Goal: Information Seeking & Learning: Learn about a topic

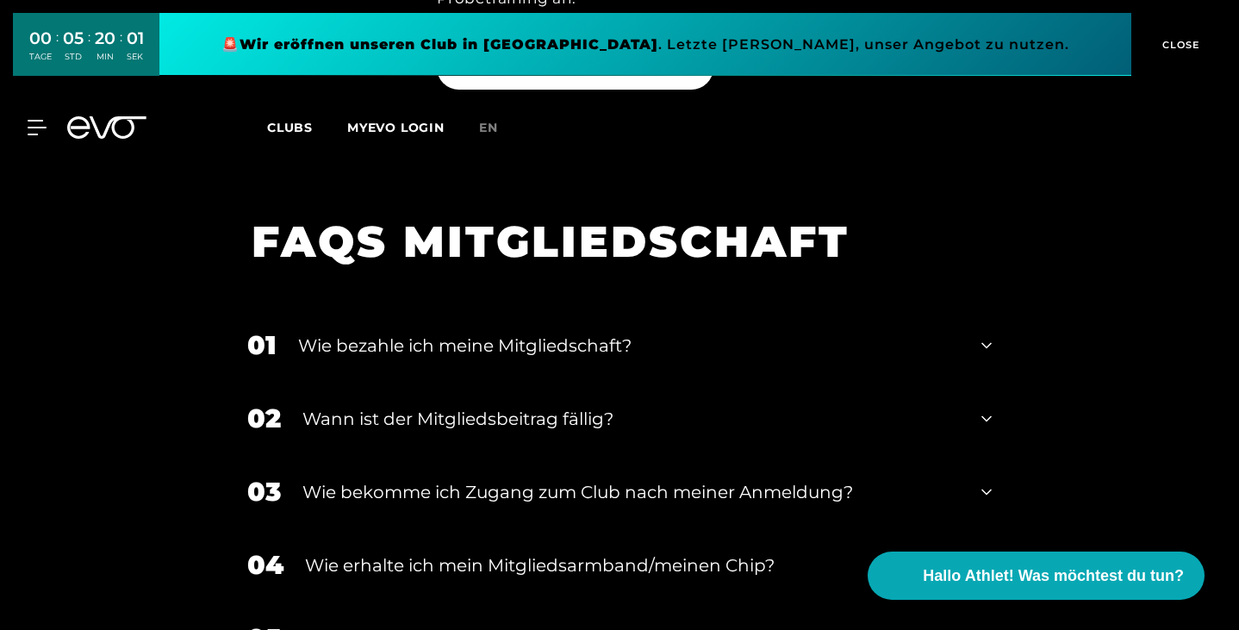
scroll to position [2507, 0]
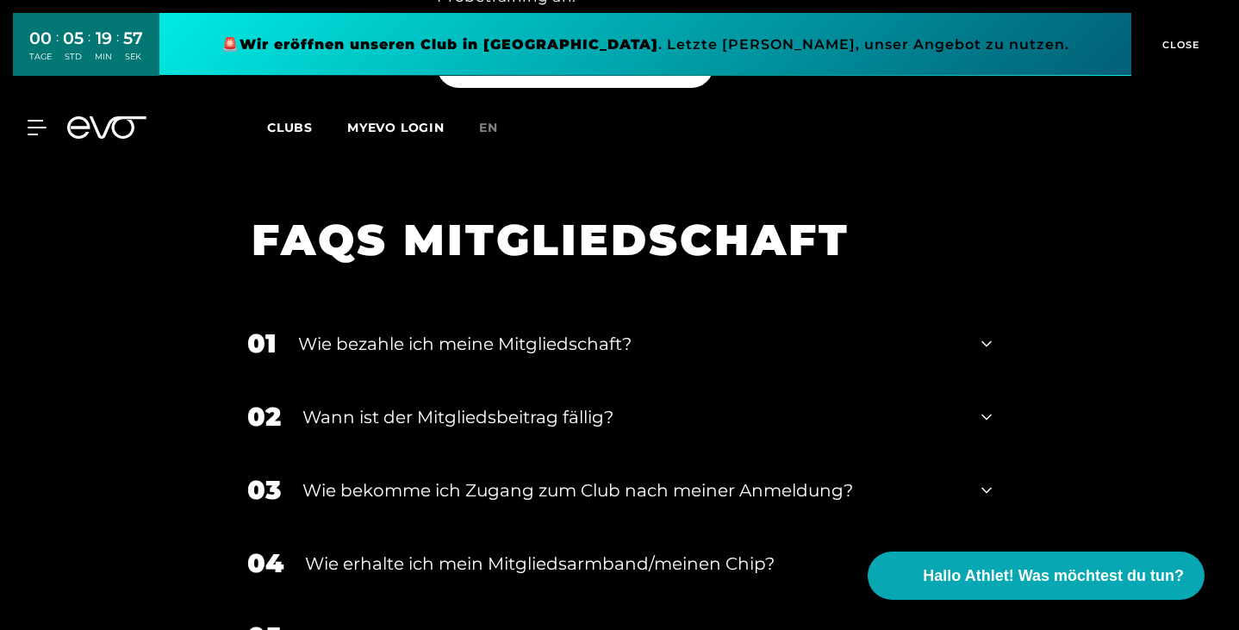
click at [368, 404] on div "Wann ist der Mitgliedsbeitrag fällig?" at bounding box center [631, 417] width 658 height 26
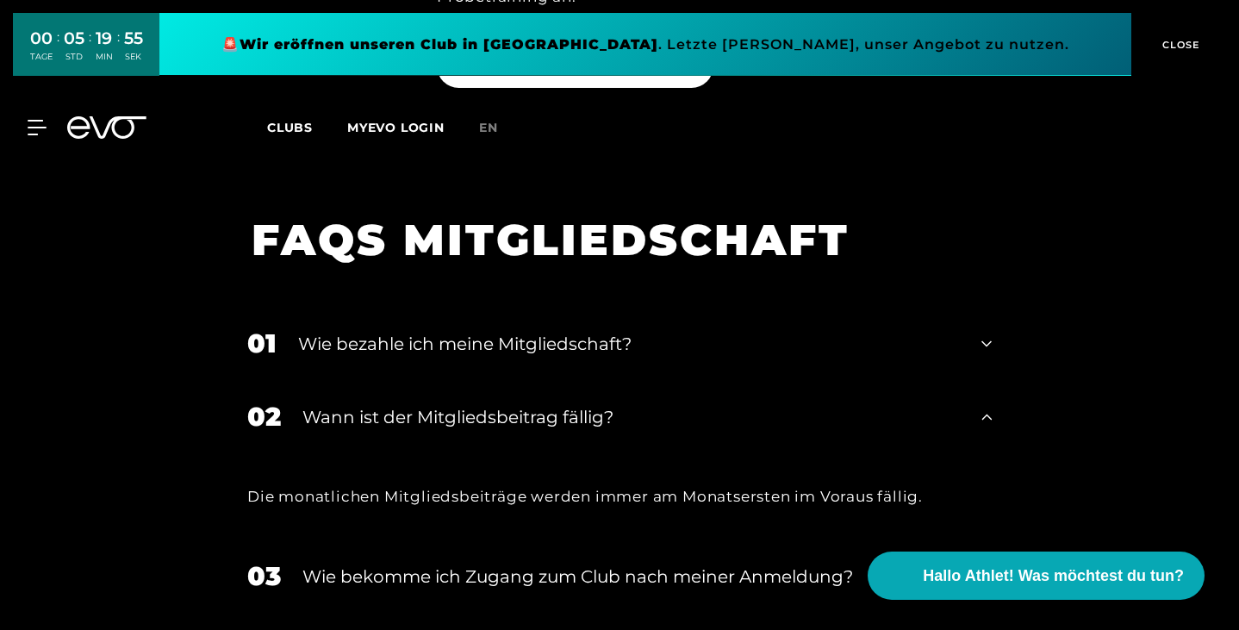
click at [368, 404] on div "Wann ist der Mitgliedsbeitrag fällig?" at bounding box center [631, 417] width 658 height 26
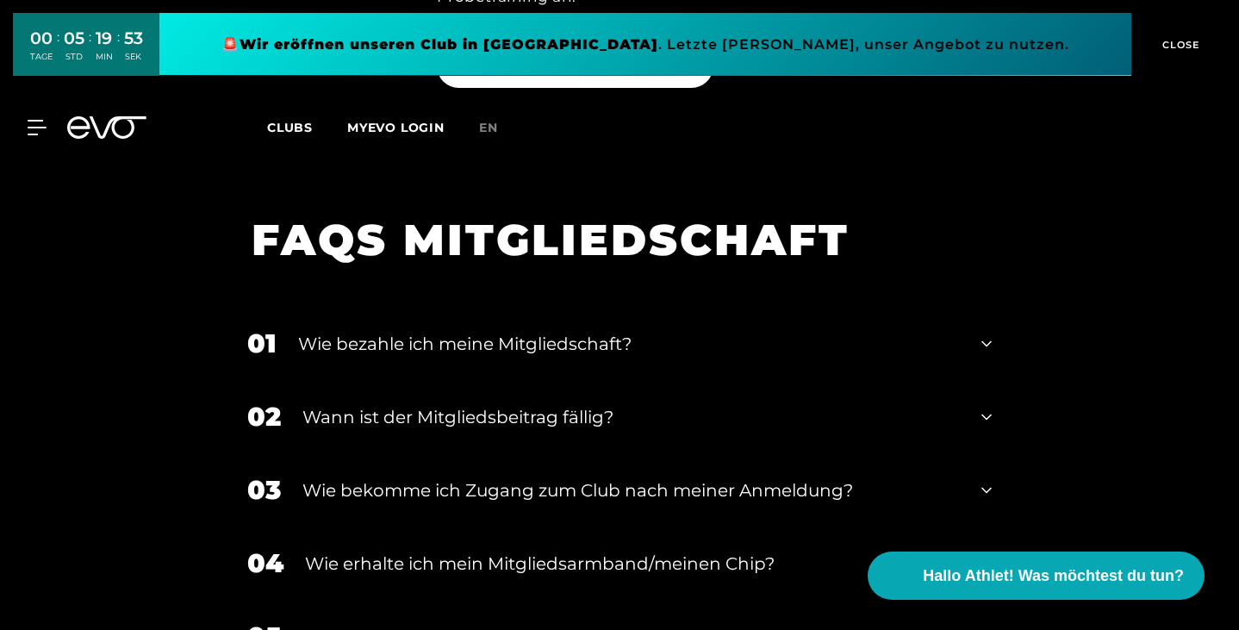
click at [396, 477] on div "Wie bekomme ich Zugang zum Club nach meiner Anmeldung?" at bounding box center [631, 490] width 658 height 26
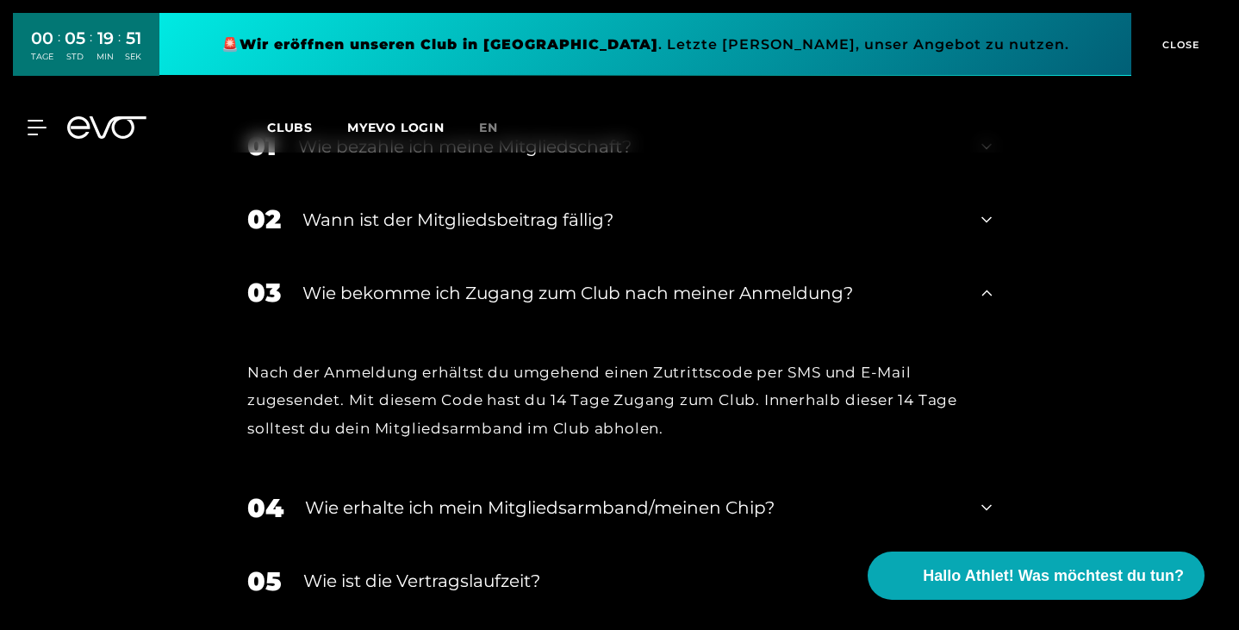
scroll to position [2735, 0]
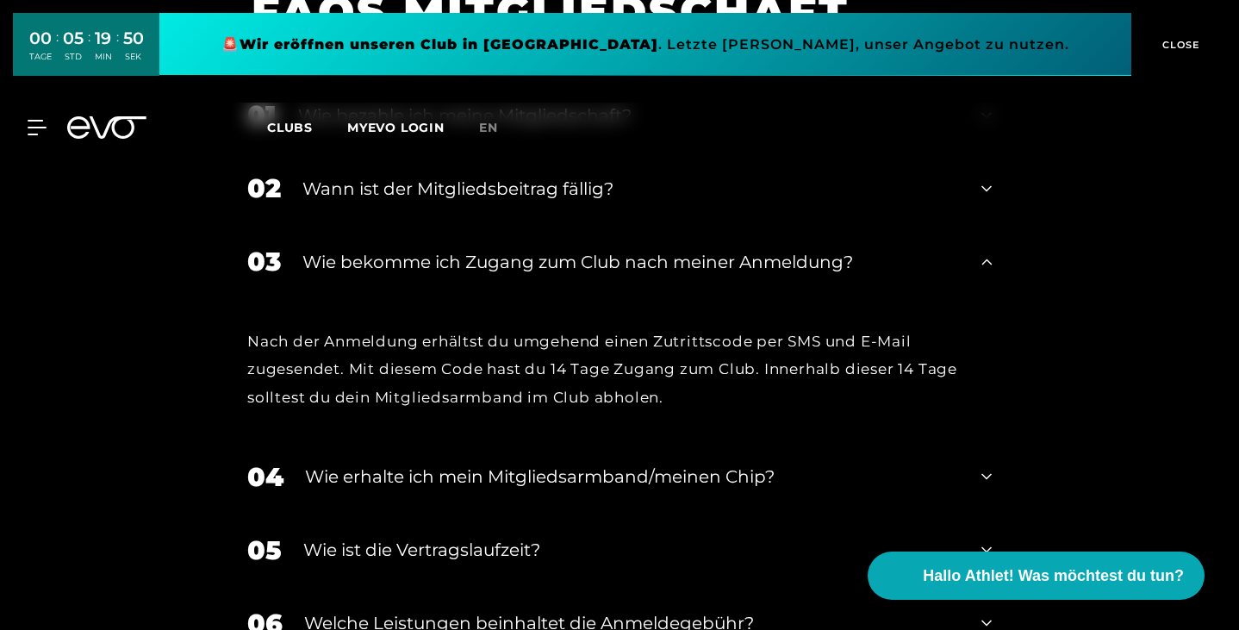
click at [0, 357] on div "FAQS MITGLIEDSCHAFT 01 Wie bezahle ich meine Mitgliedschaft? 02 [PERSON_NAME] i…" at bounding box center [619, 434] width 1239 height 944
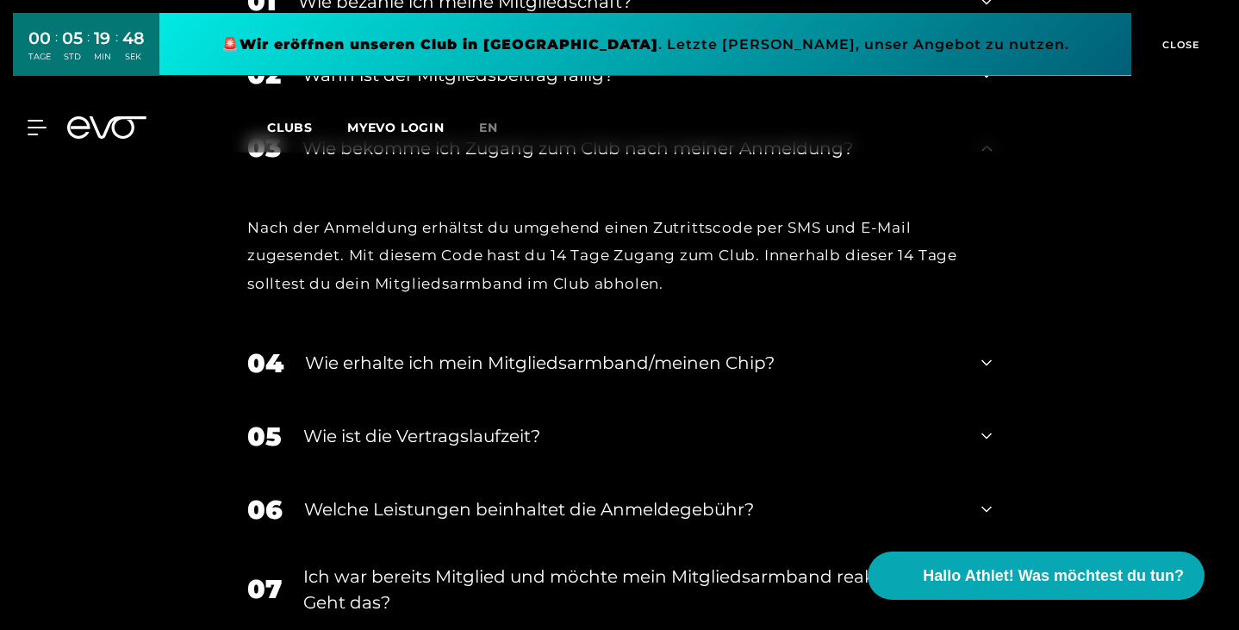
scroll to position [2854, 0]
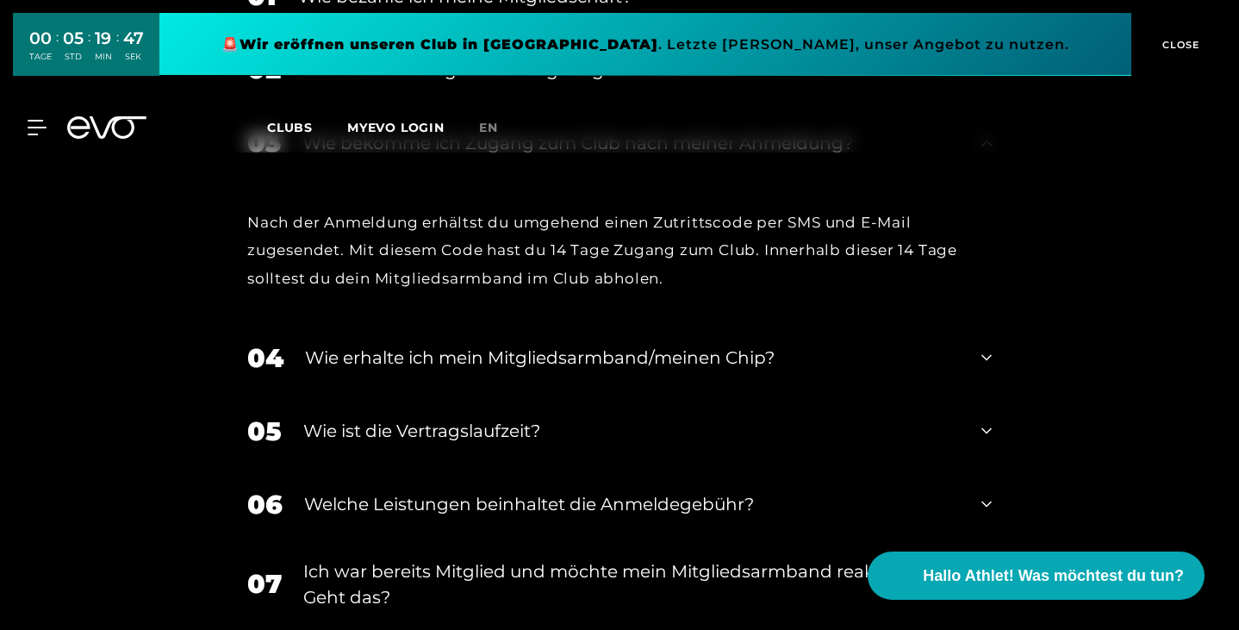
click at [574, 345] on div "Wie erhalte ich mein Mitgliedsarmband/meinen Chip?" at bounding box center [632, 358] width 655 height 26
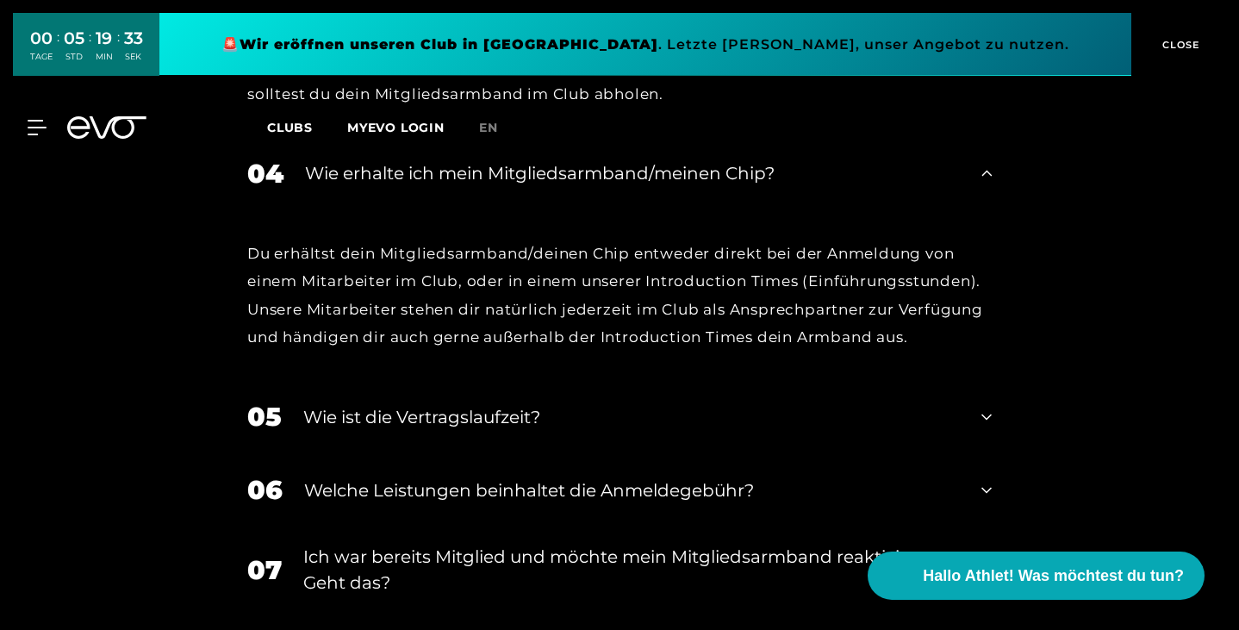
scroll to position [3040, 0]
click at [409, 526] on div "07 Ich war bereits Mitglied und möchte mein Mitgliedsarmband reaktivieren. Geht…" at bounding box center [619, 569] width 779 height 86
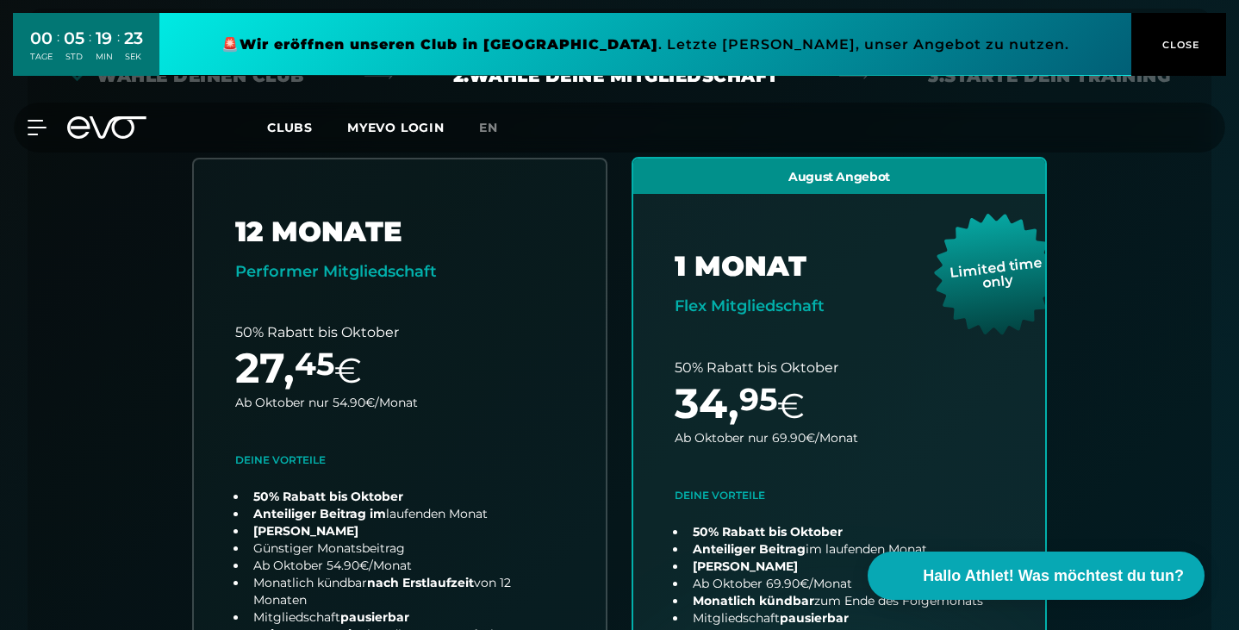
scroll to position [0, 0]
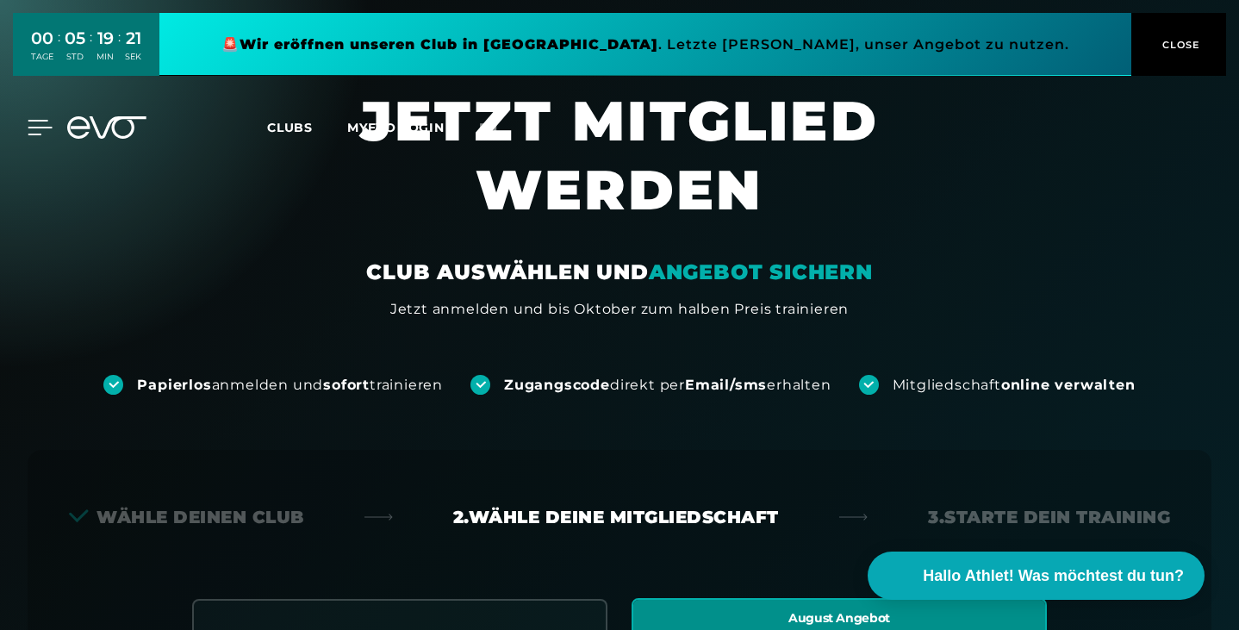
click at [29, 128] on icon at bounding box center [40, 128] width 24 height 14
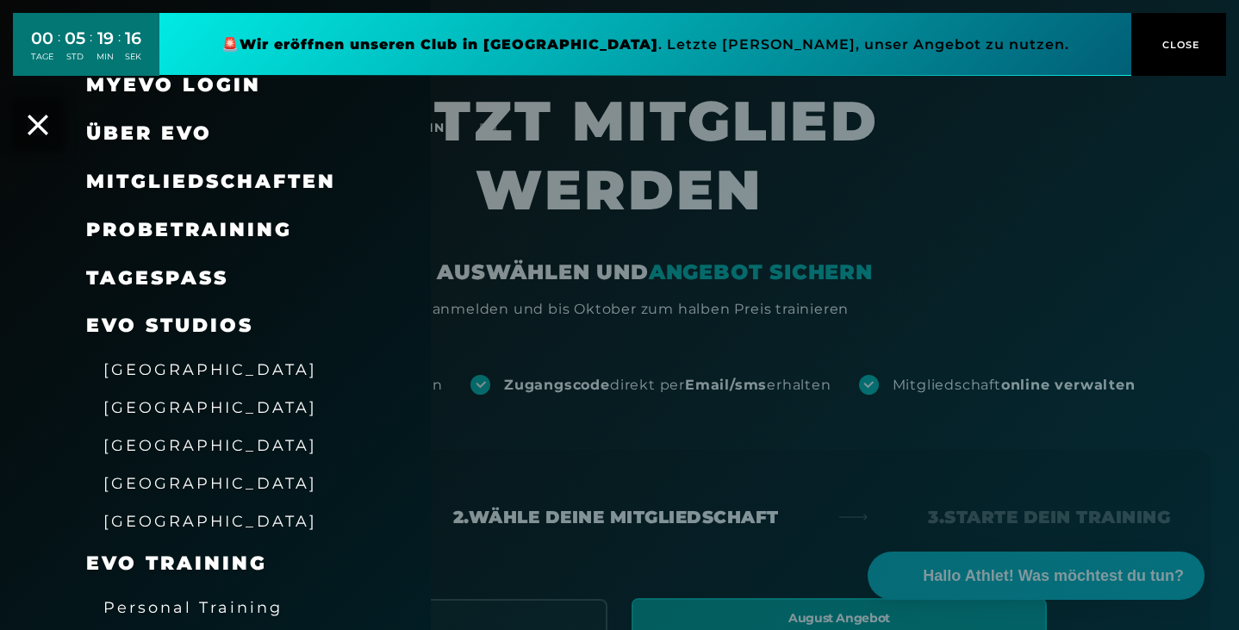
scroll to position [19, 0]
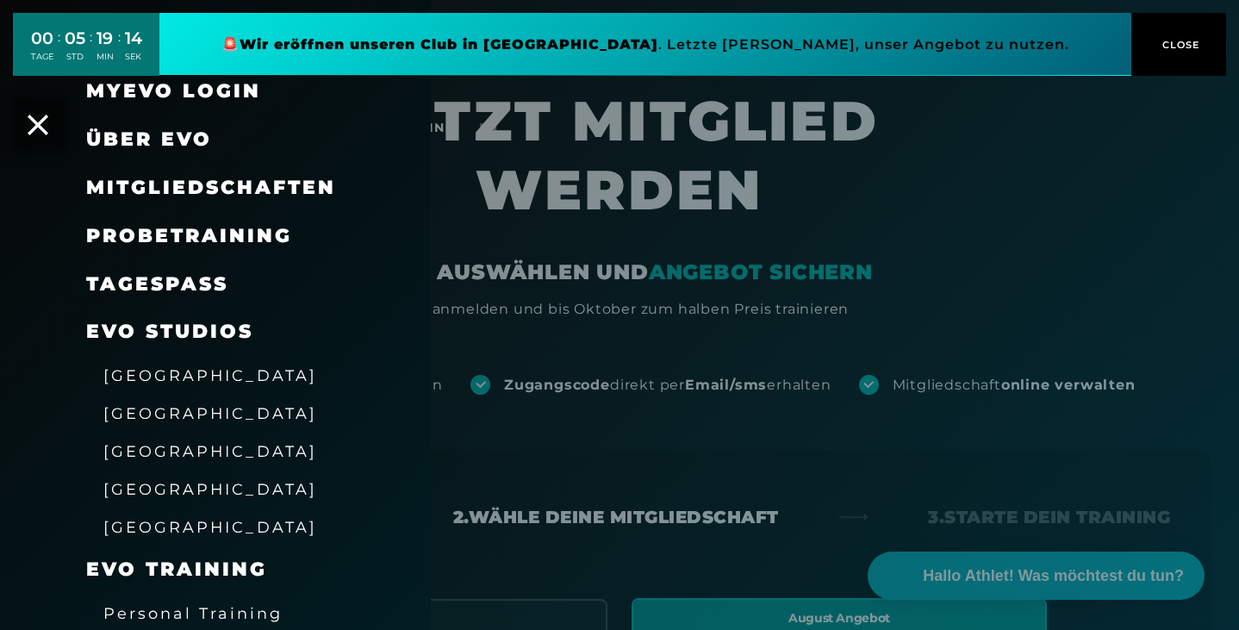
click at [192, 376] on span "[GEOGRAPHIC_DATA]" at bounding box center [210, 375] width 214 height 18
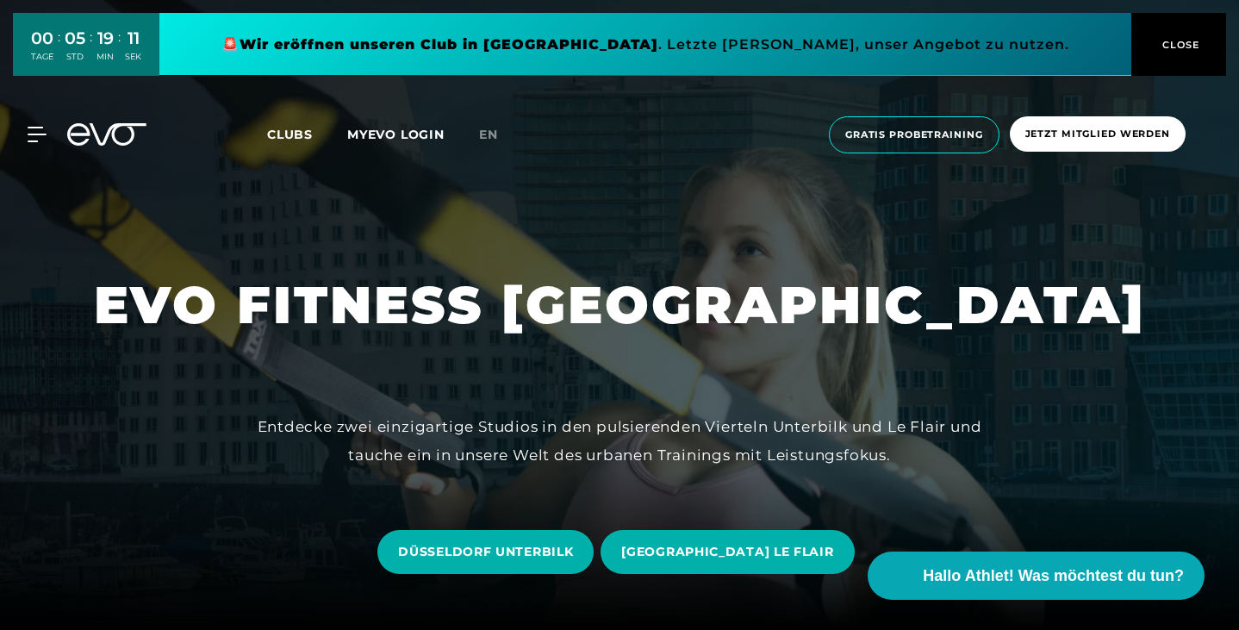
click at [681, 441] on div "Entdecke zwei einzigartige Studios in den pulsierenden Vierteln Unterbilk und L…" at bounding box center [620, 441] width 725 height 56
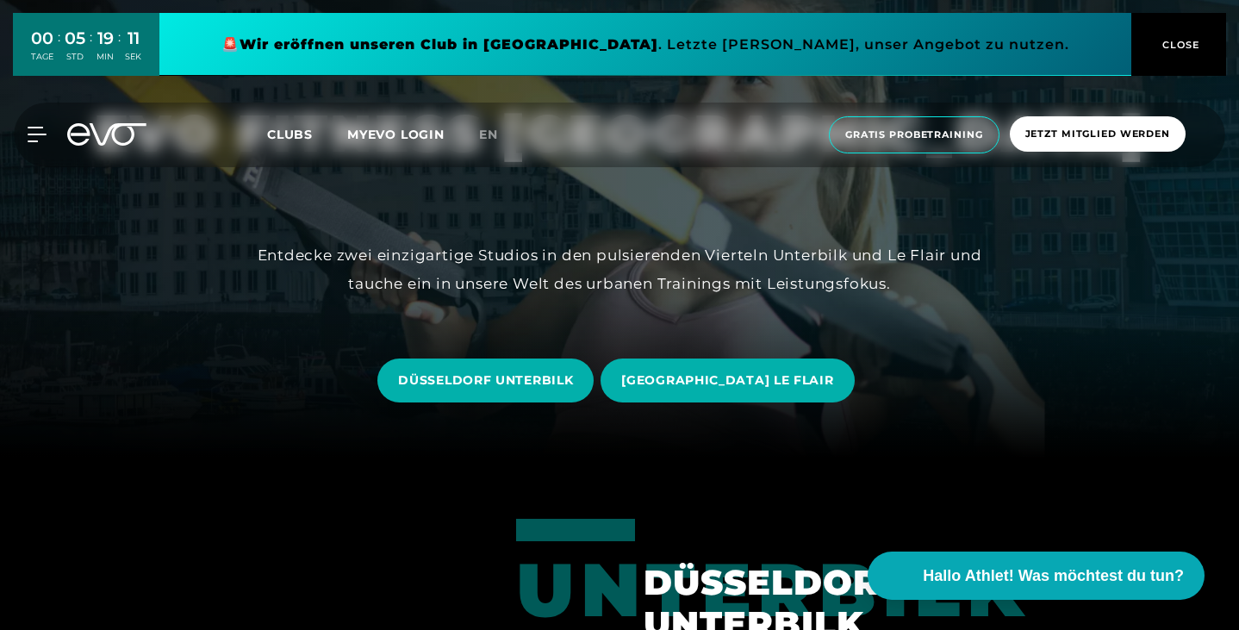
scroll to position [176, 0]
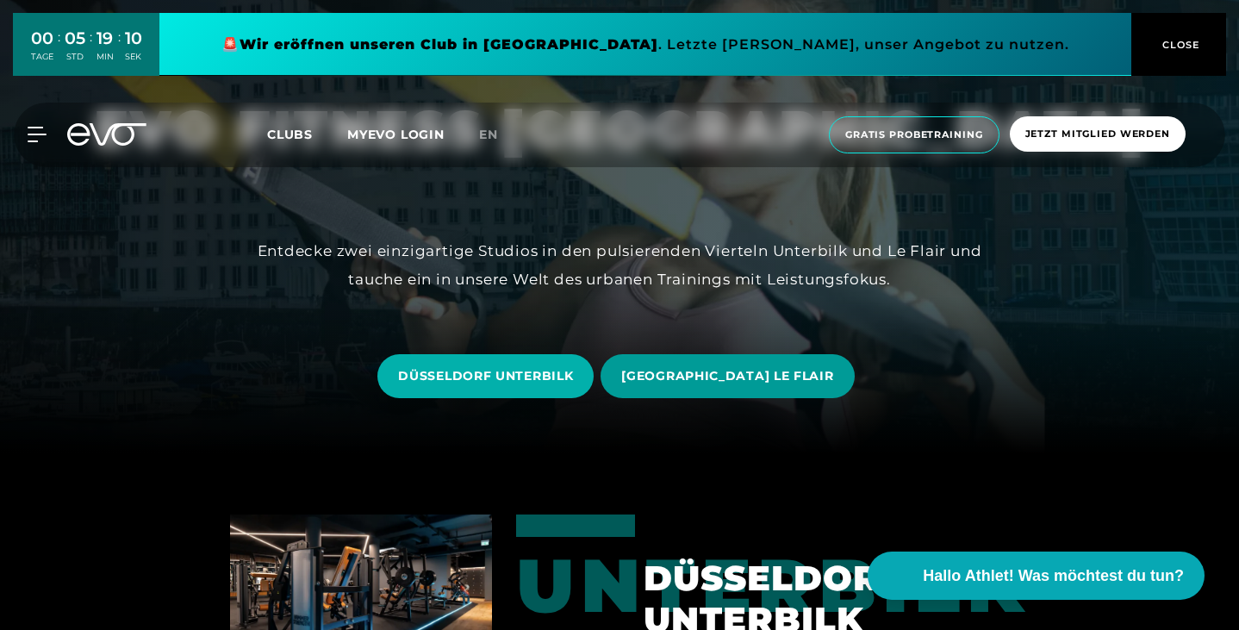
click at [753, 382] on span "[GEOGRAPHIC_DATA] LE FLAIR" at bounding box center [727, 376] width 212 height 18
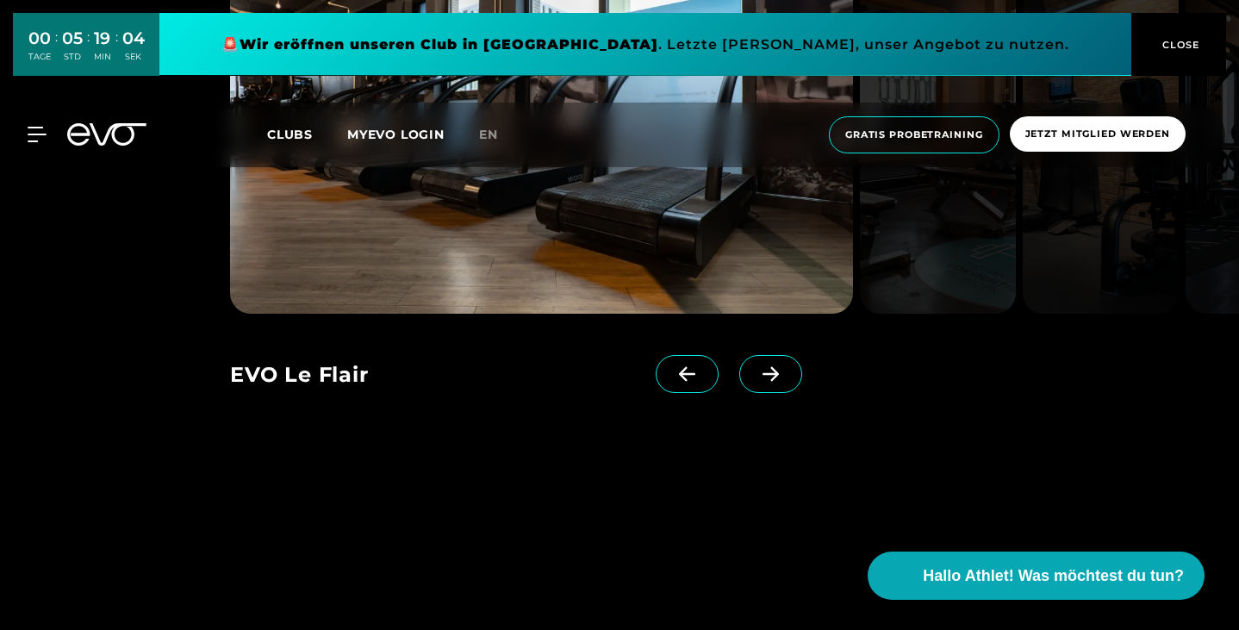
scroll to position [1533, 0]
click at [782, 381] on icon at bounding box center [771, 373] width 30 height 16
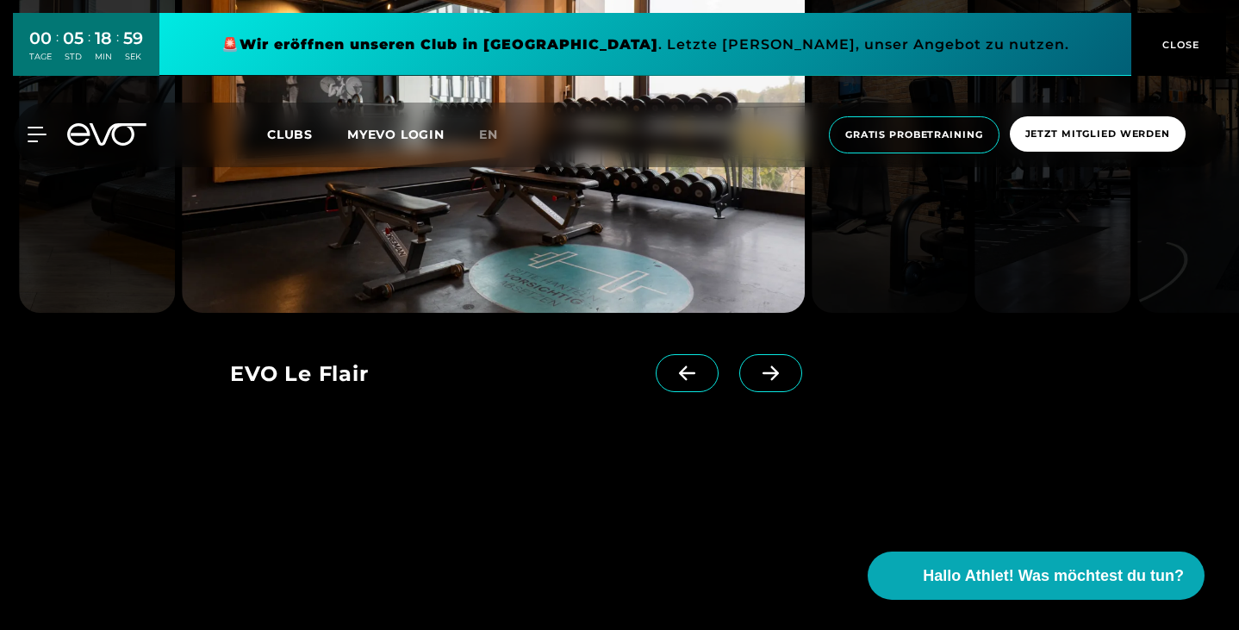
click at [782, 381] on icon at bounding box center [771, 373] width 30 height 16
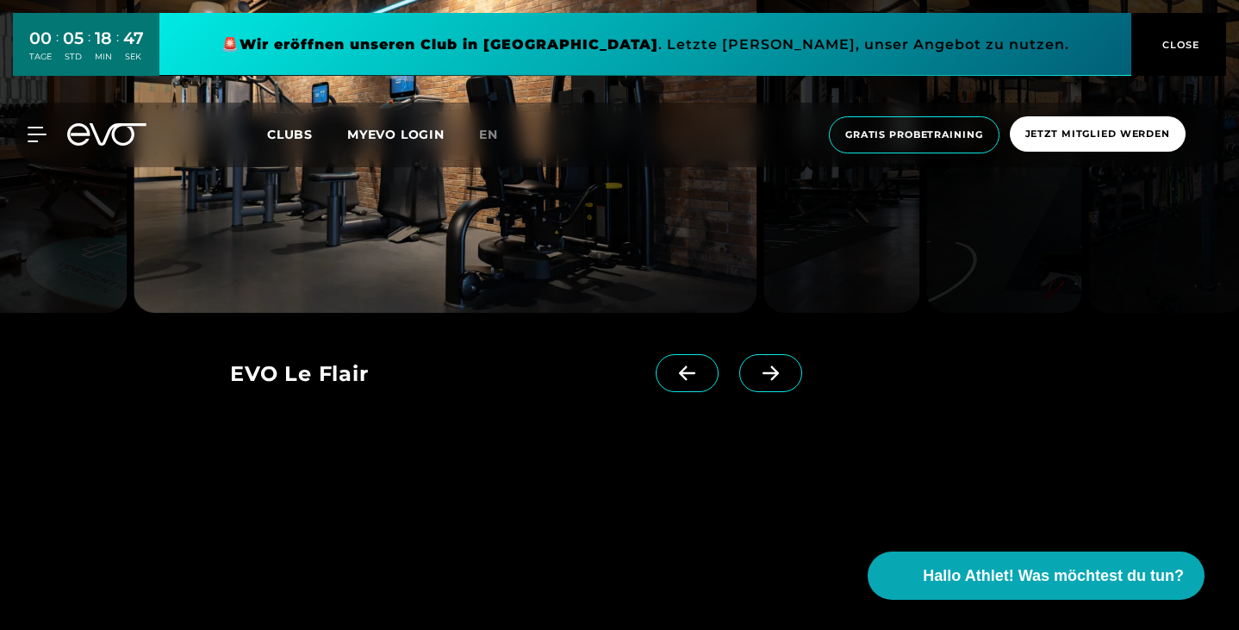
click at [782, 381] on icon at bounding box center [771, 373] width 30 height 16
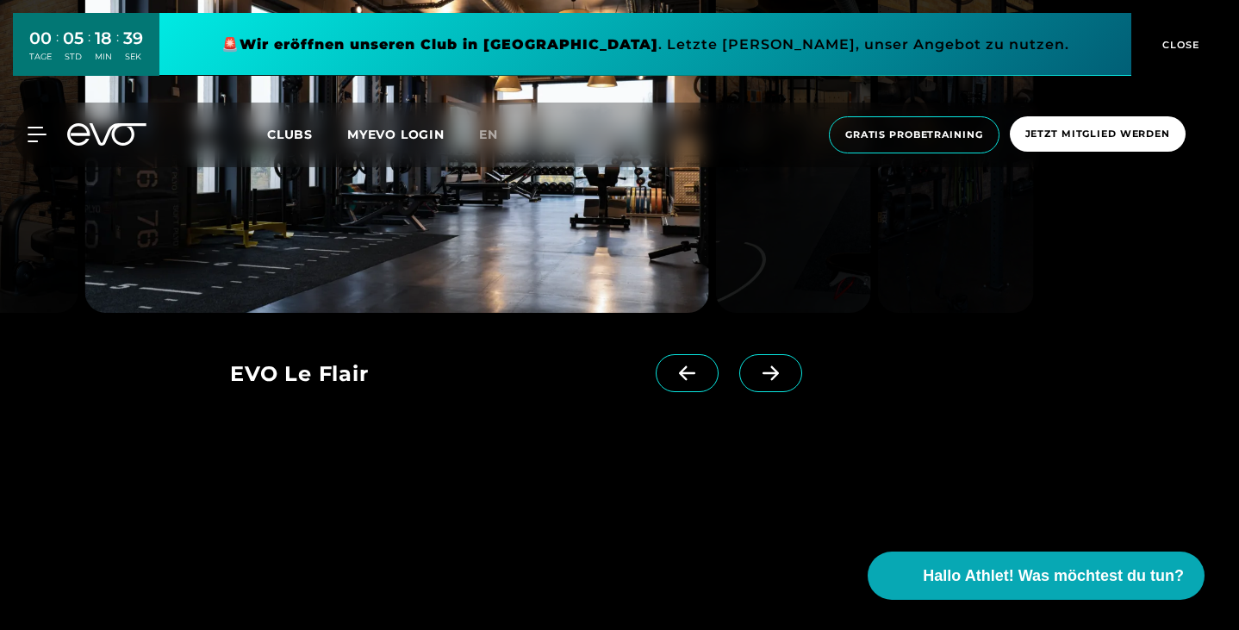
click at [782, 381] on icon at bounding box center [771, 373] width 30 height 16
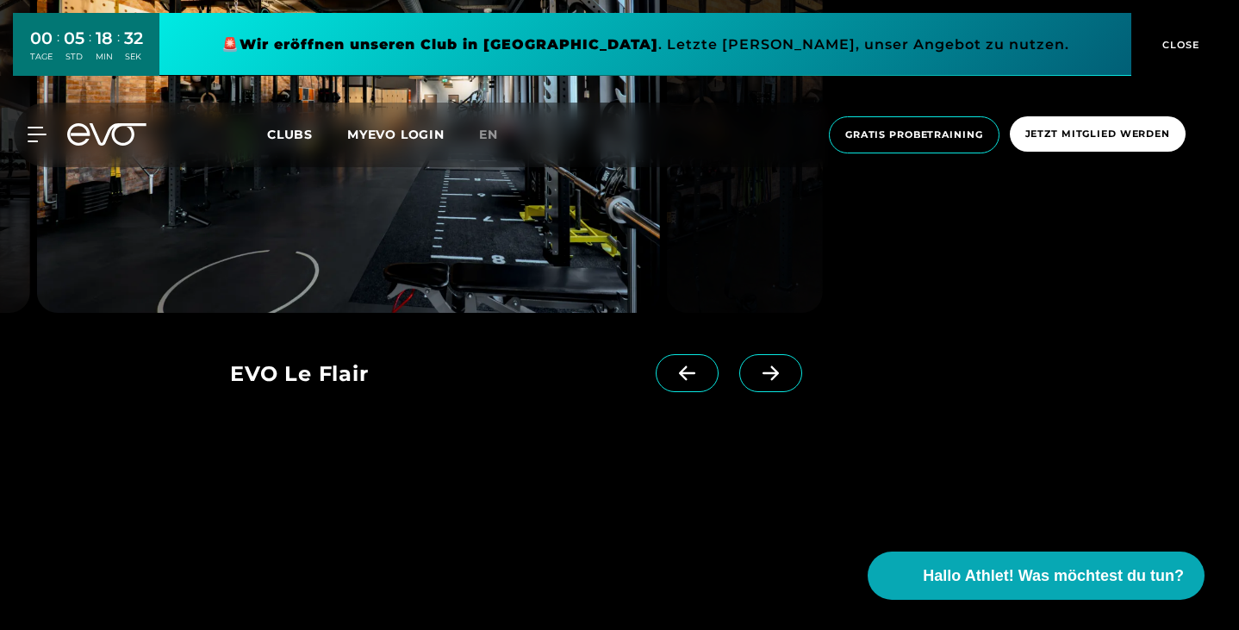
click at [782, 381] on icon at bounding box center [771, 373] width 30 height 16
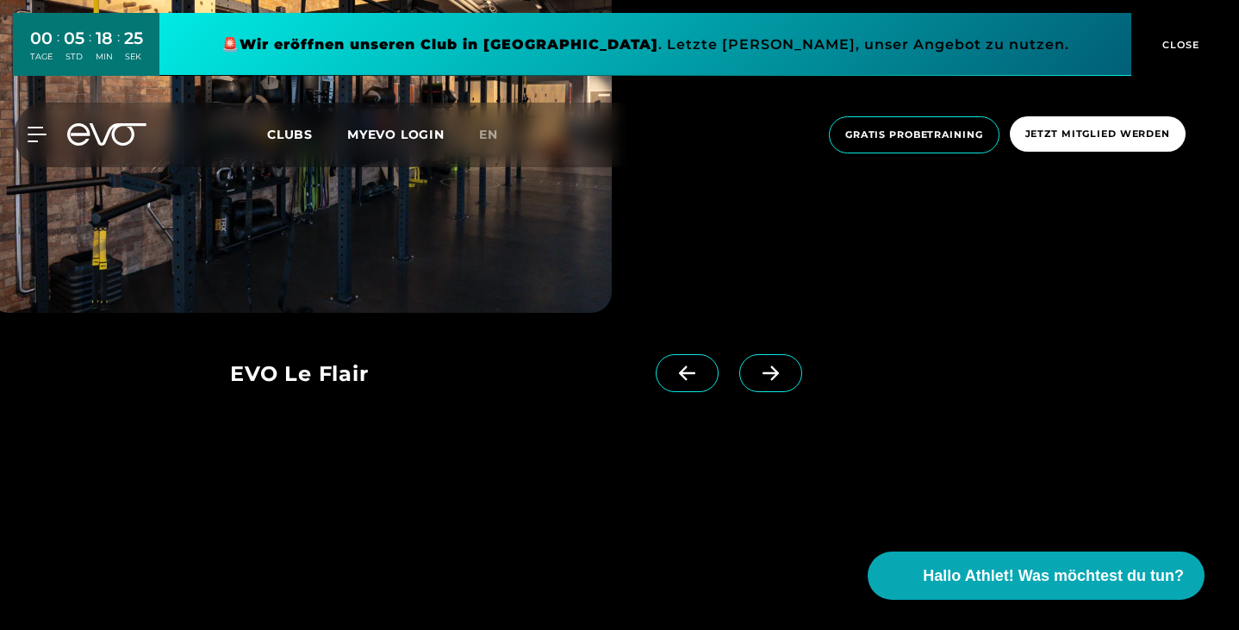
click at [782, 381] on icon at bounding box center [771, 373] width 30 height 16
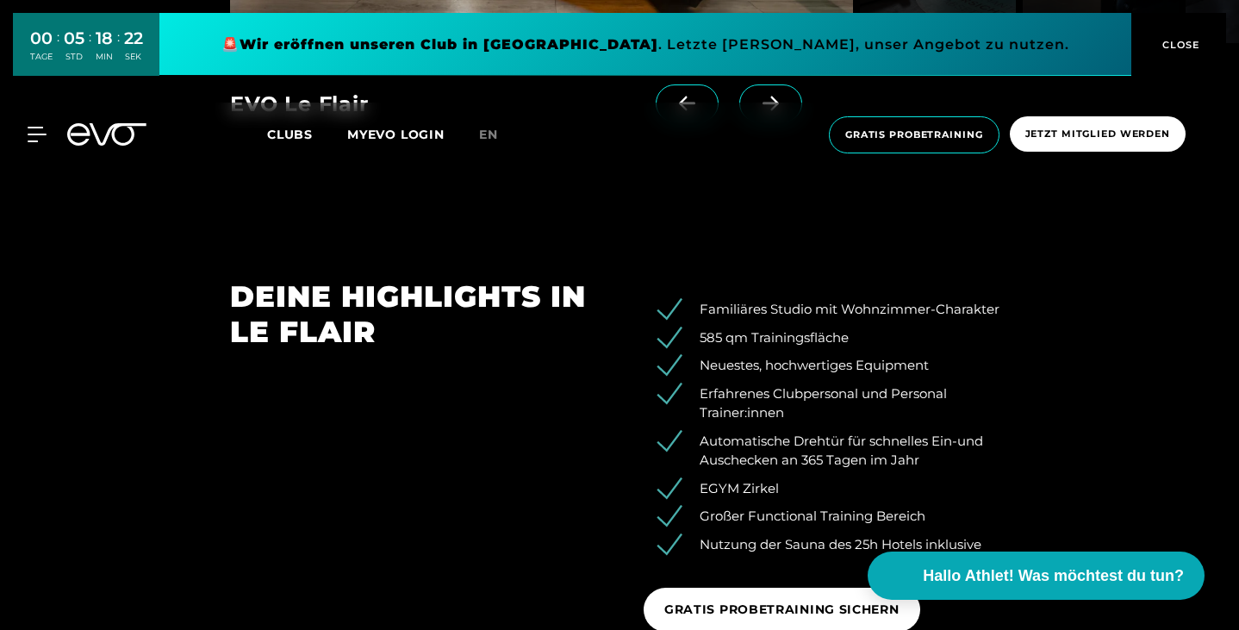
scroll to position [1817, 0]
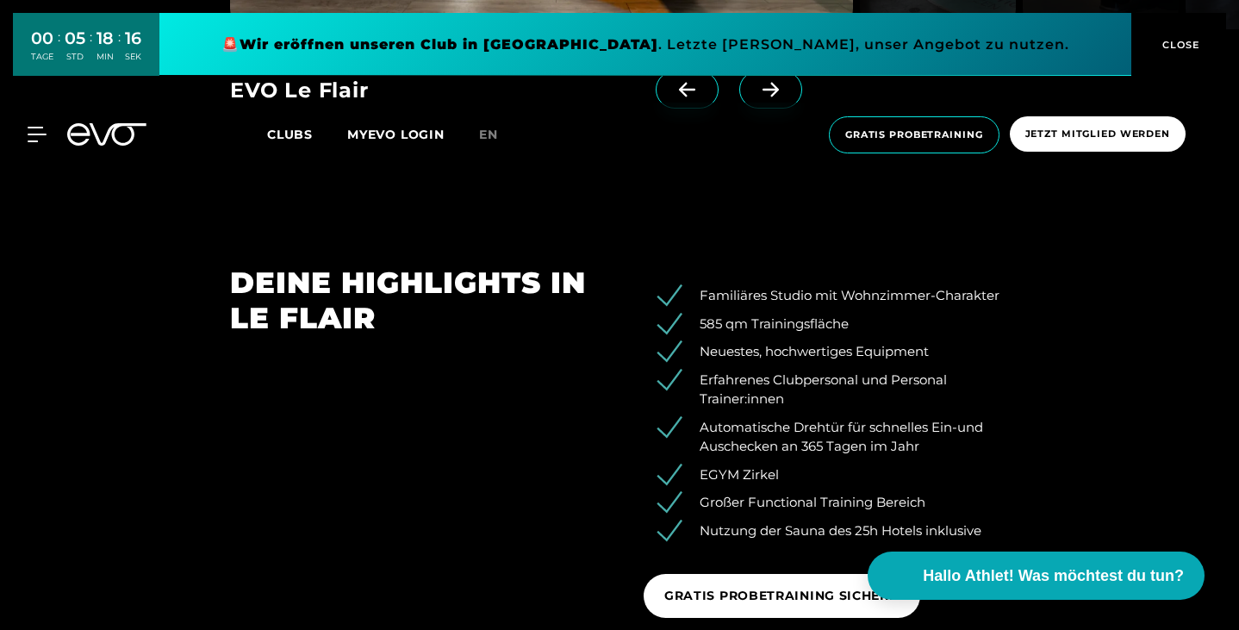
click at [702, 97] on icon at bounding box center [687, 90] width 30 height 16
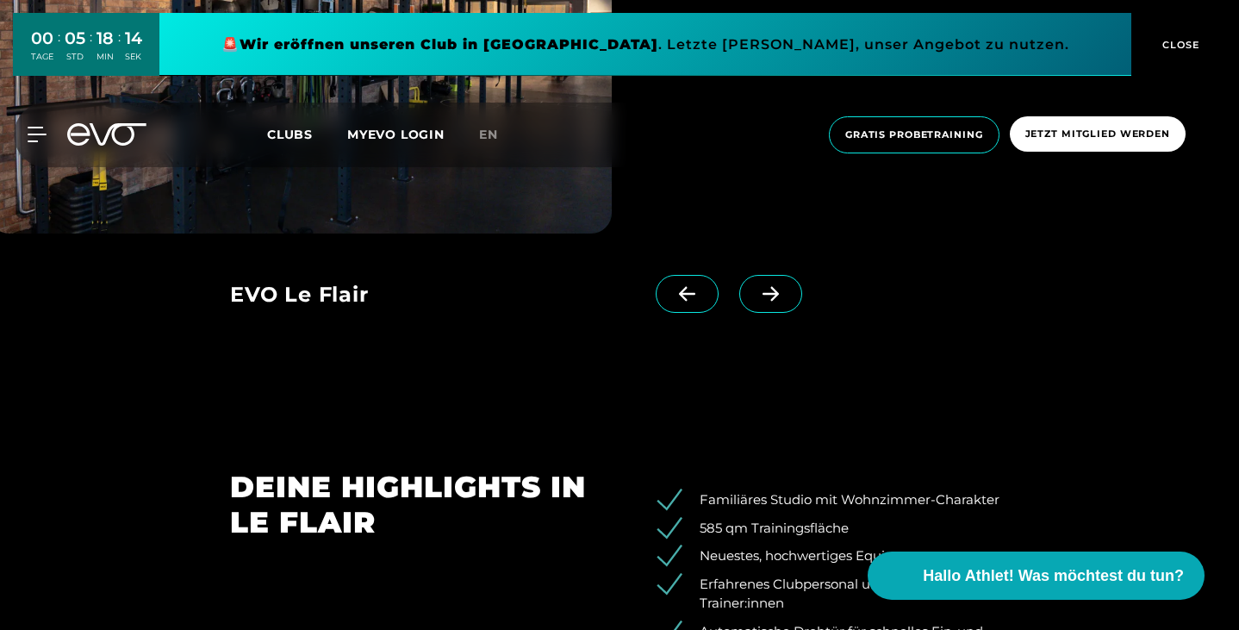
scroll to position [1597, 0]
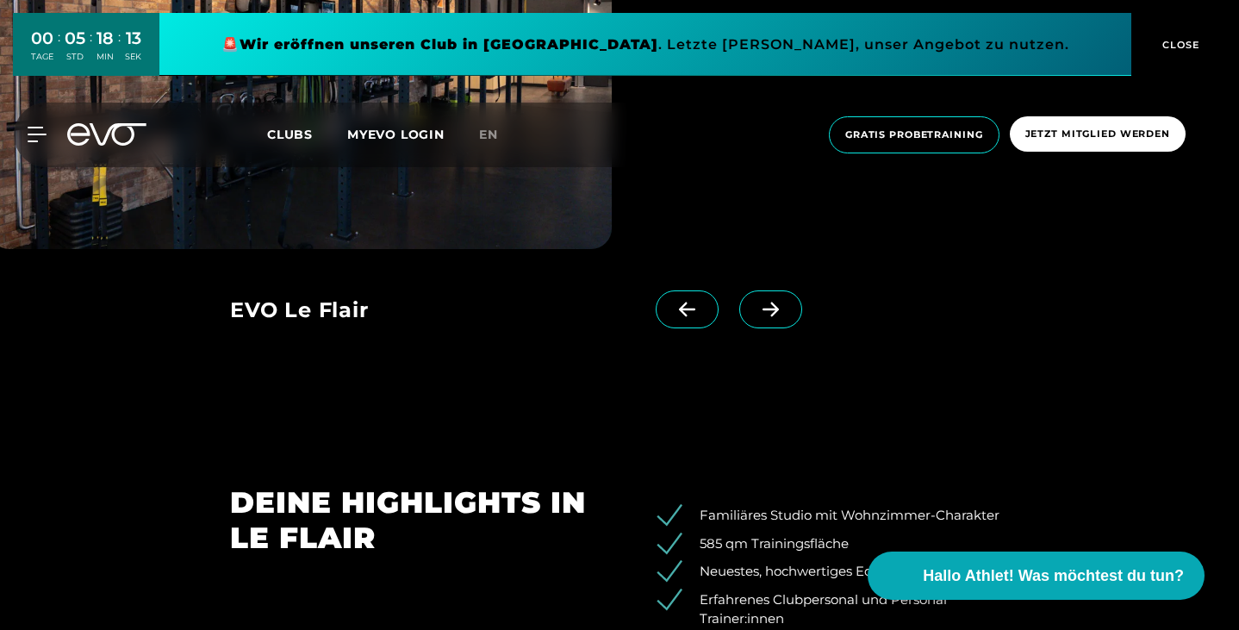
click at [685, 328] on span at bounding box center [687, 309] width 63 height 38
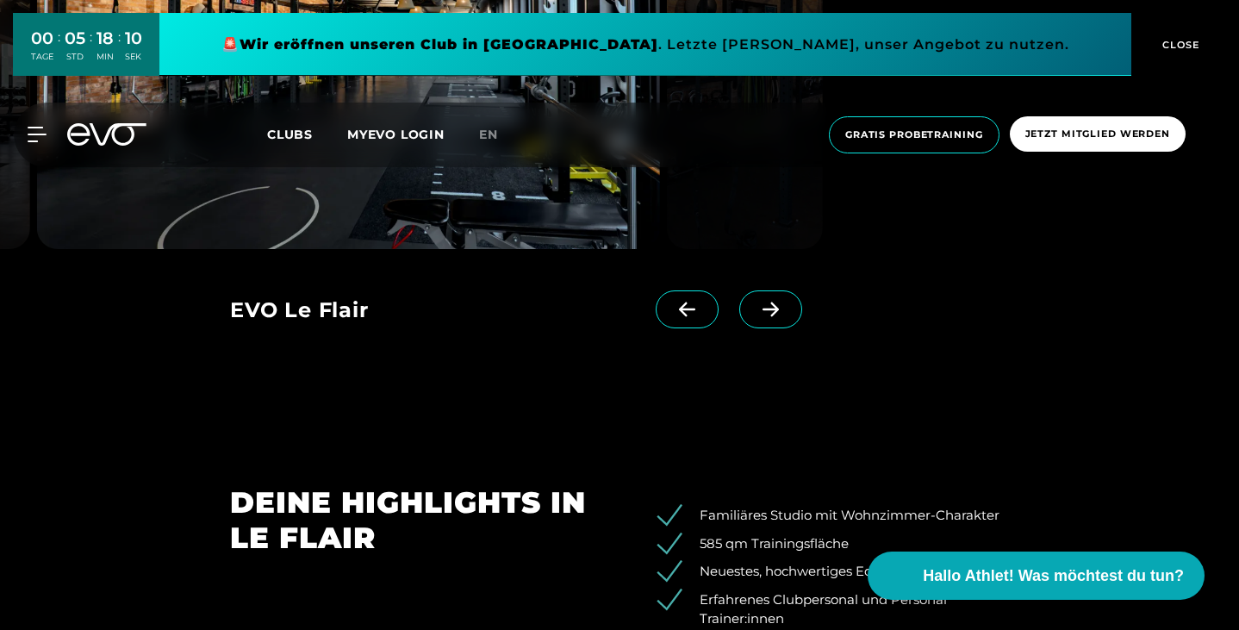
click at [685, 328] on span at bounding box center [687, 309] width 63 height 38
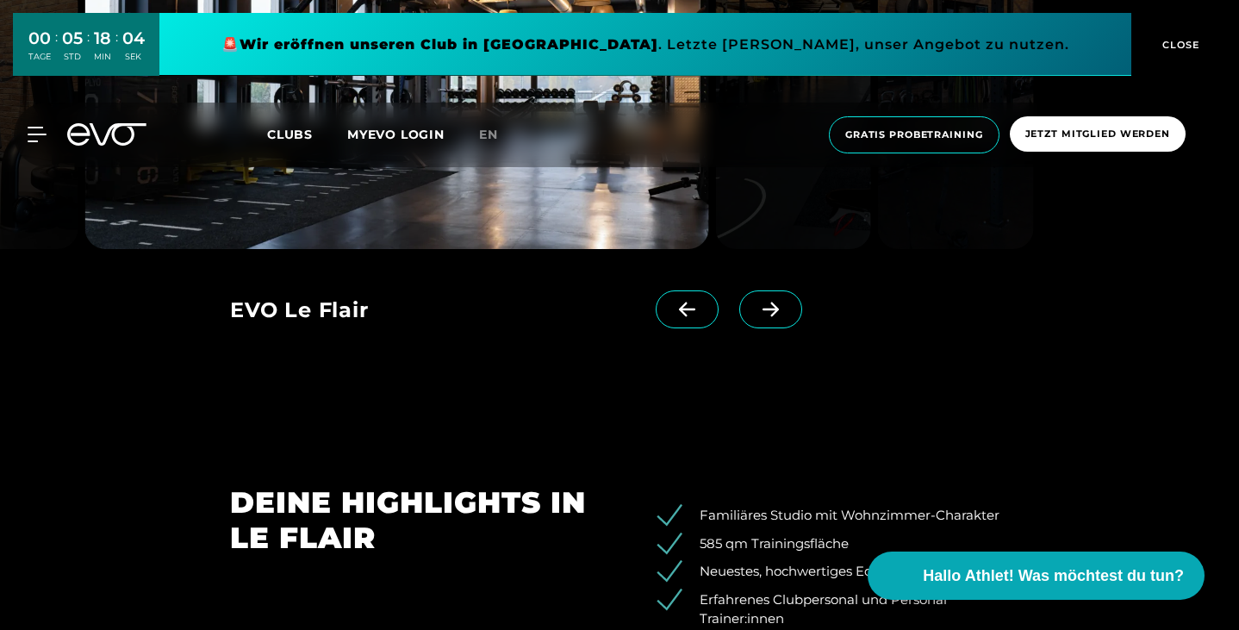
click at [685, 328] on span at bounding box center [687, 309] width 63 height 38
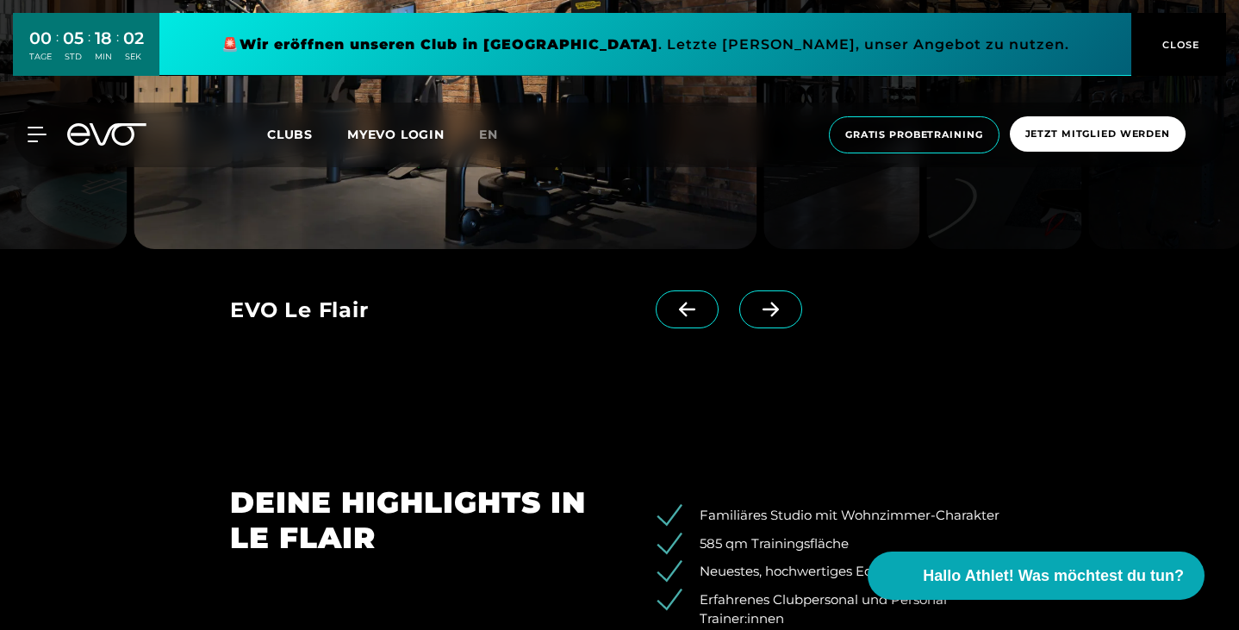
click at [685, 328] on span at bounding box center [687, 309] width 63 height 38
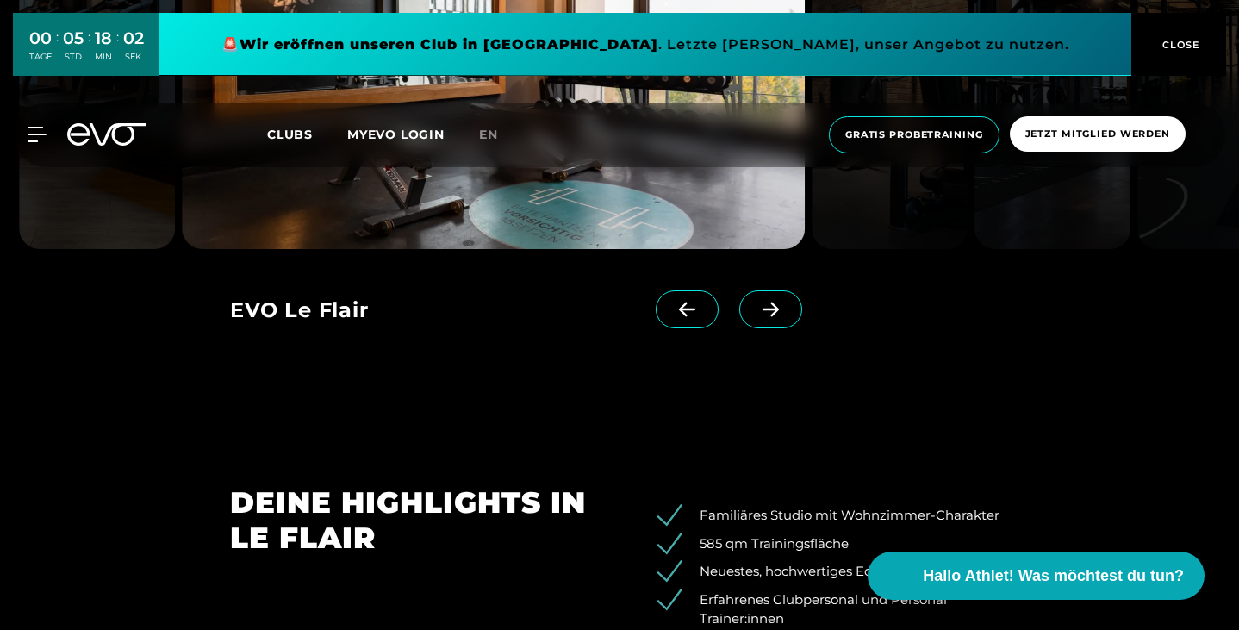
click at [685, 328] on span at bounding box center [687, 309] width 63 height 38
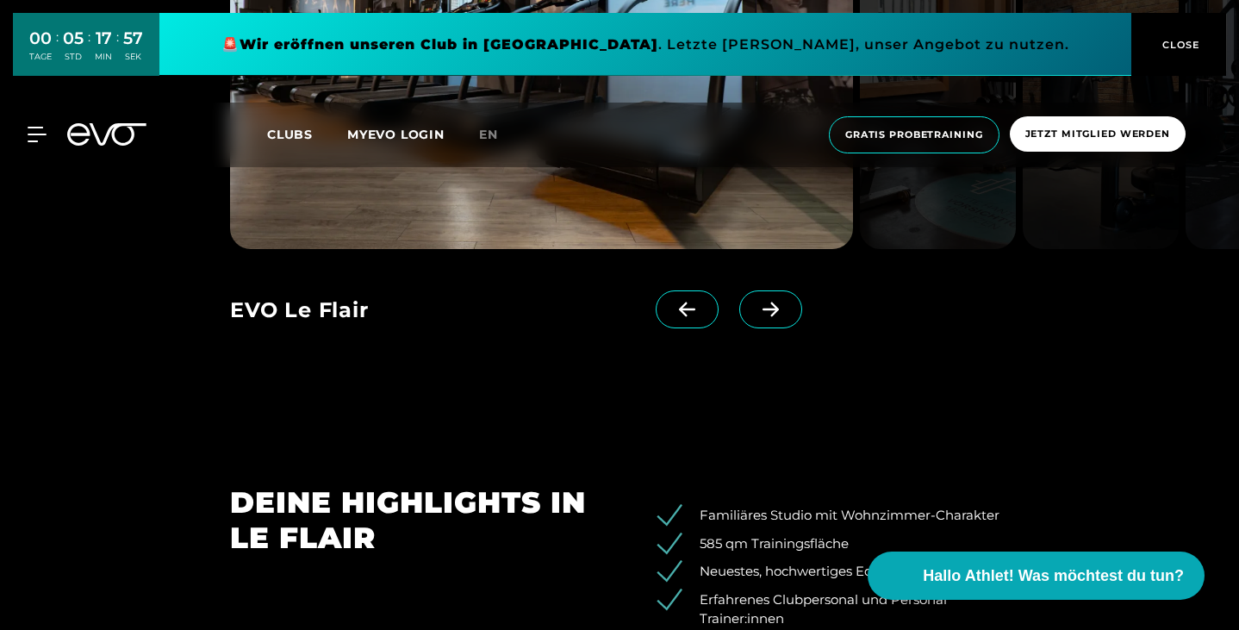
click at [697, 317] on icon at bounding box center [687, 310] width 30 height 16
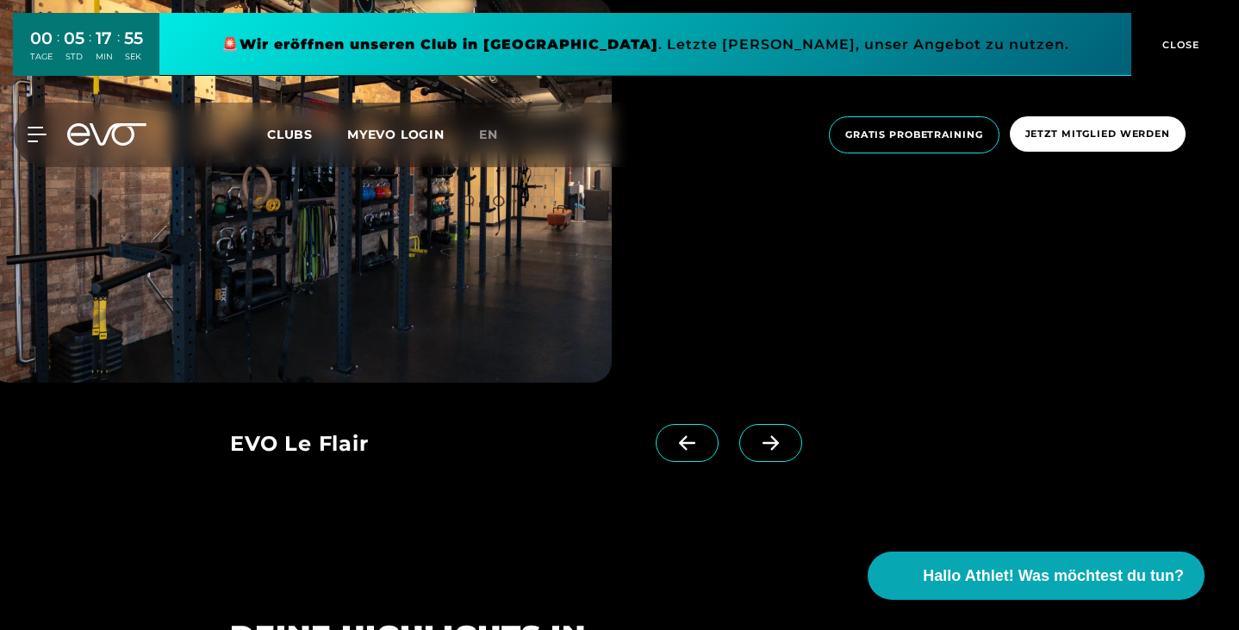
scroll to position [1457, 0]
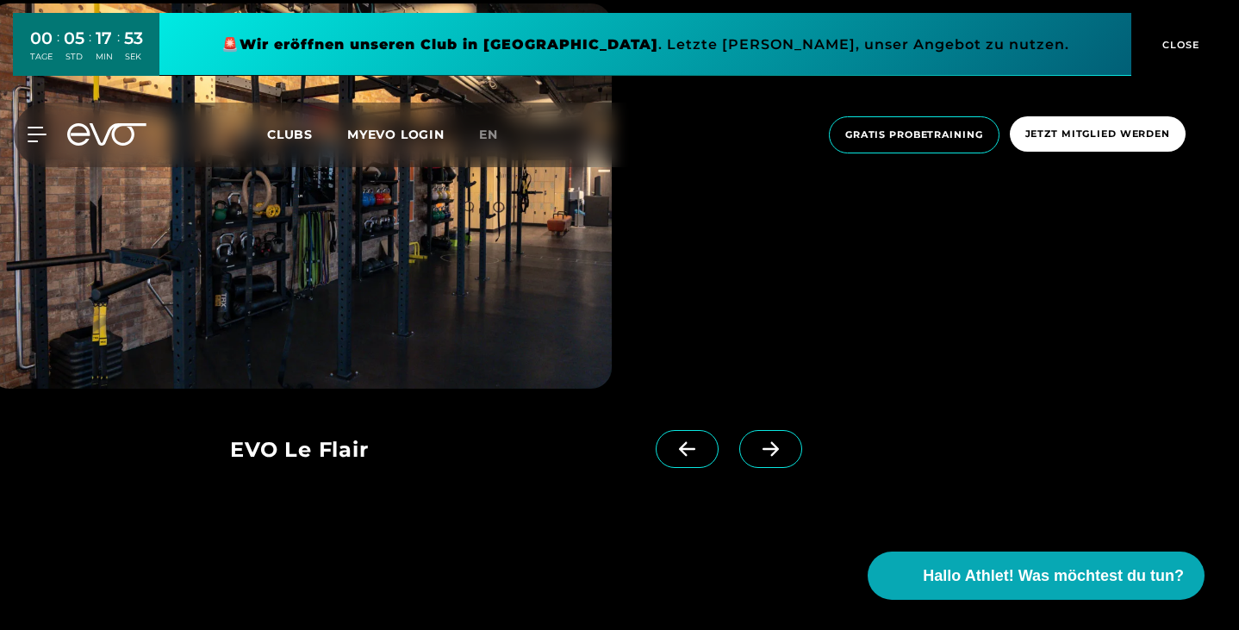
click at [704, 468] on span at bounding box center [687, 449] width 63 height 38
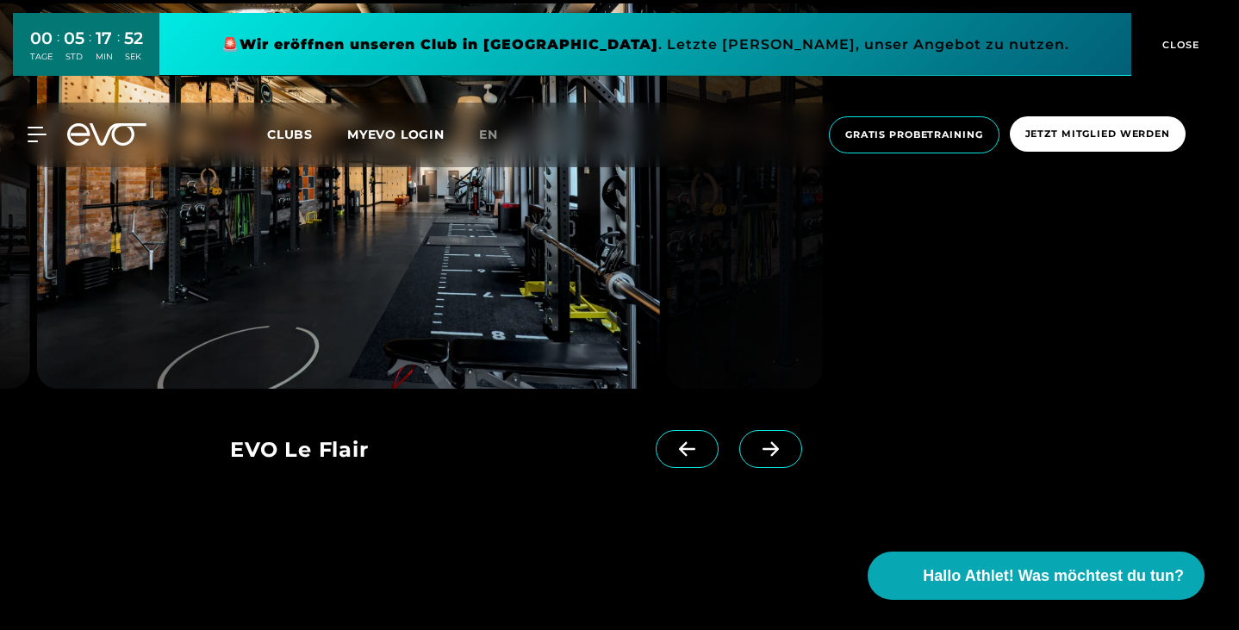
click at [704, 468] on span at bounding box center [687, 449] width 63 height 38
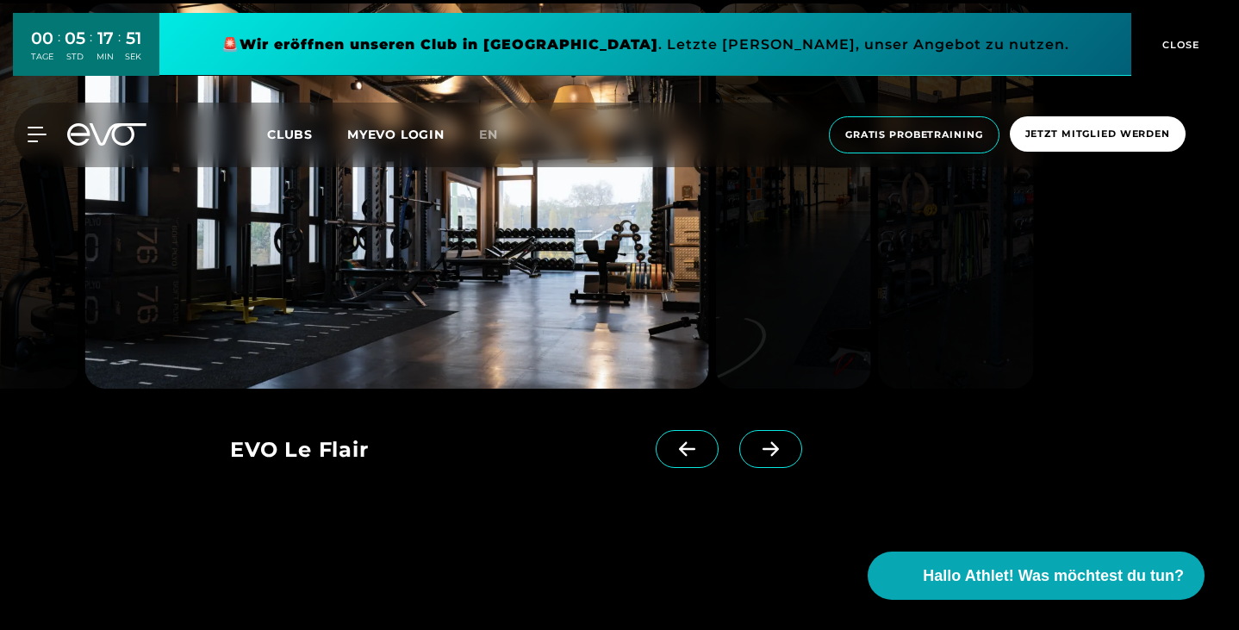
click at [704, 468] on span at bounding box center [687, 449] width 63 height 38
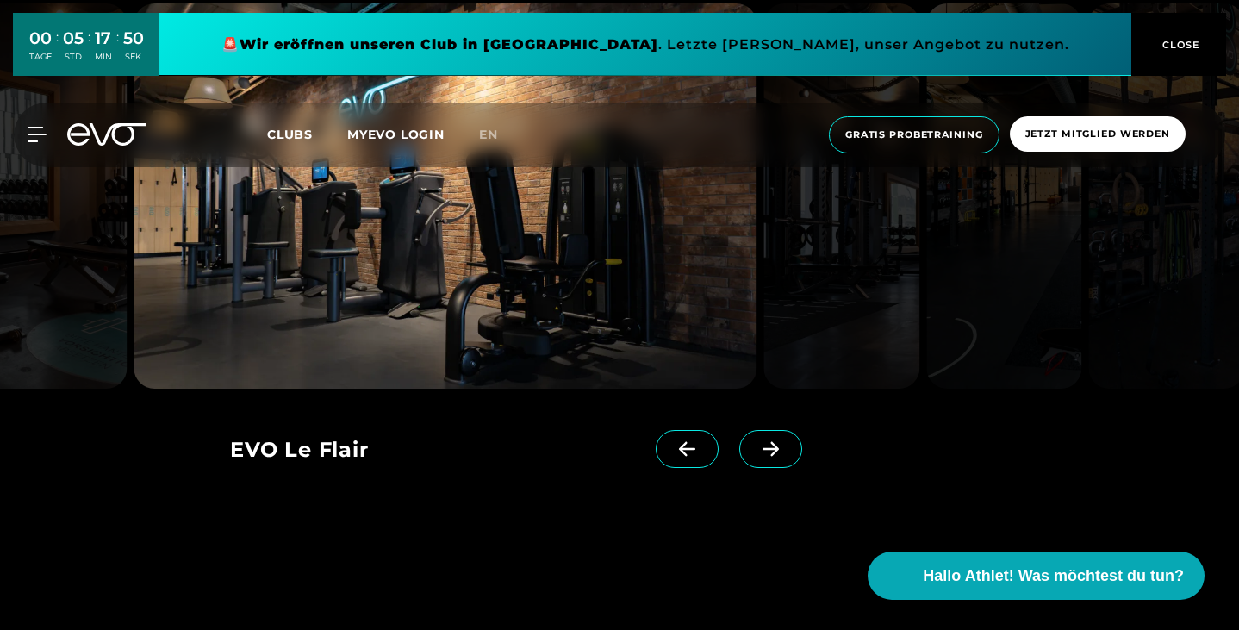
click at [704, 468] on span at bounding box center [687, 449] width 63 height 38
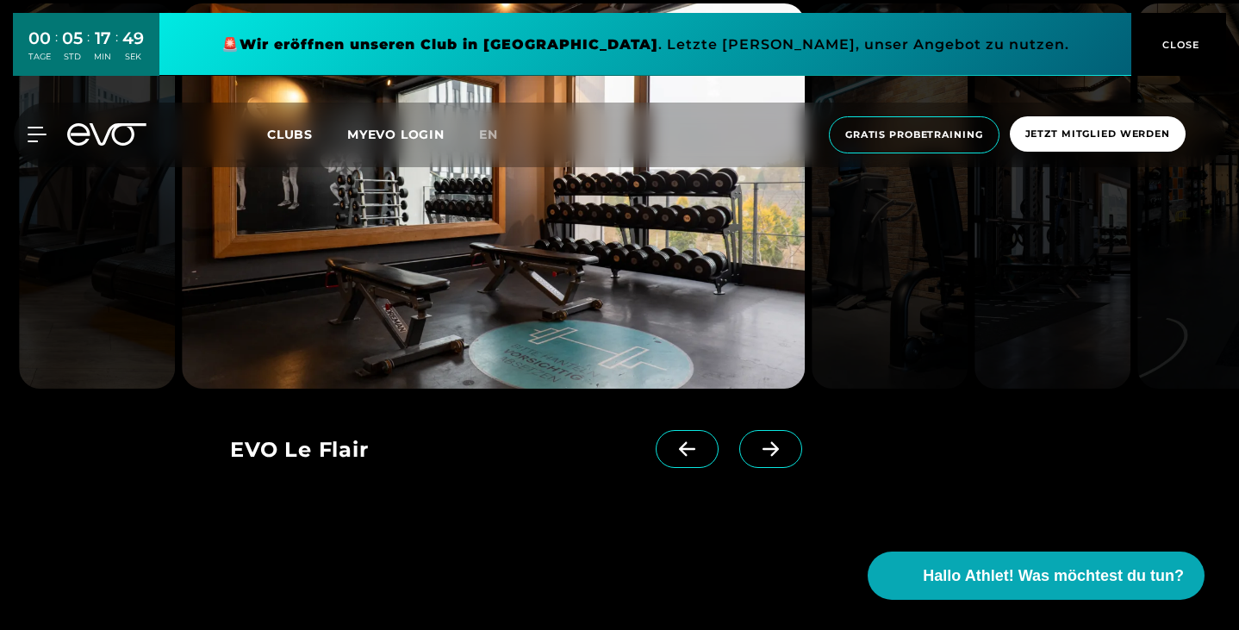
click at [704, 468] on span at bounding box center [687, 449] width 63 height 38
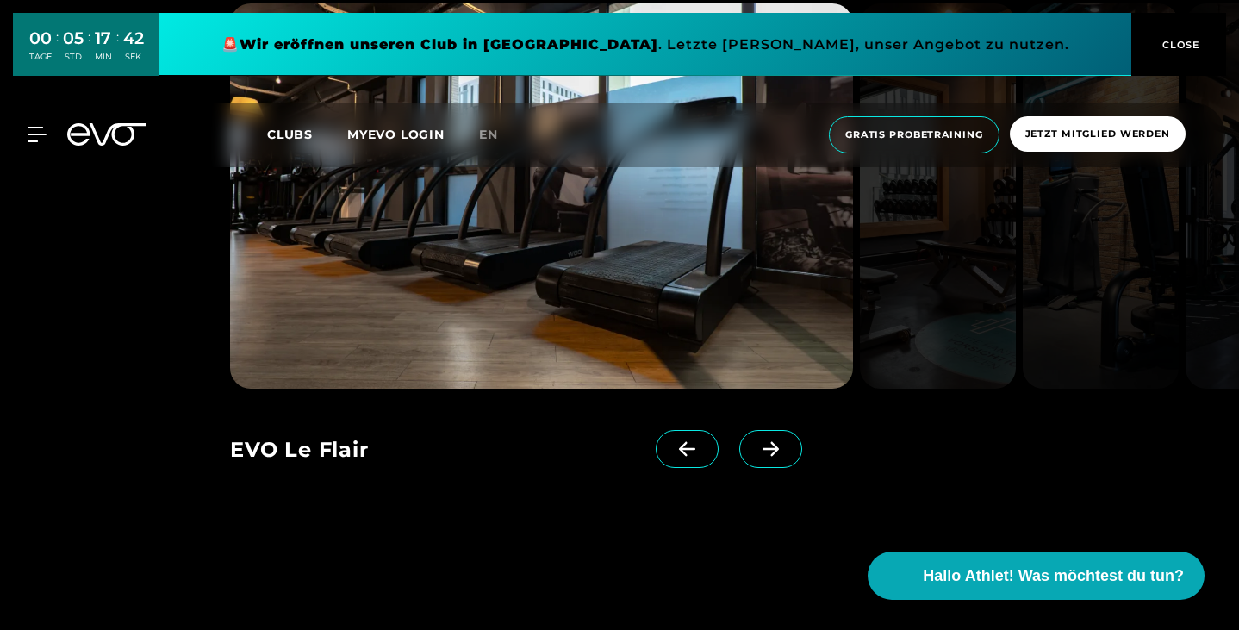
click at [689, 468] on span at bounding box center [687, 449] width 63 height 38
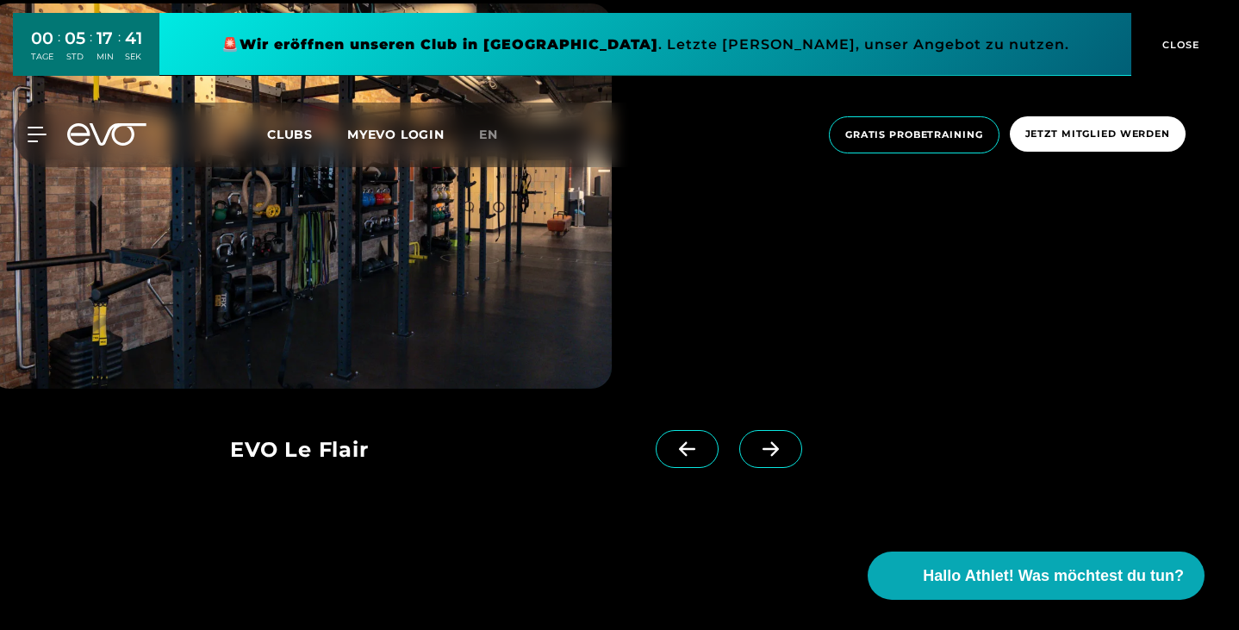
click at [689, 468] on span at bounding box center [687, 449] width 63 height 38
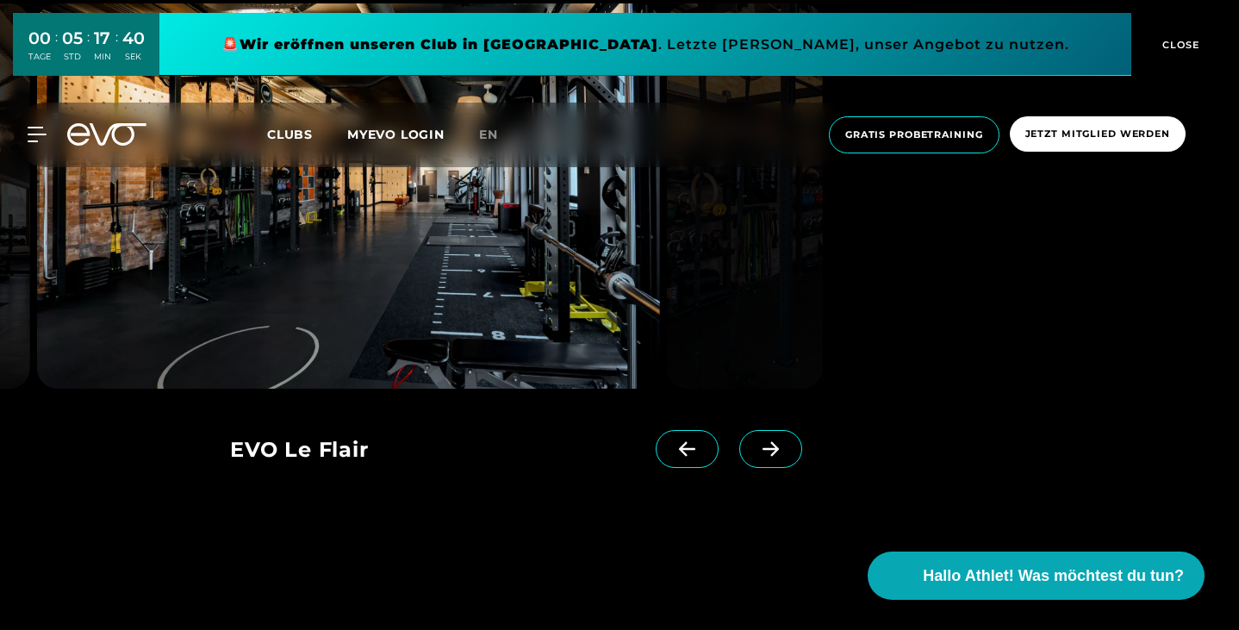
click at [689, 468] on span at bounding box center [687, 449] width 63 height 38
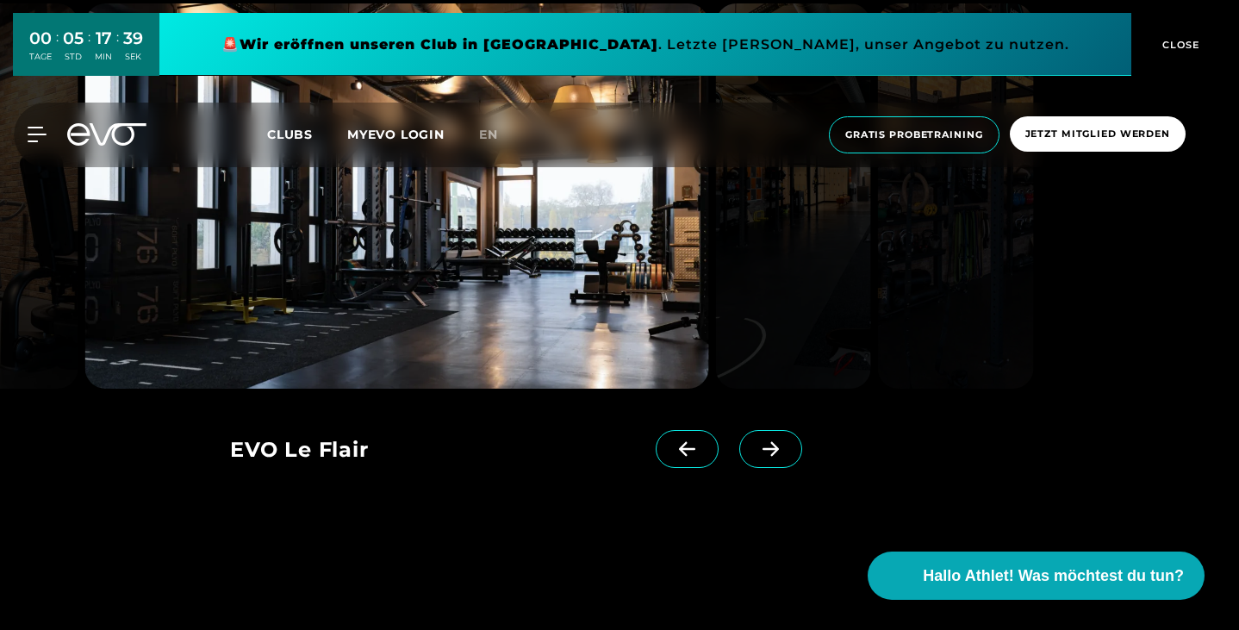
click at [689, 468] on span at bounding box center [687, 449] width 63 height 38
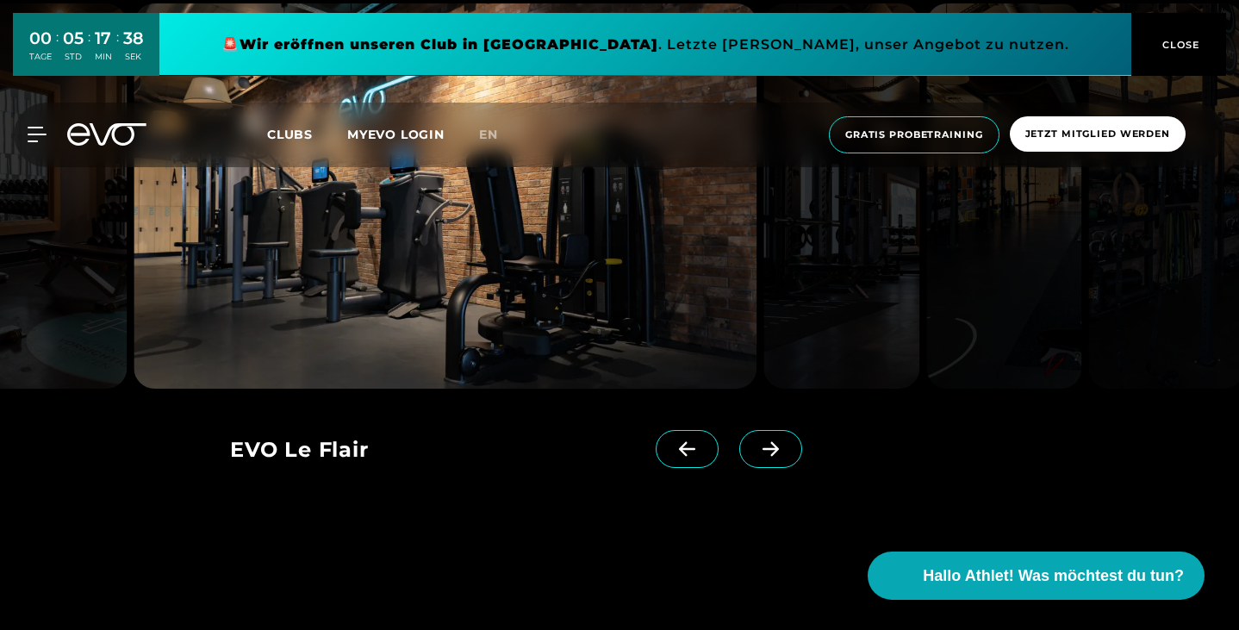
click at [689, 468] on span at bounding box center [687, 449] width 63 height 38
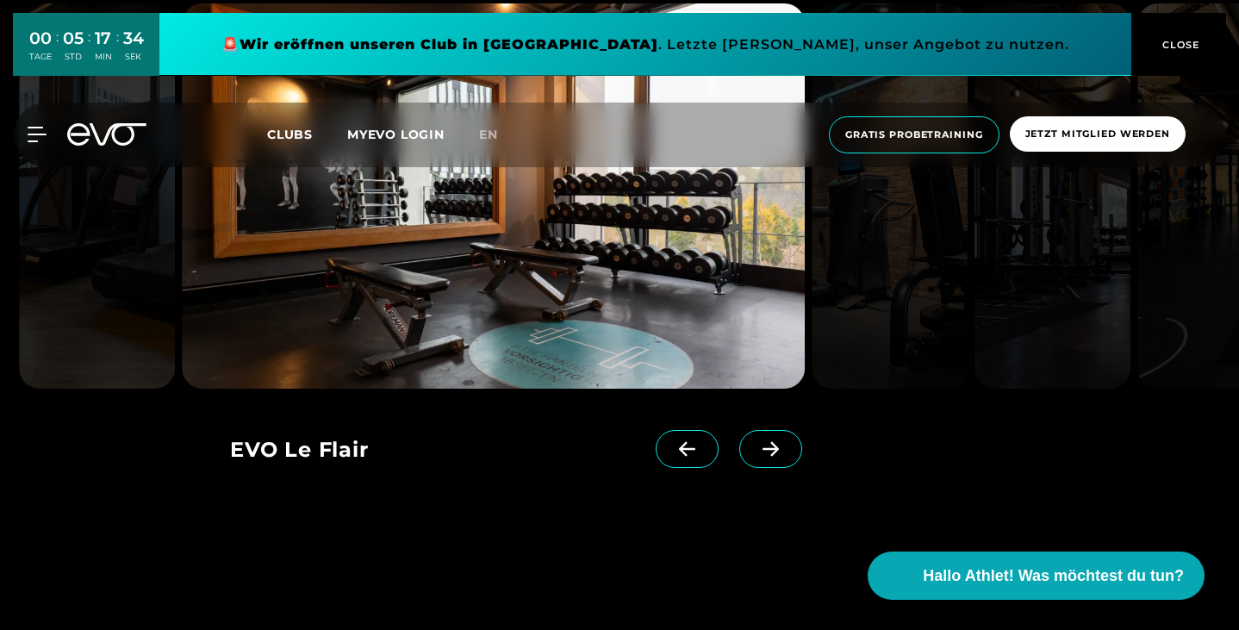
click at [689, 468] on span at bounding box center [687, 449] width 63 height 38
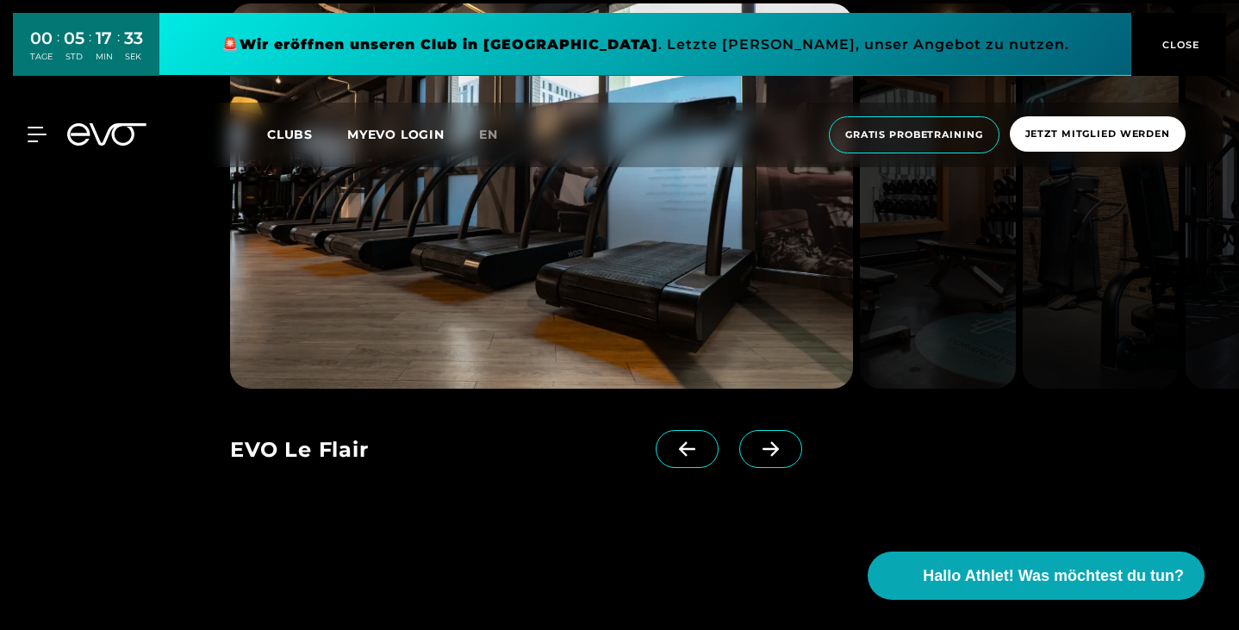
click at [689, 468] on span at bounding box center [687, 449] width 63 height 38
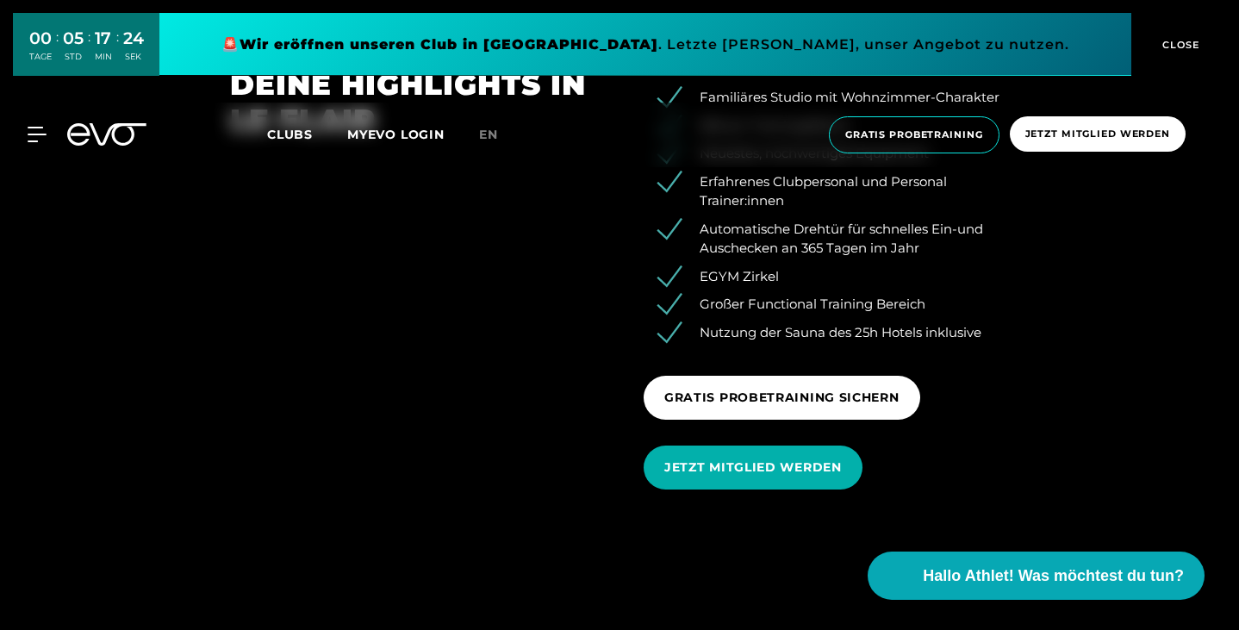
scroll to position [2020, 0]
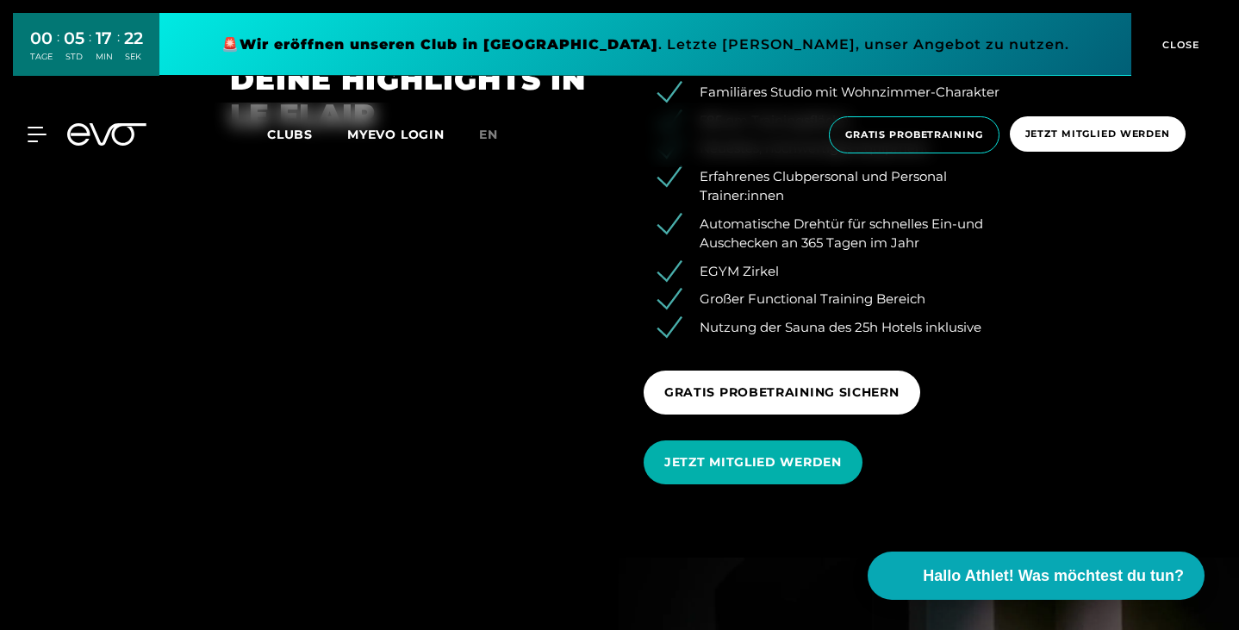
click at [633, 459] on div "Familiäres Studio mit Wohnzimmer-Charakter 585 qm Trainingsfläche Neuestes, hoc…" at bounding box center [827, 279] width 414 height 435
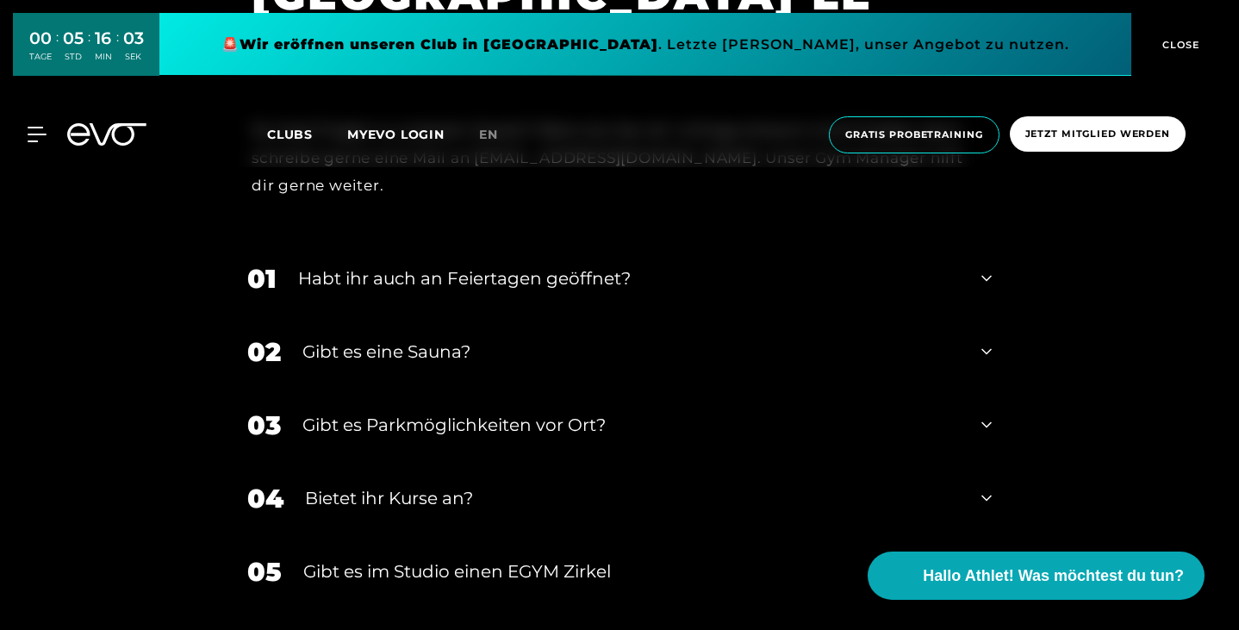
scroll to position [5007, 0]
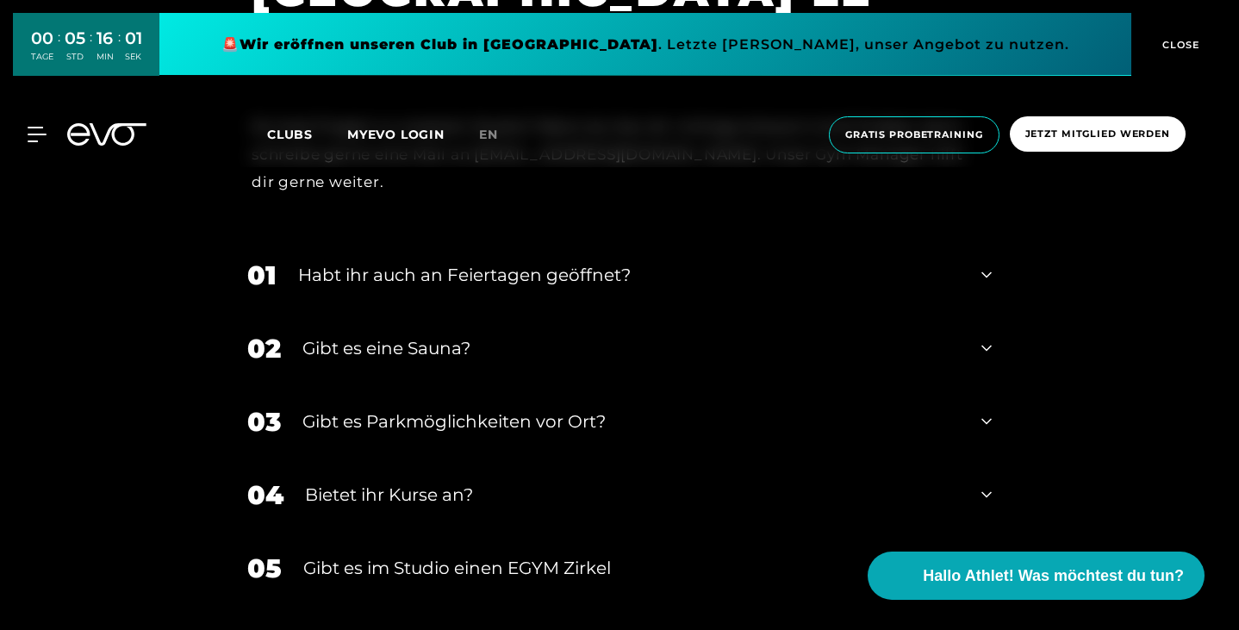
click at [427, 288] on div "Habt ihr auch an Feiertagen geöffnet?" at bounding box center [629, 275] width 662 height 26
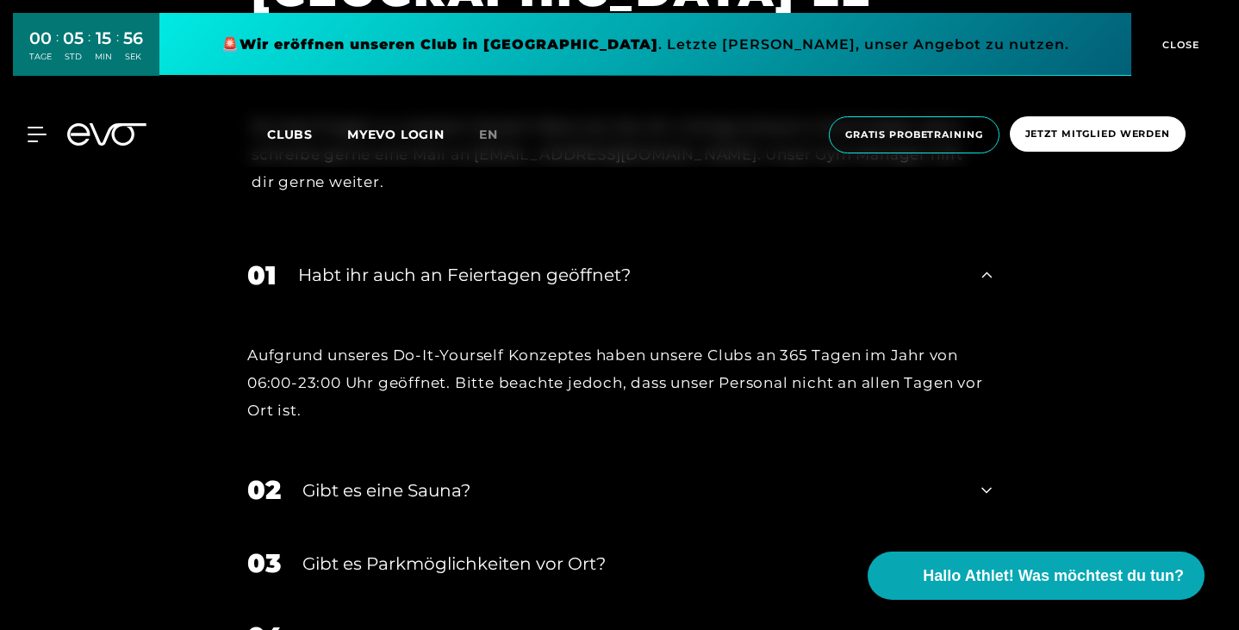
click at [427, 288] on div "Habt ihr auch an Feiertagen geöffnet?" at bounding box center [629, 275] width 662 height 26
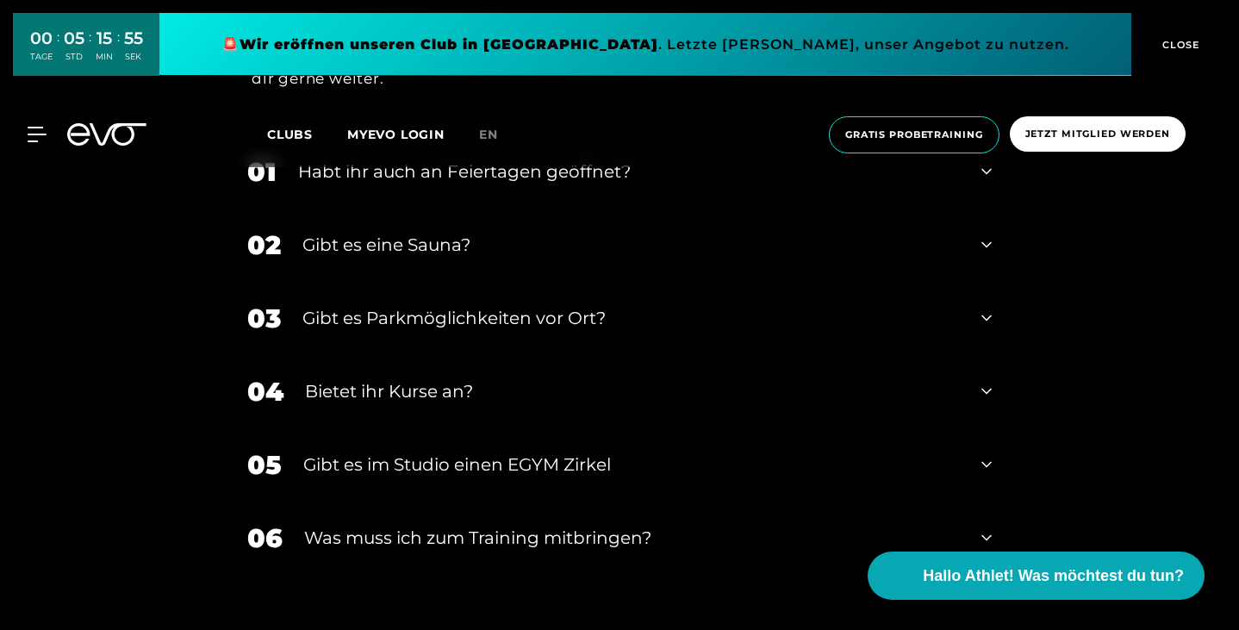
scroll to position [5111, 0]
click at [390, 257] on div "Gibt es eine Sauna?" at bounding box center [631, 244] width 658 height 26
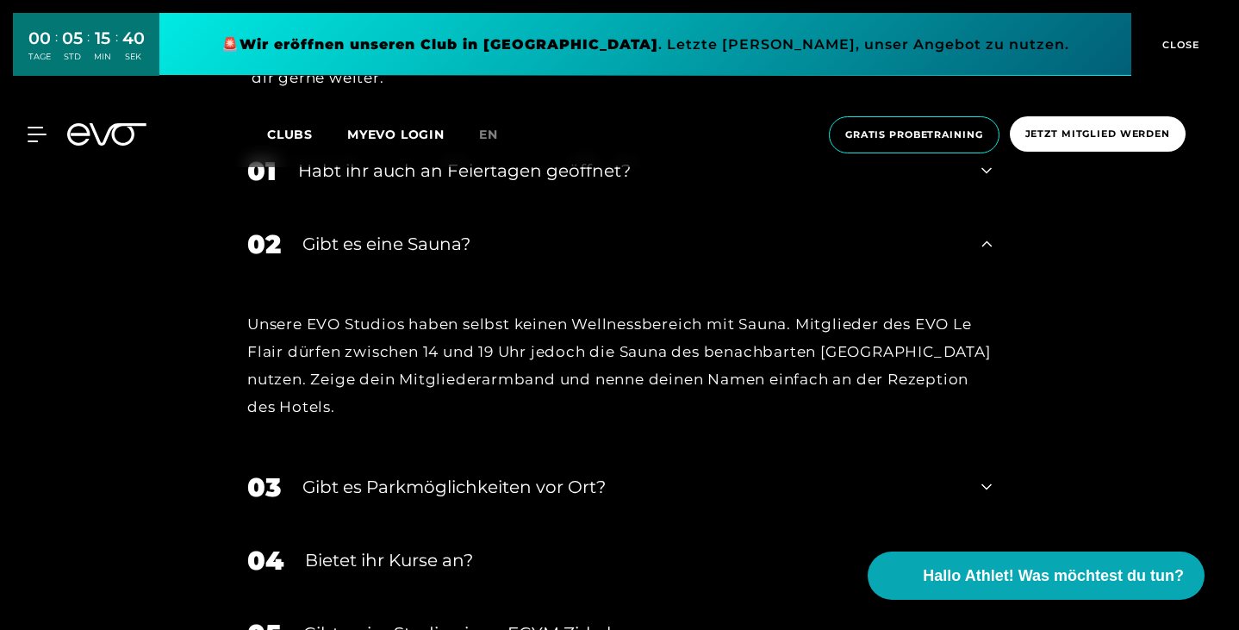
click at [390, 257] on div "Gibt es eine Sauna?" at bounding box center [631, 244] width 658 height 26
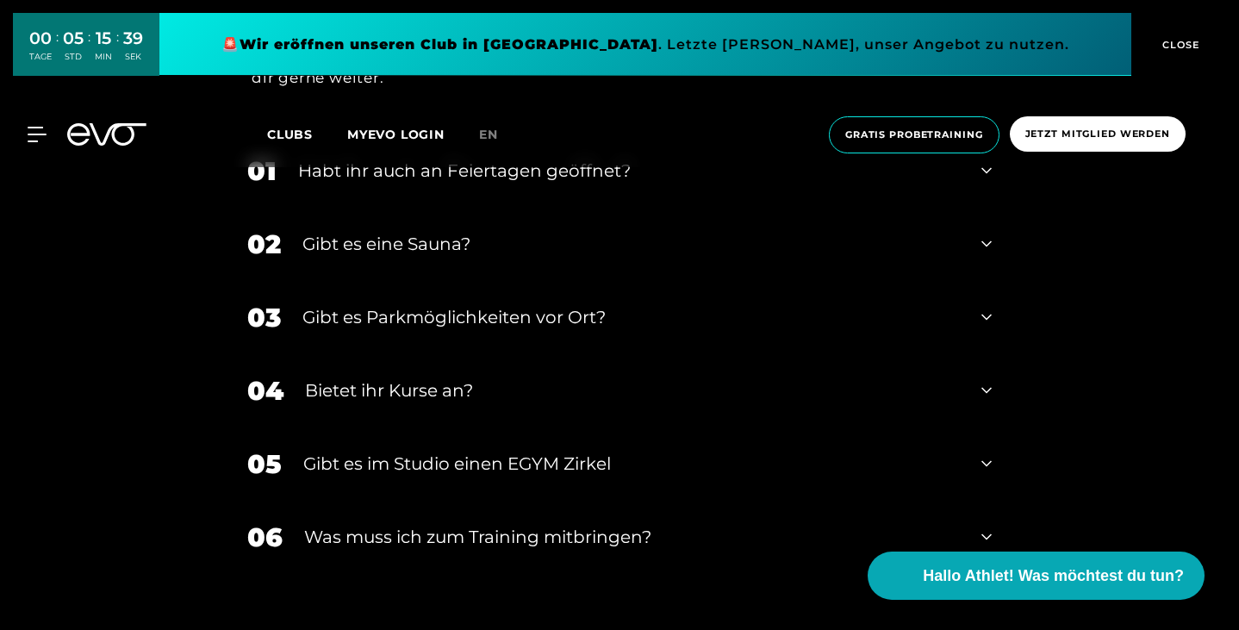
click at [403, 330] on div "Gibt es Parkmöglichkeiten vor Ort?" at bounding box center [631, 317] width 658 height 26
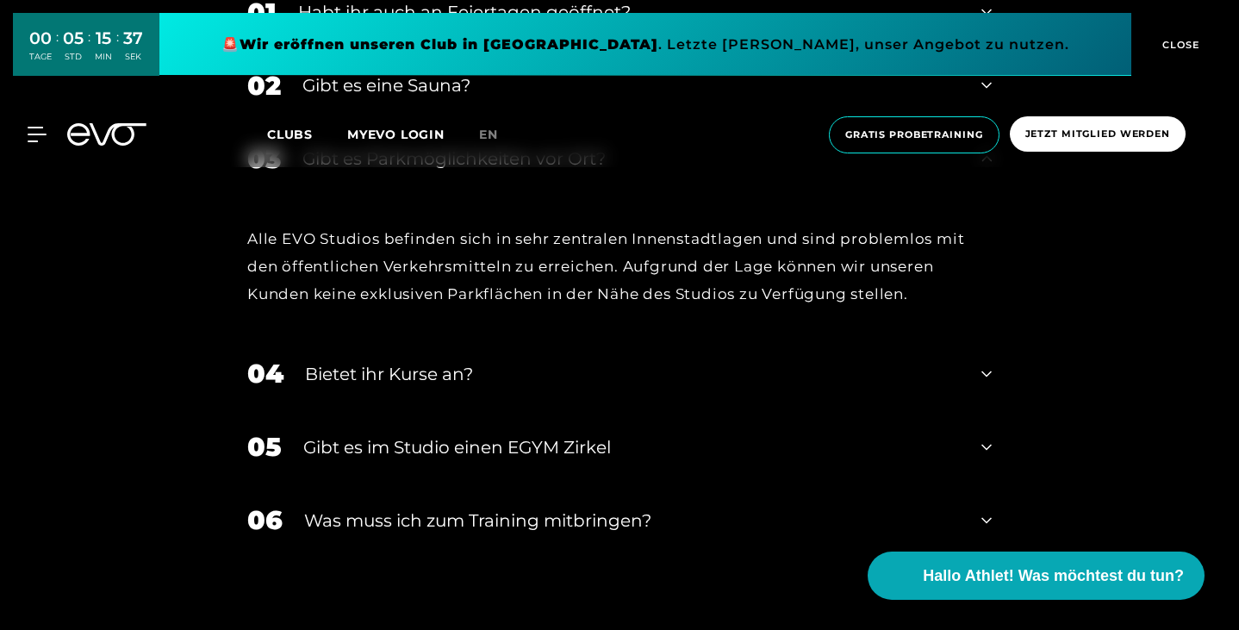
scroll to position [5277, 0]
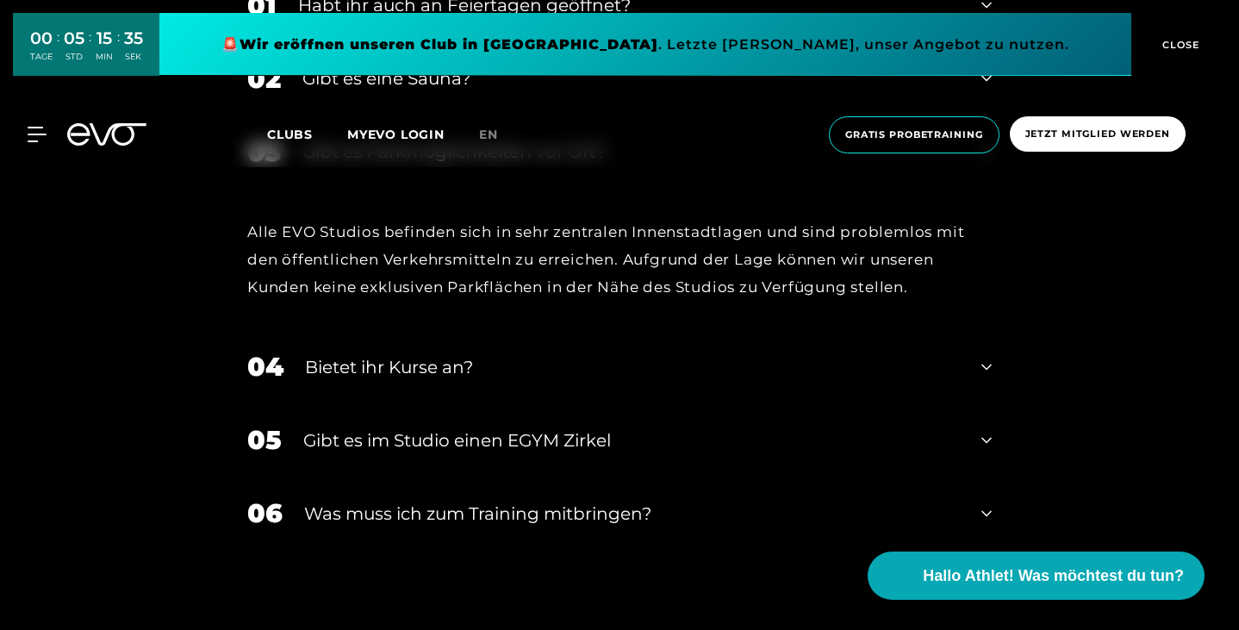
click at [374, 380] on div "Bietet ihr Kurse an?" at bounding box center [632, 367] width 655 height 26
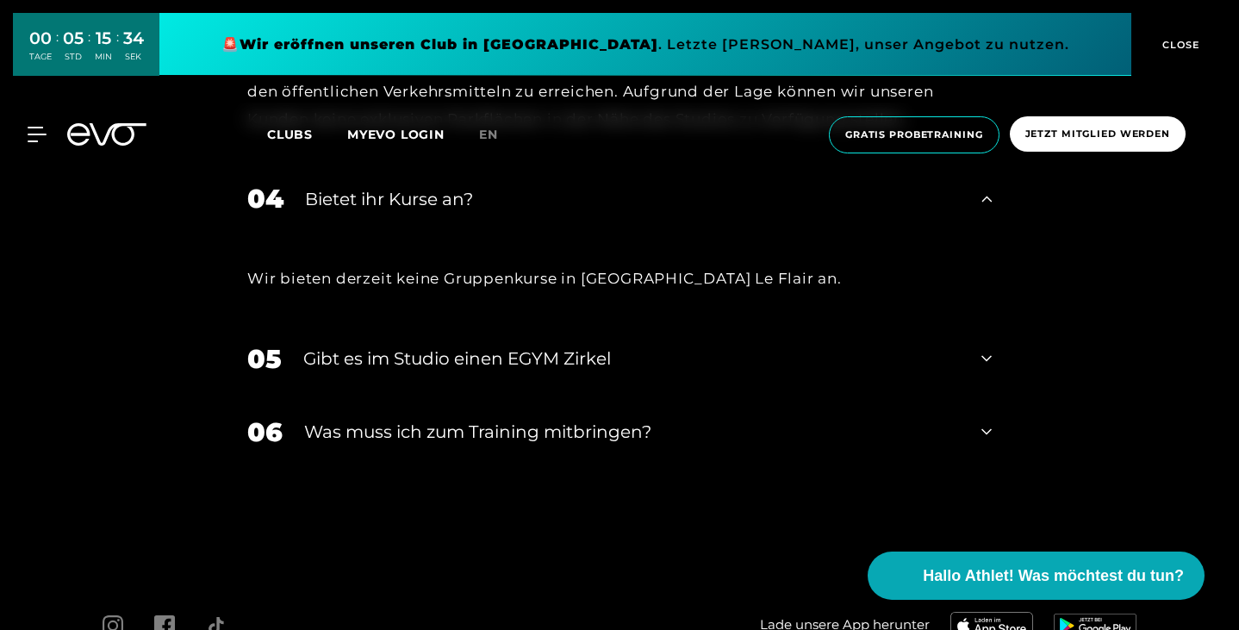
scroll to position [5459, 0]
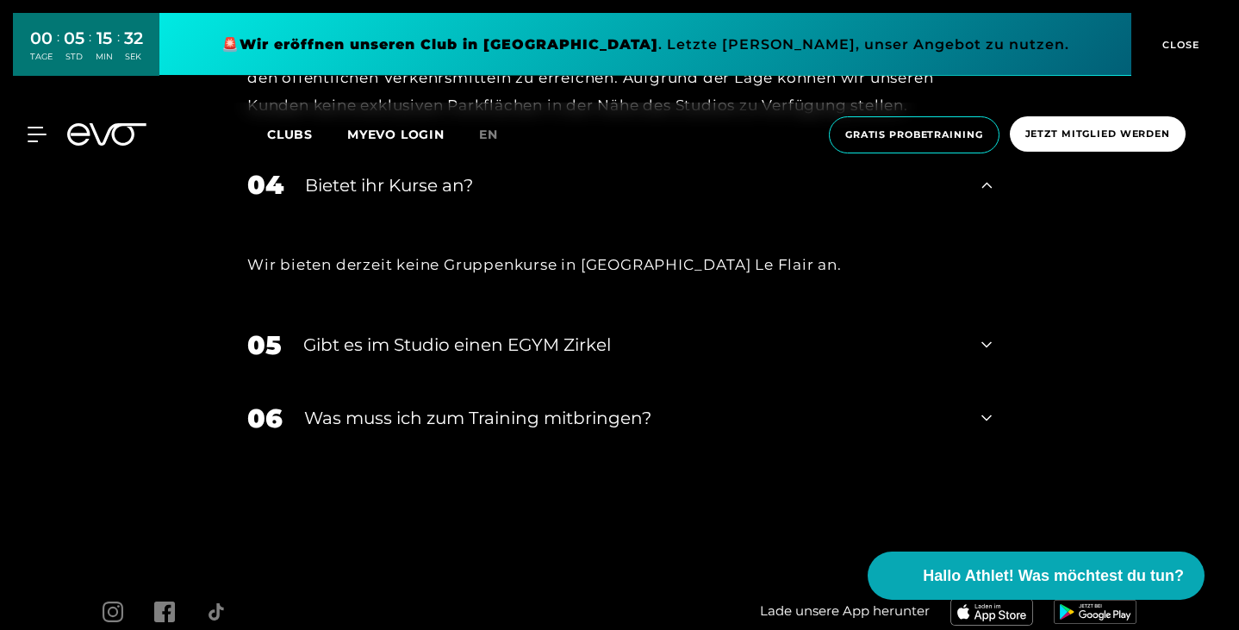
click at [379, 358] on div "Gibt es im Studio einen EGYM Zirkel" at bounding box center [631, 345] width 657 height 26
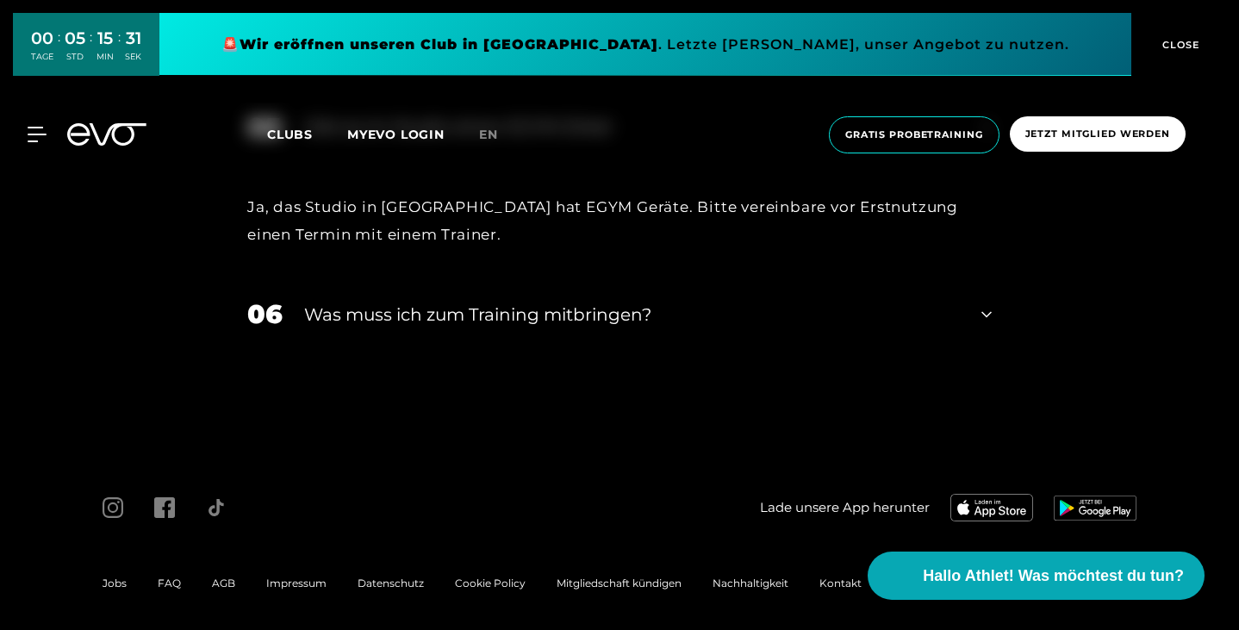
scroll to position [5678, 0]
click at [462, 327] on div "Was muss ich zum Training mitbringen?" at bounding box center [632, 314] width 656 height 26
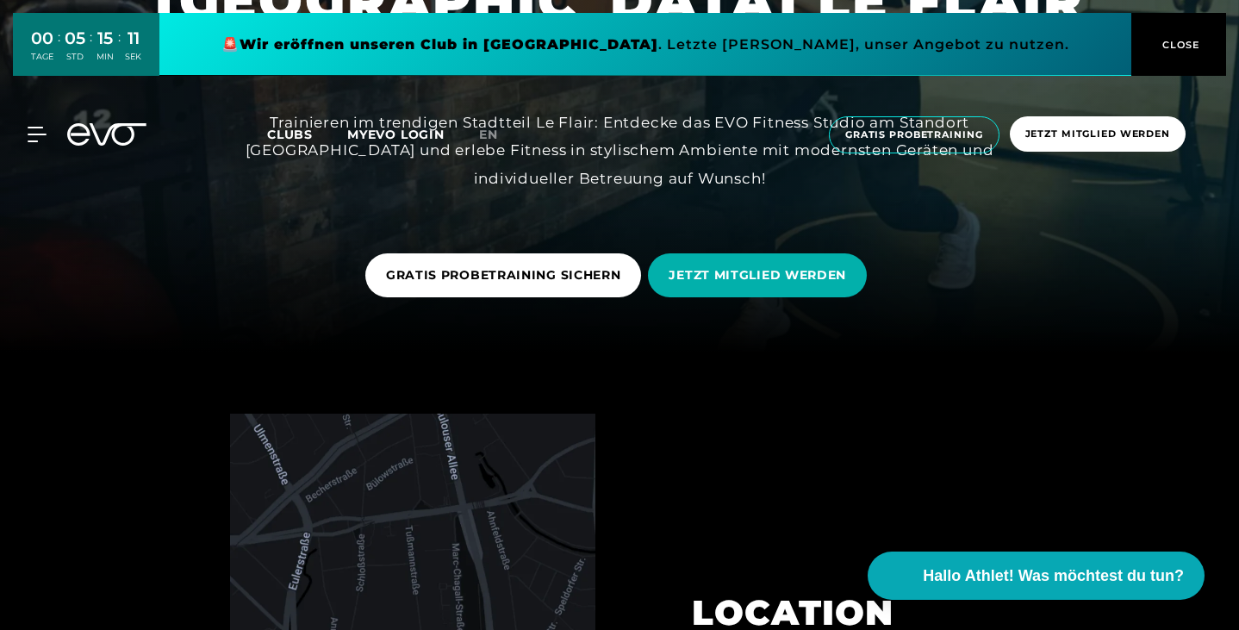
scroll to position [0, 0]
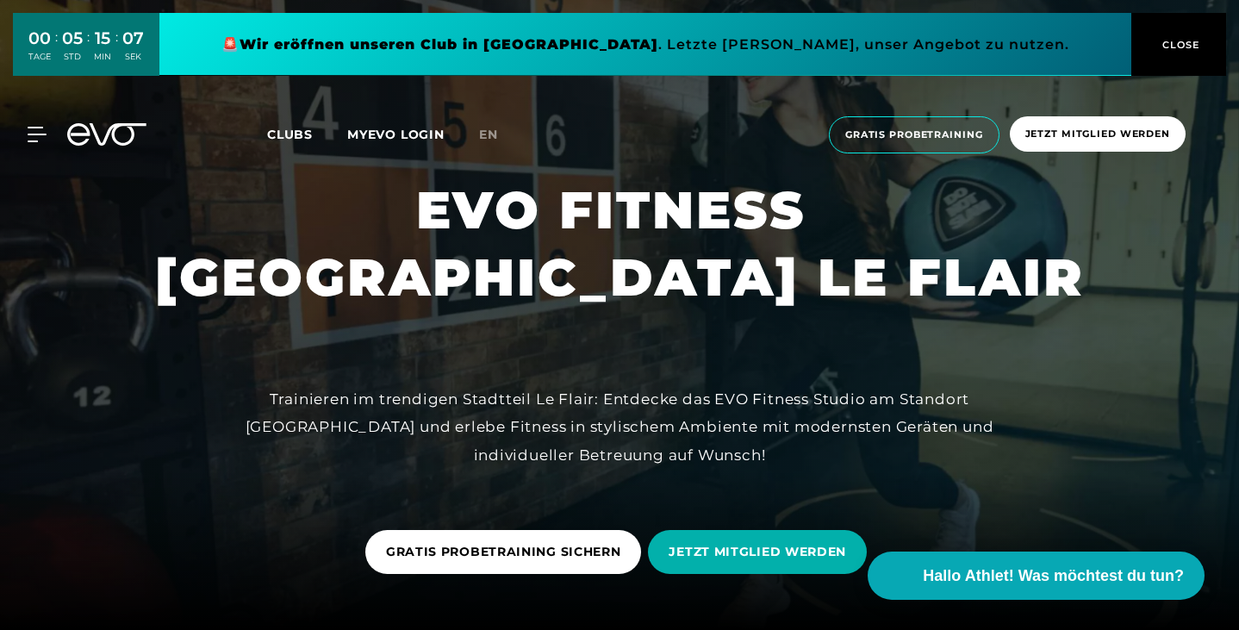
click at [34, 147] on div "MyEVO Login Über EVO Mitgliedschaften Probetraining TAGESPASS EVO Studios [GEOG…" at bounding box center [619, 135] width 1232 height 65
click at [35, 138] on icon at bounding box center [40, 135] width 25 height 16
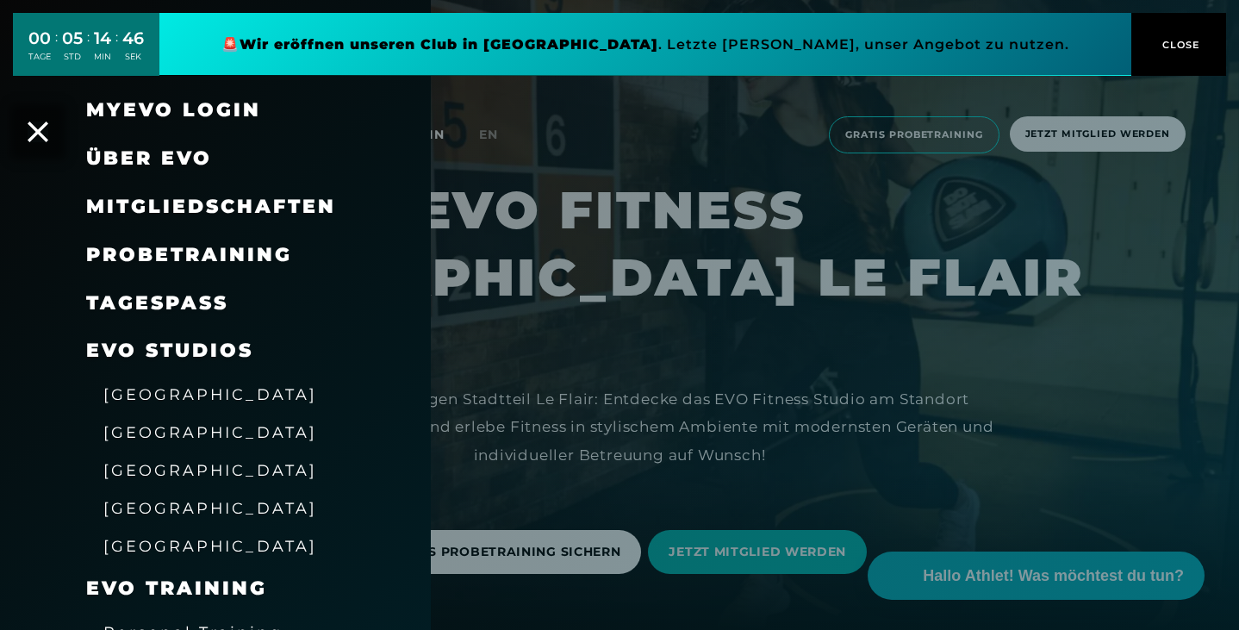
click at [799, 516] on div at bounding box center [619, 315] width 1239 height 630
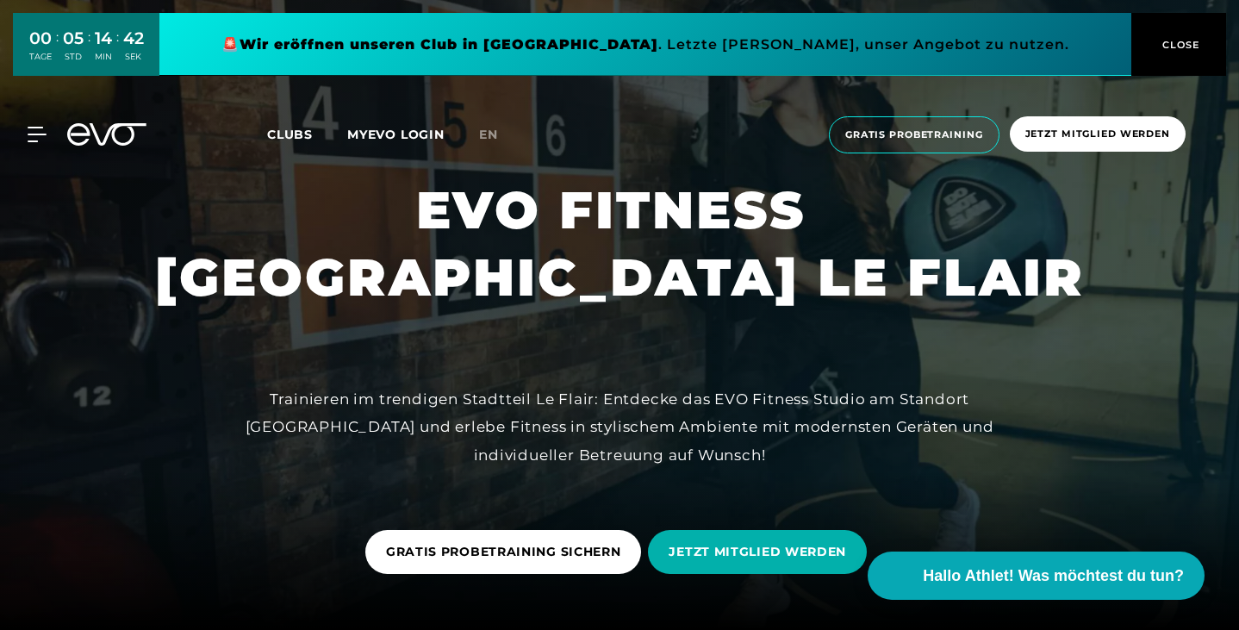
click at [101, 134] on icon at bounding box center [106, 134] width 79 height 22
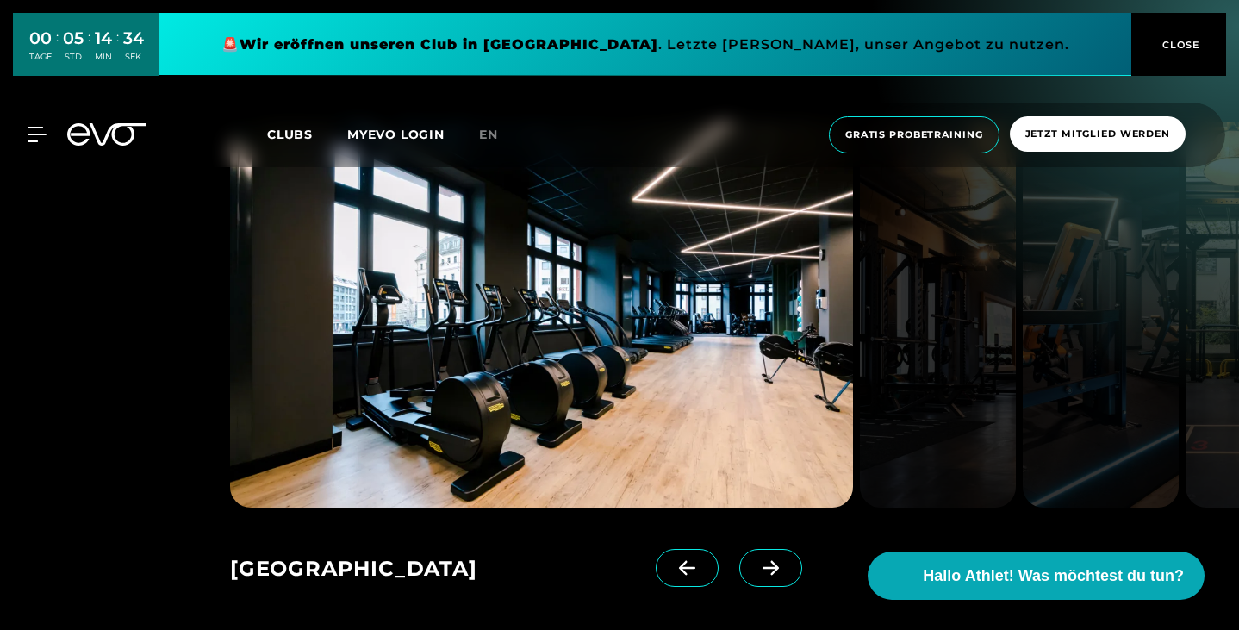
scroll to position [2361, 0]
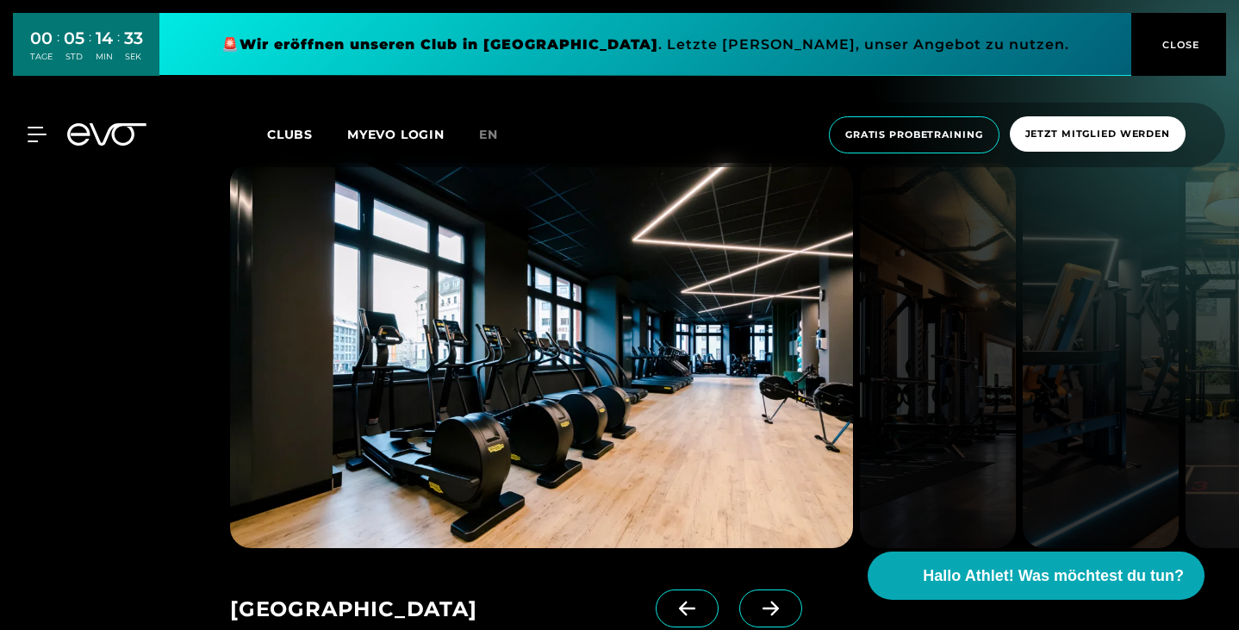
click at [292, 137] on span "Clubs" at bounding box center [290, 135] width 46 height 16
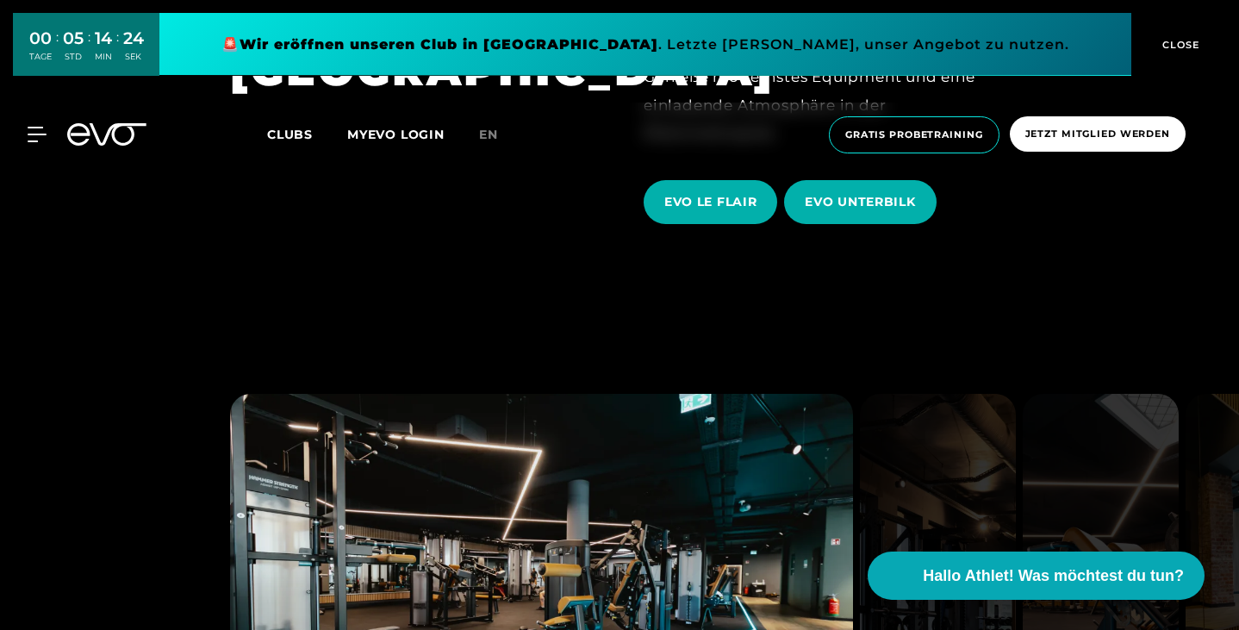
scroll to position [2927, 0]
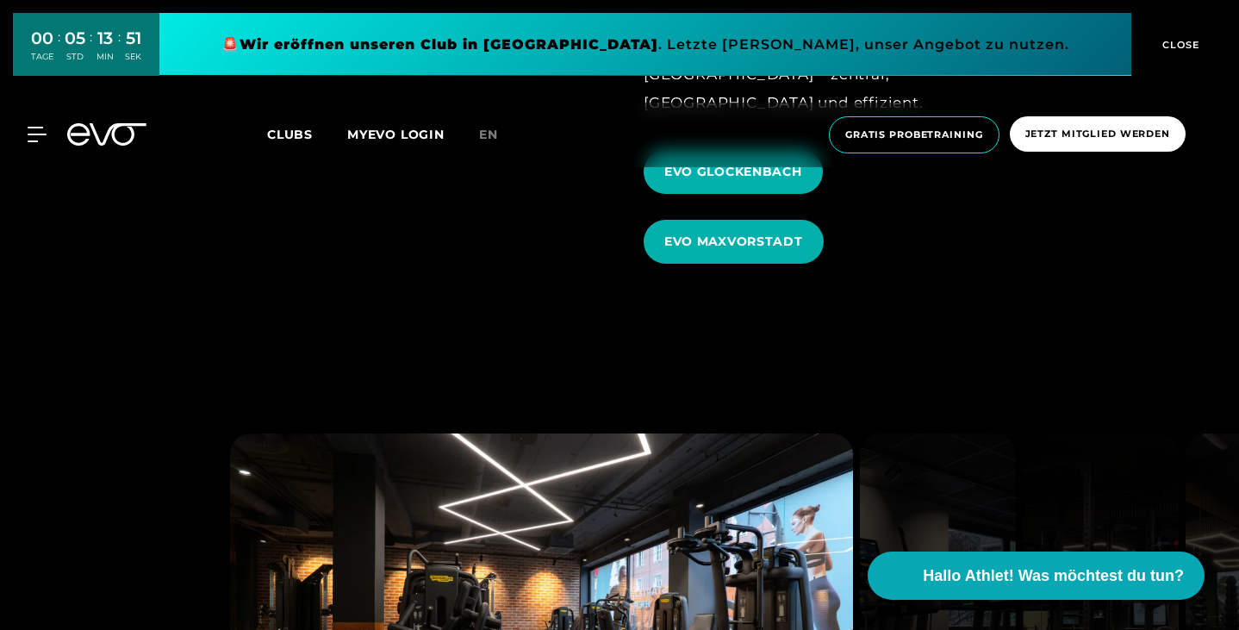
scroll to position [4905, 0]
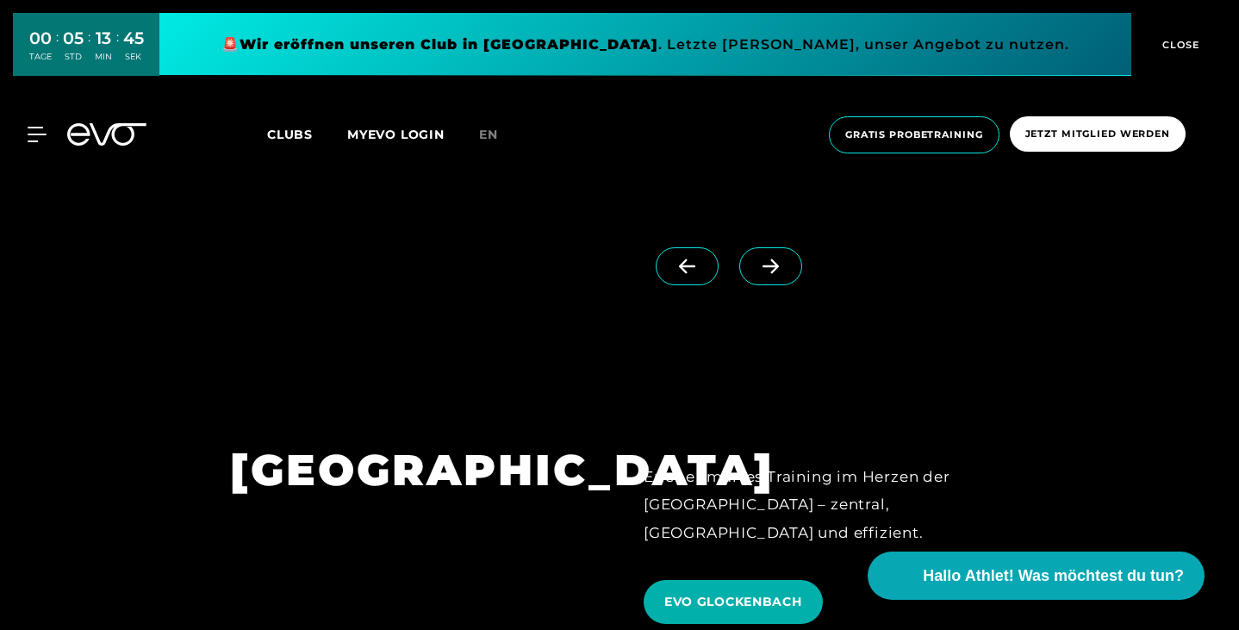
scroll to position [4473, 0]
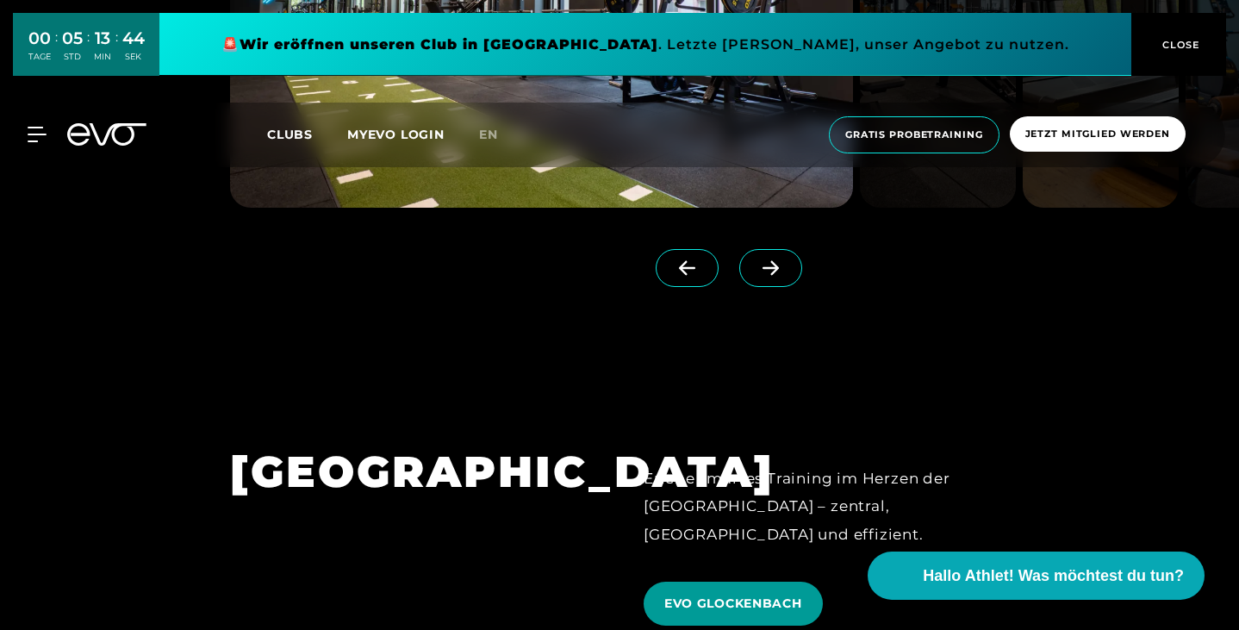
click at [784, 595] on span "EVO GLOCKENBACH" at bounding box center [733, 604] width 138 height 18
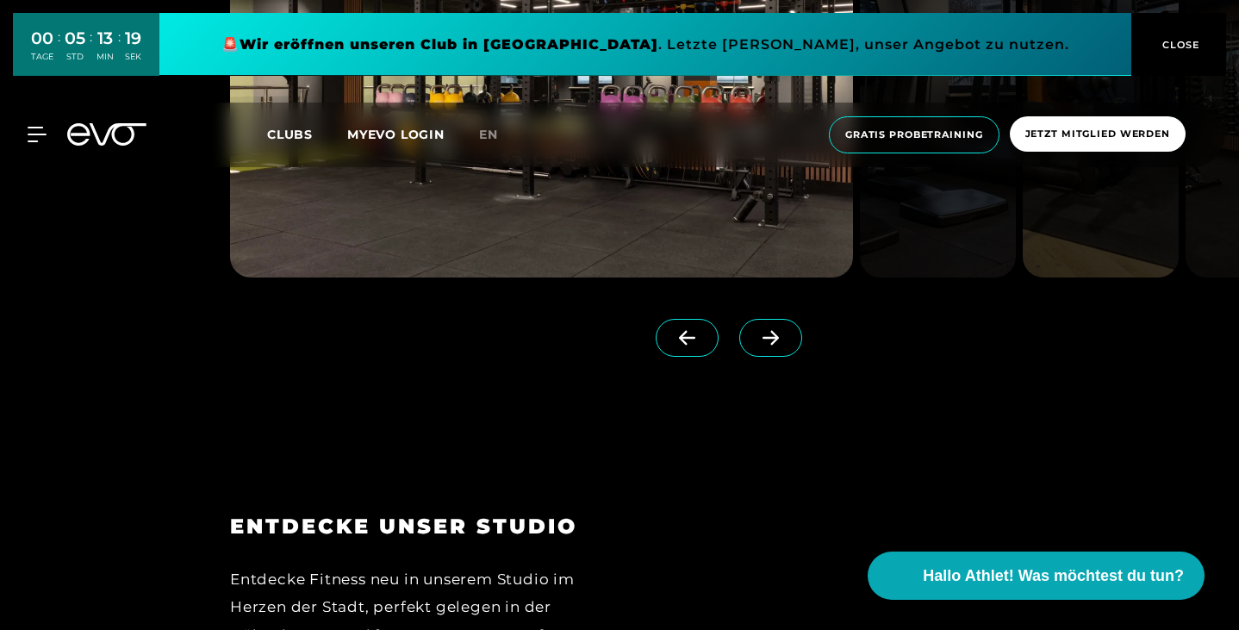
scroll to position [1989, 0]
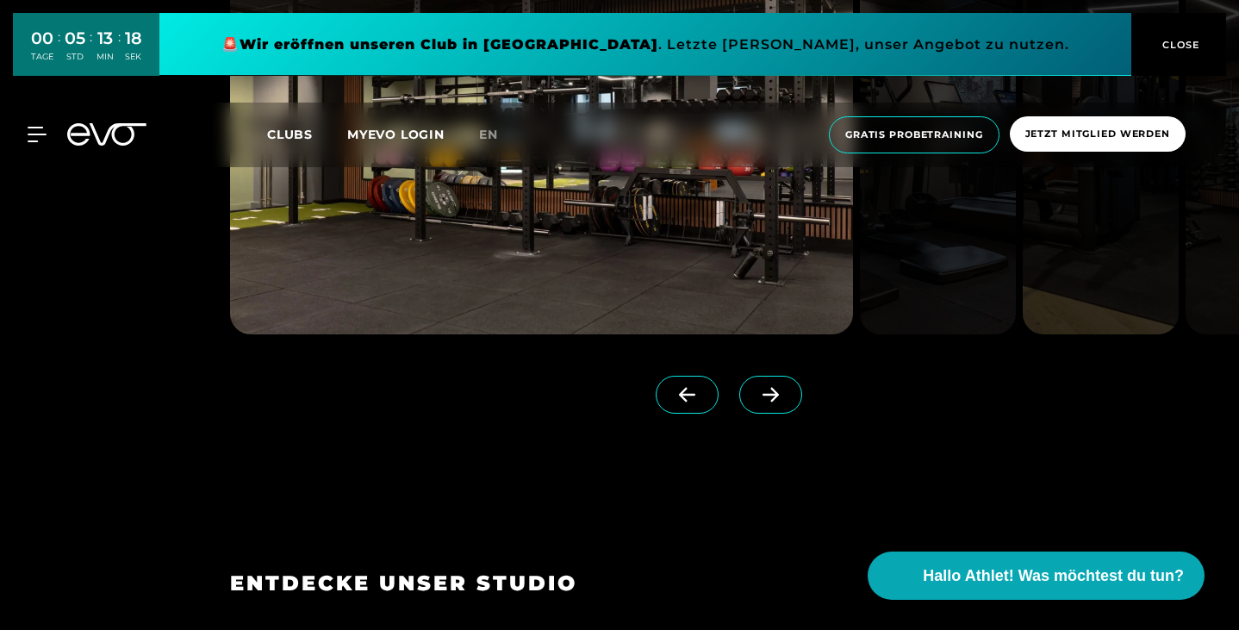
click at [761, 414] on span at bounding box center [770, 395] width 63 height 38
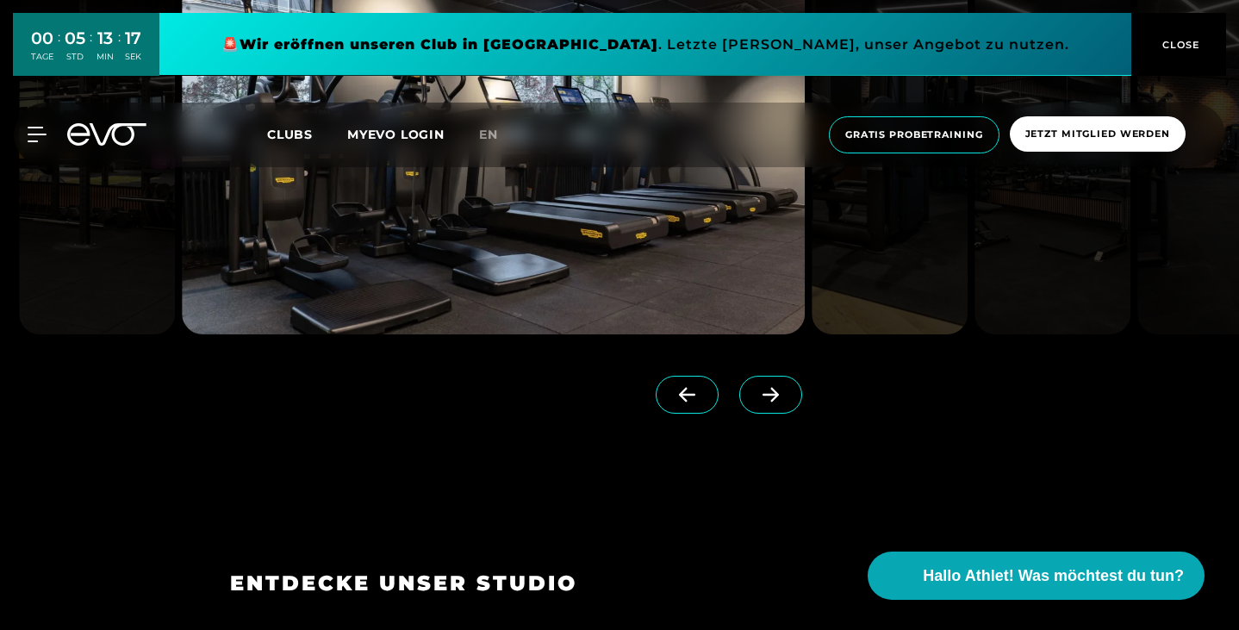
click at [761, 414] on span at bounding box center [770, 395] width 63 height 38
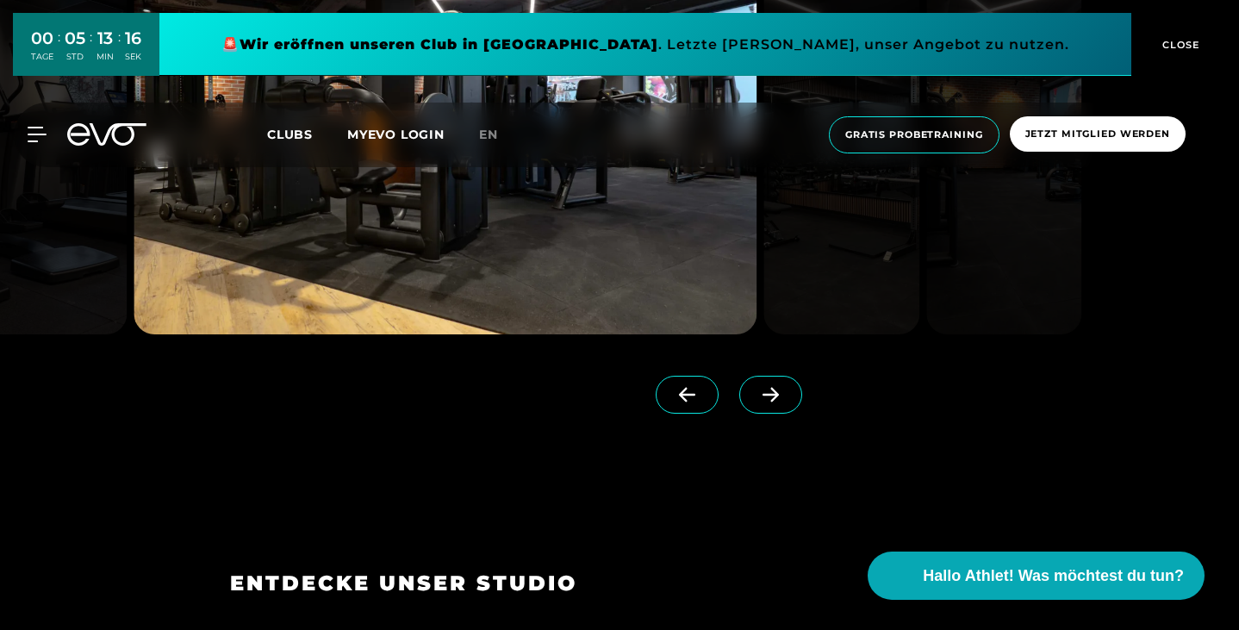
click at [761, 414] on span at bounding box center [770, 395] width 63 height 38
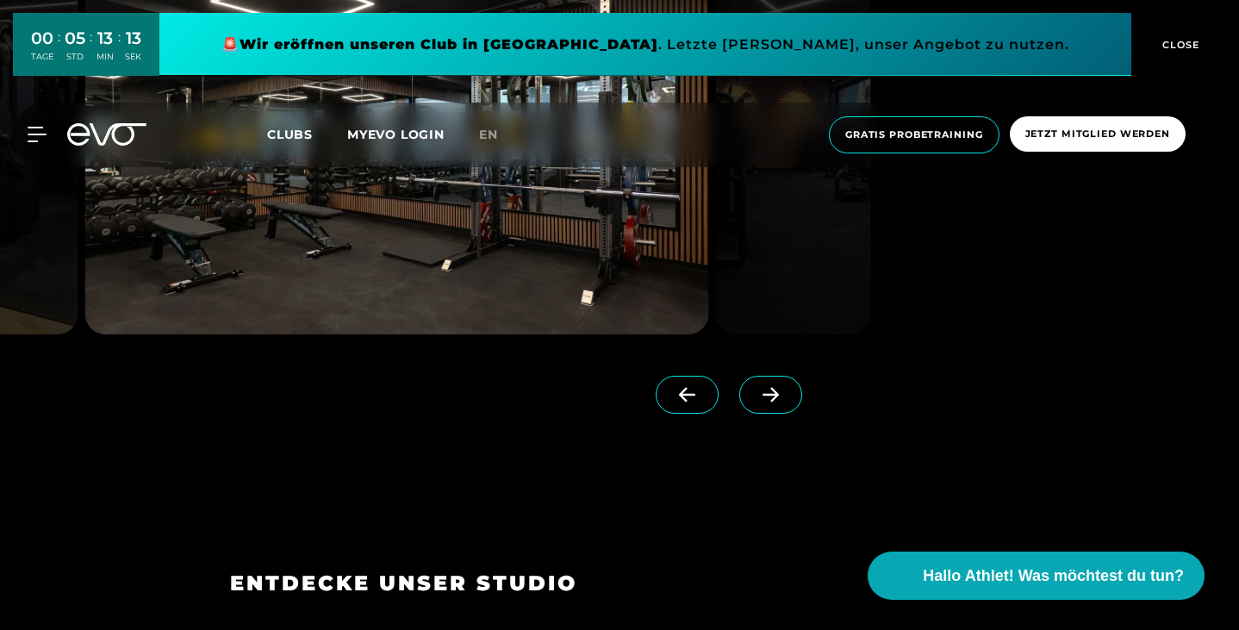
click at [761, 414] on span at bounding box center [770, 395] width 63 height 38
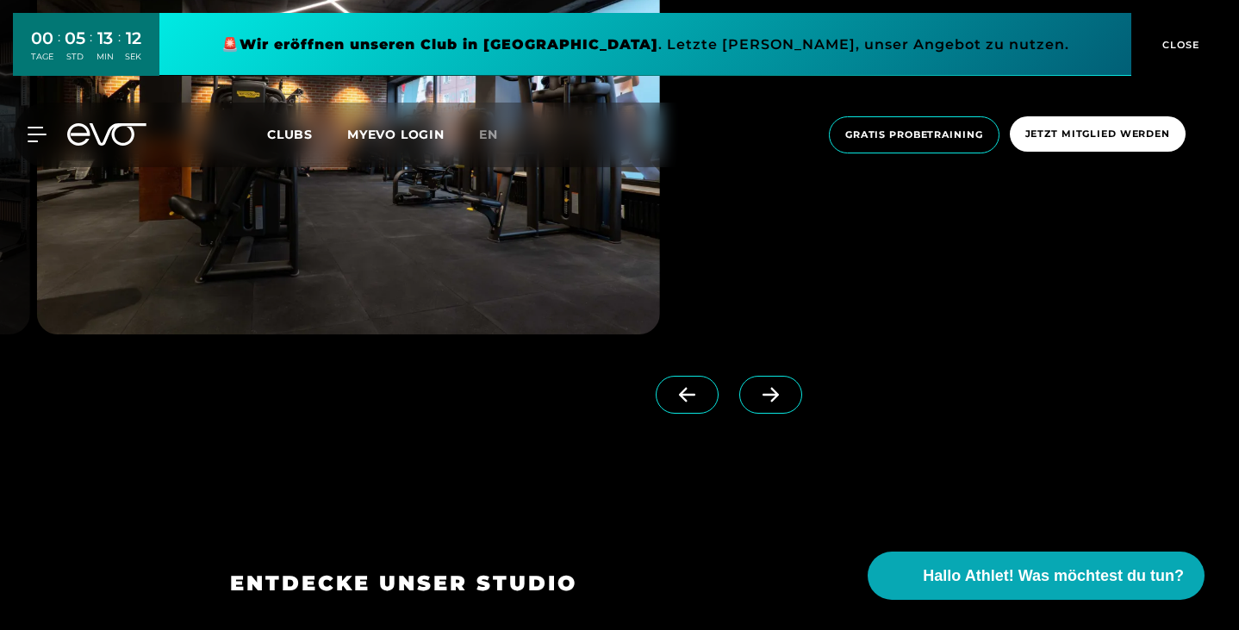
click at [761, 414] on span at bounding box center [770, 395] width 63 height 38
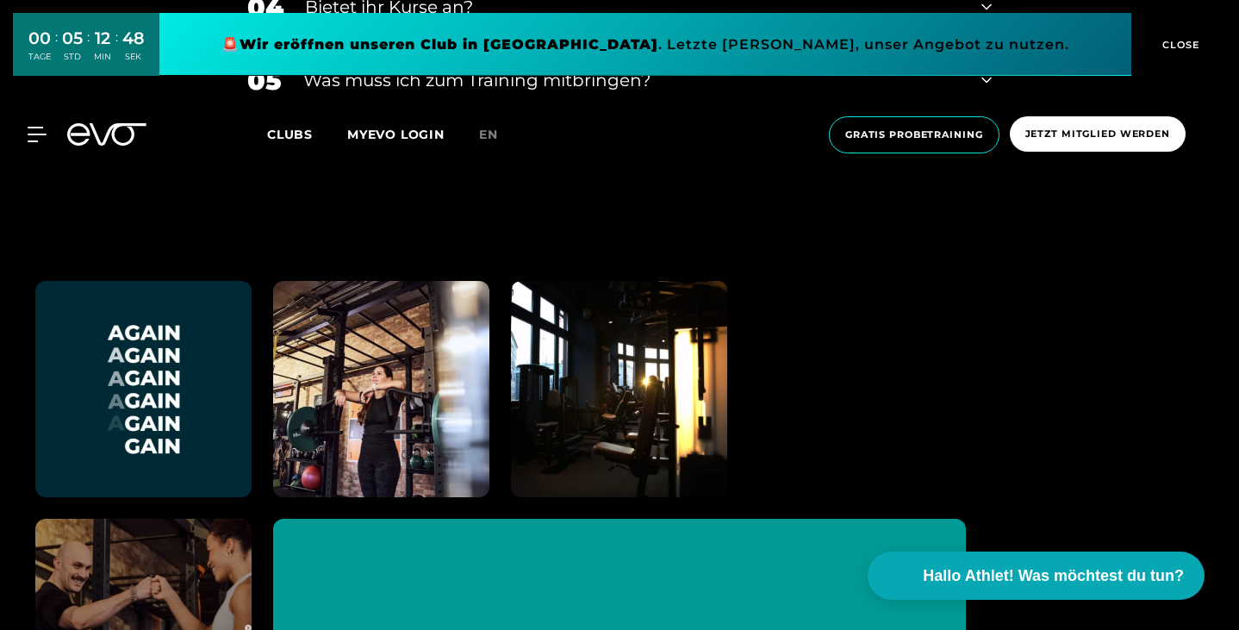
scroll to position [5326, 0]
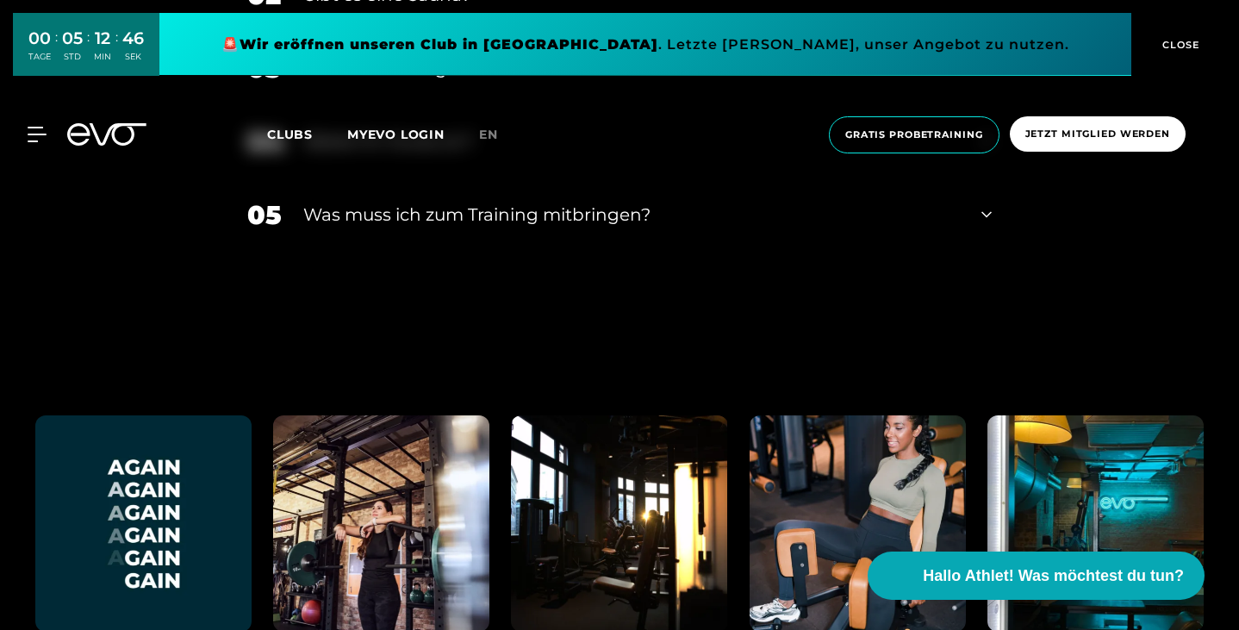
click at [34, 125] on div "MyEVO Login Über EVO Mitgliedschaften Probetraining TAGESPASS EVO Studios [GEOG…" at bounding box center [619, 135] width 1232 height 65
click at [35, 135] on icon at bounding box center [40, 135] width 25 height 16
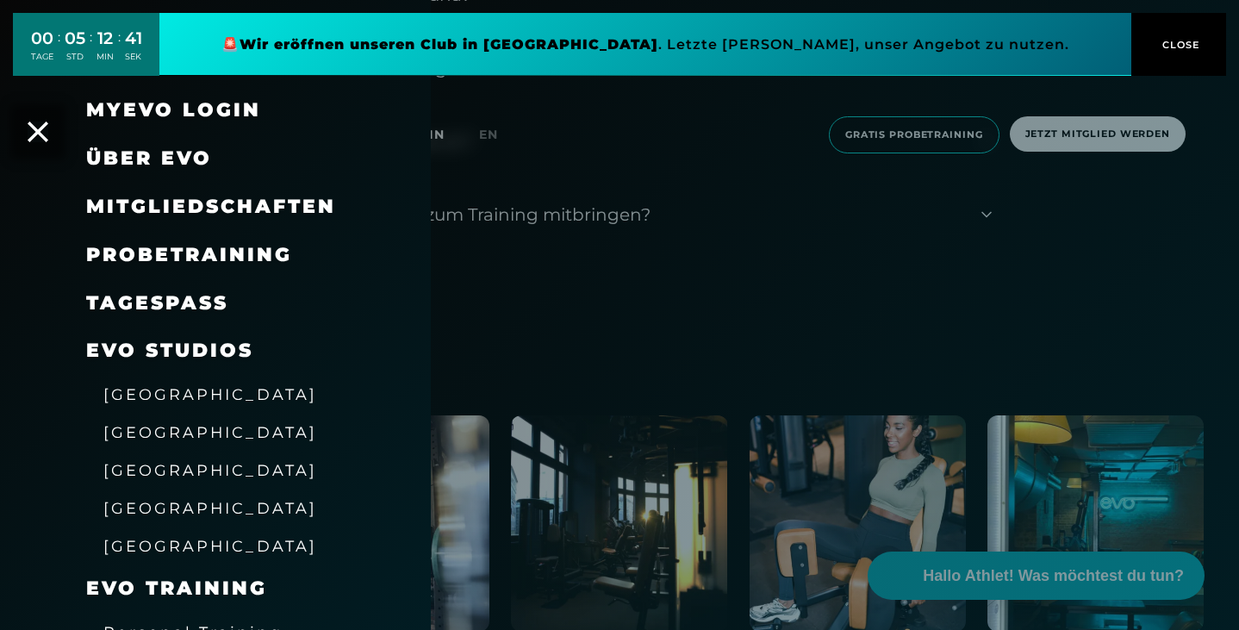
click at [161, 508] on span "[GEOGRAPHIC_DATA]" at bounding box center [210, 508] width 214 height 18
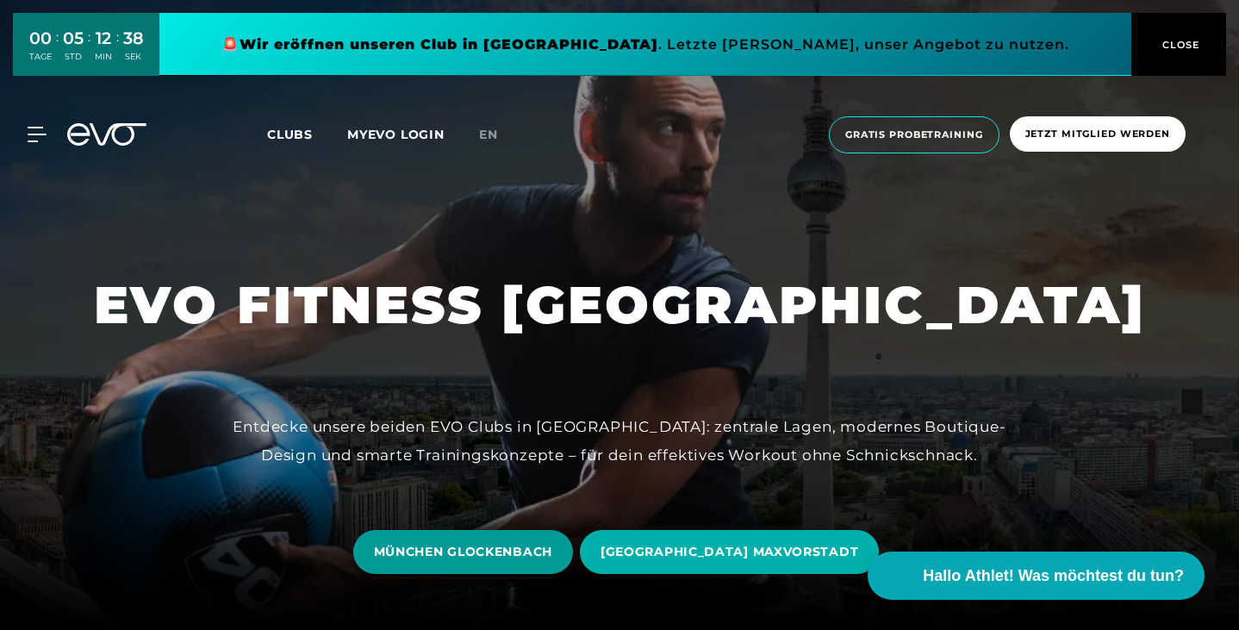
click at [552, 557] on span "MÜNCHEN GLOCKENBACH" at bounding box center [463, 552] width 178 height 18
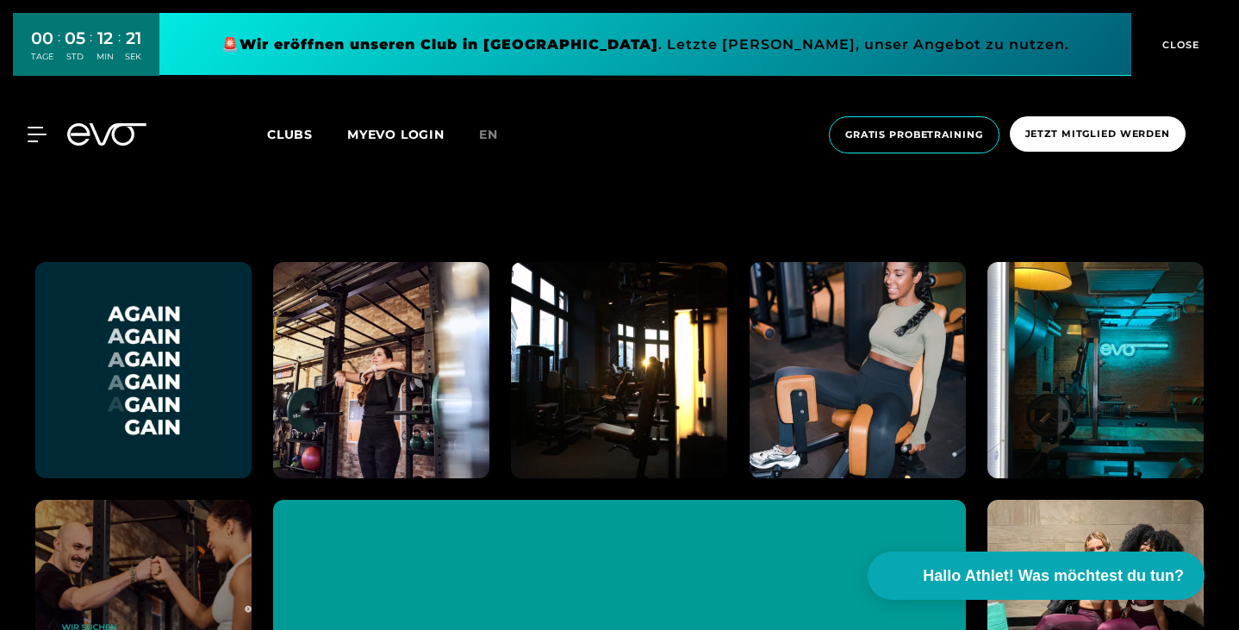
scroll to position [5327, 0]
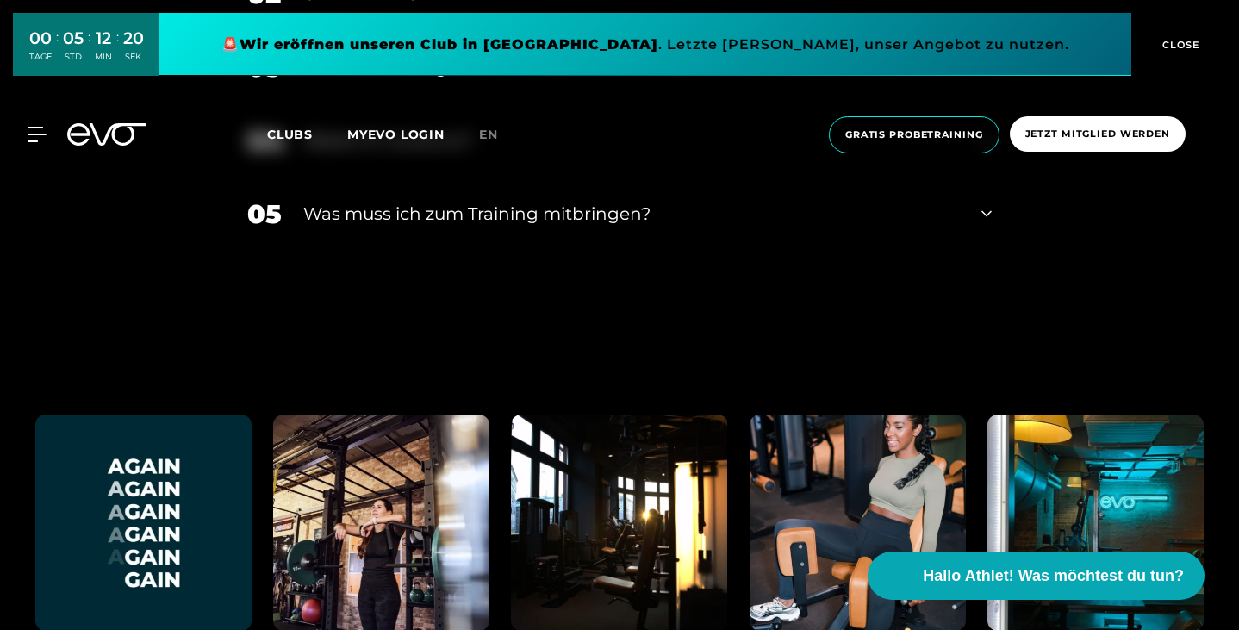
click at [358, 153] on div "Bietet ihr Kurse an?" at bounding box center [632, 141] width 655 height 26
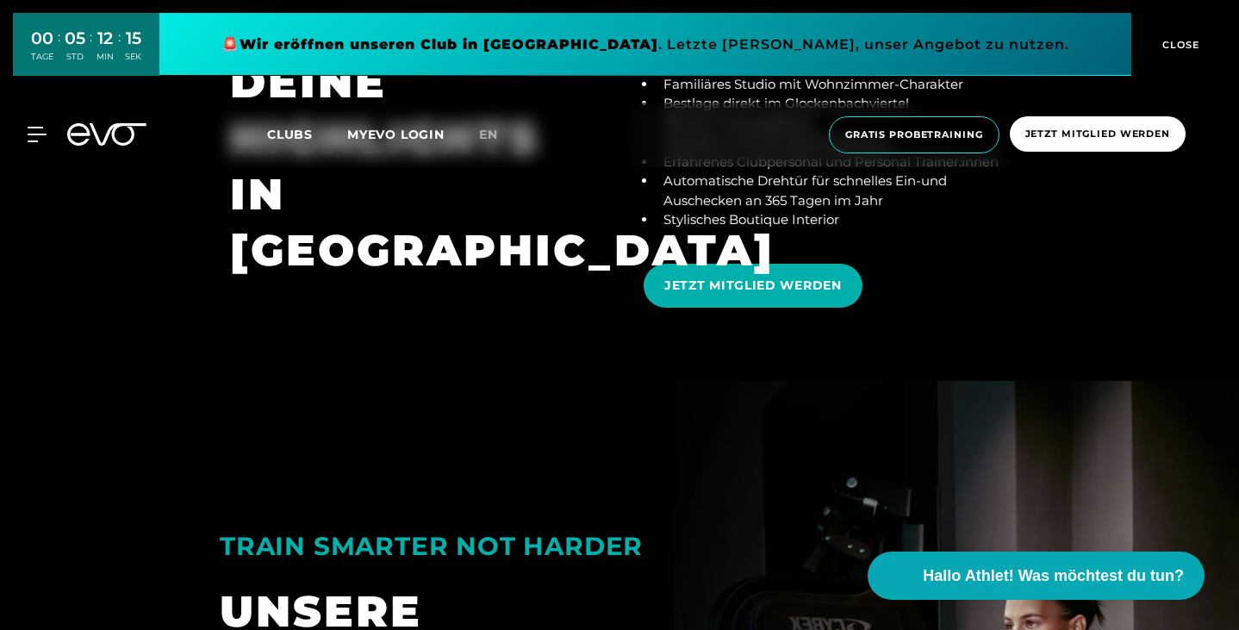
scroll to position [2857, 0]
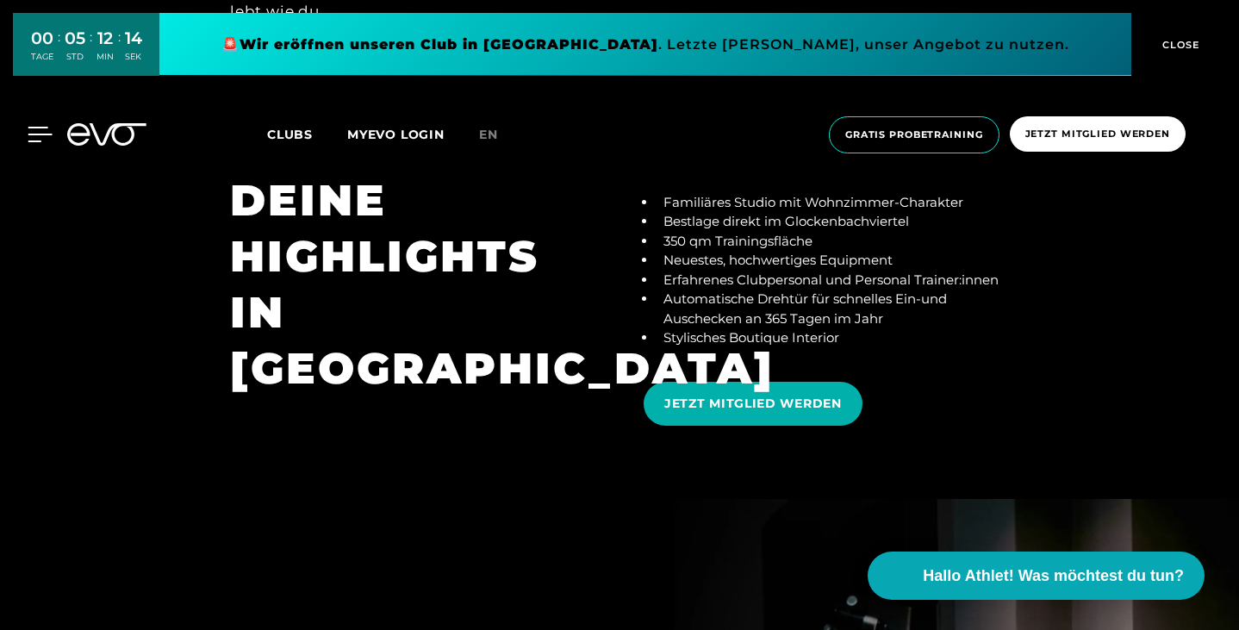
click at [29, 141] on icon at bounding box center [40, 135] width 24 height 14
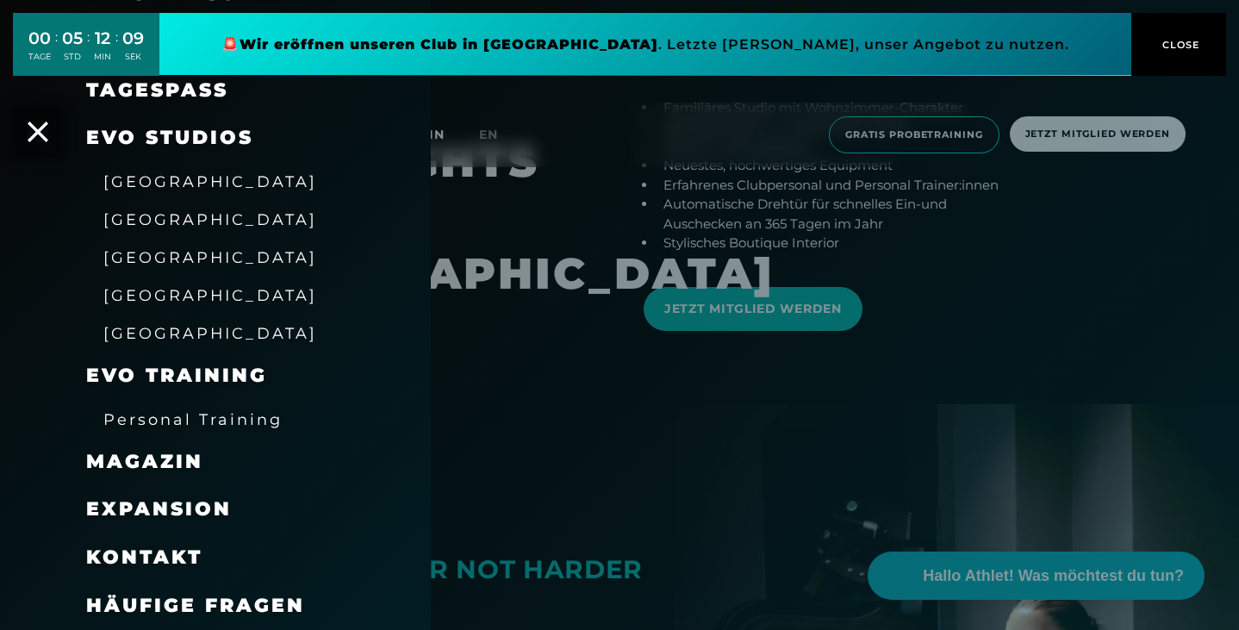
scroll to position [2965, 0]
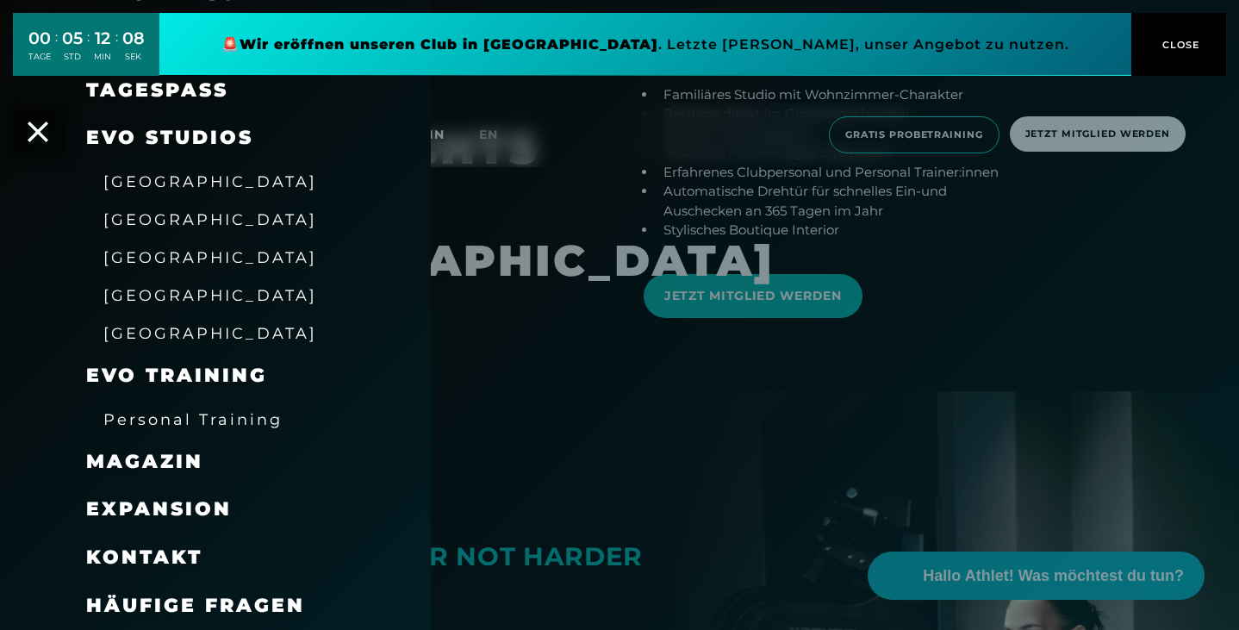
click at [227, 603] on span "Häufige Fragen" at bounding box center [195, 605] width 219 height 23
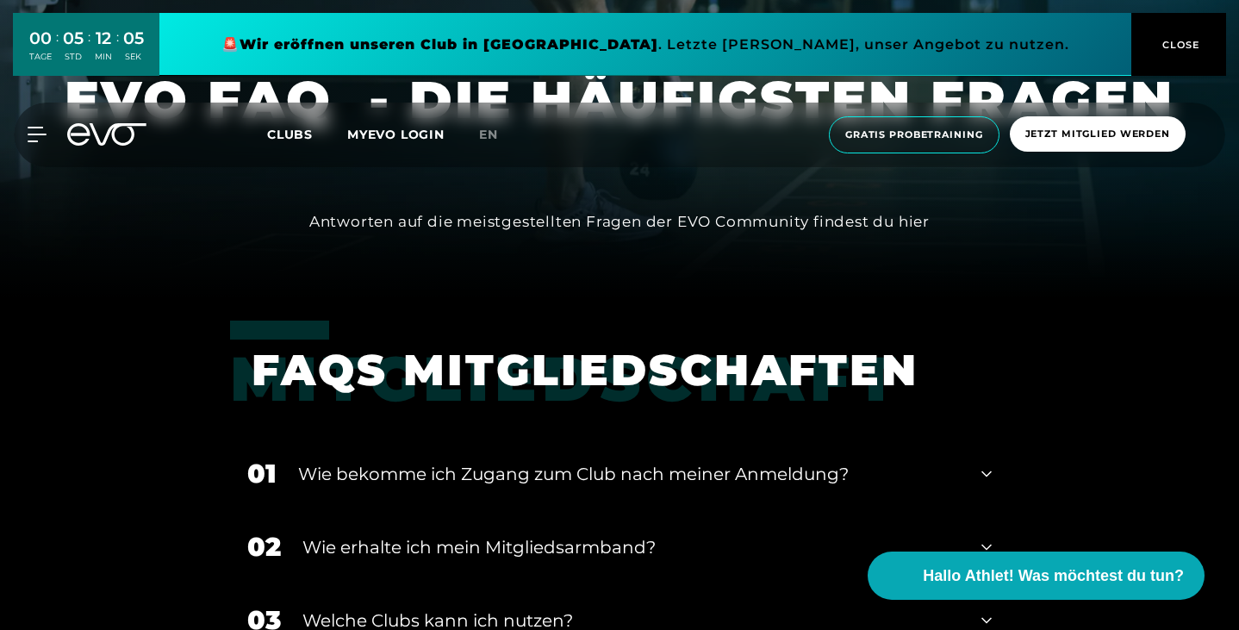
scroll to position [332, 0]
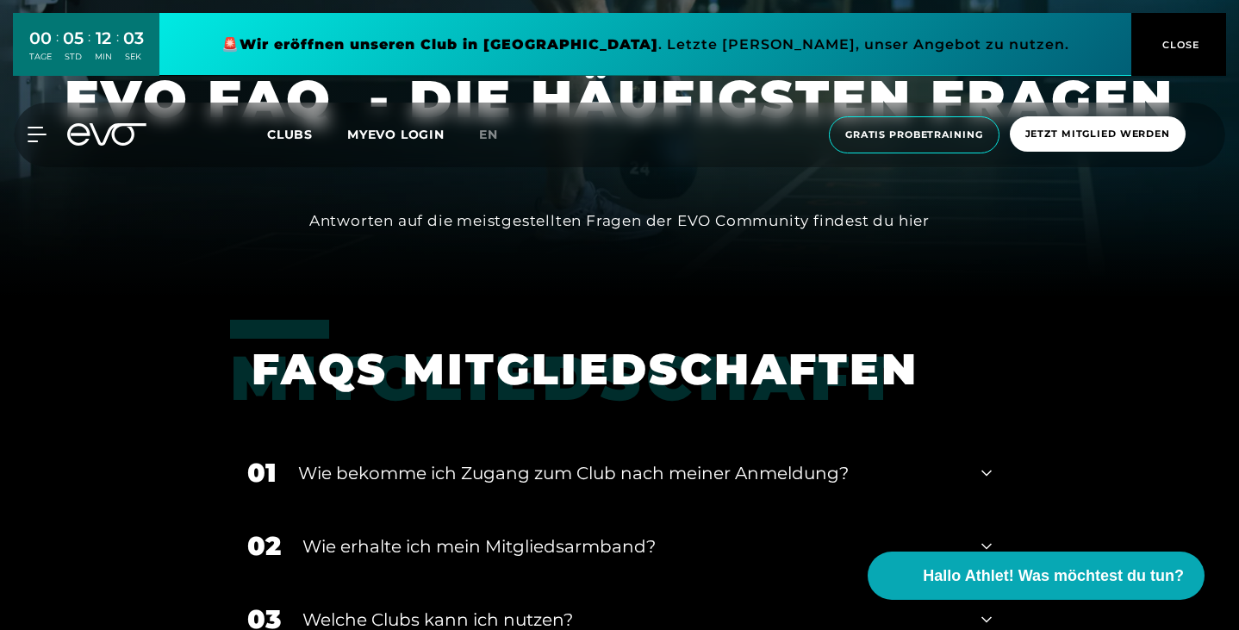
click at [574, 477] on div "Wie bekomme ich Zugang zum Club nach meiner Anmeldung?" at bounding box center [629, 473] width 662 height 26
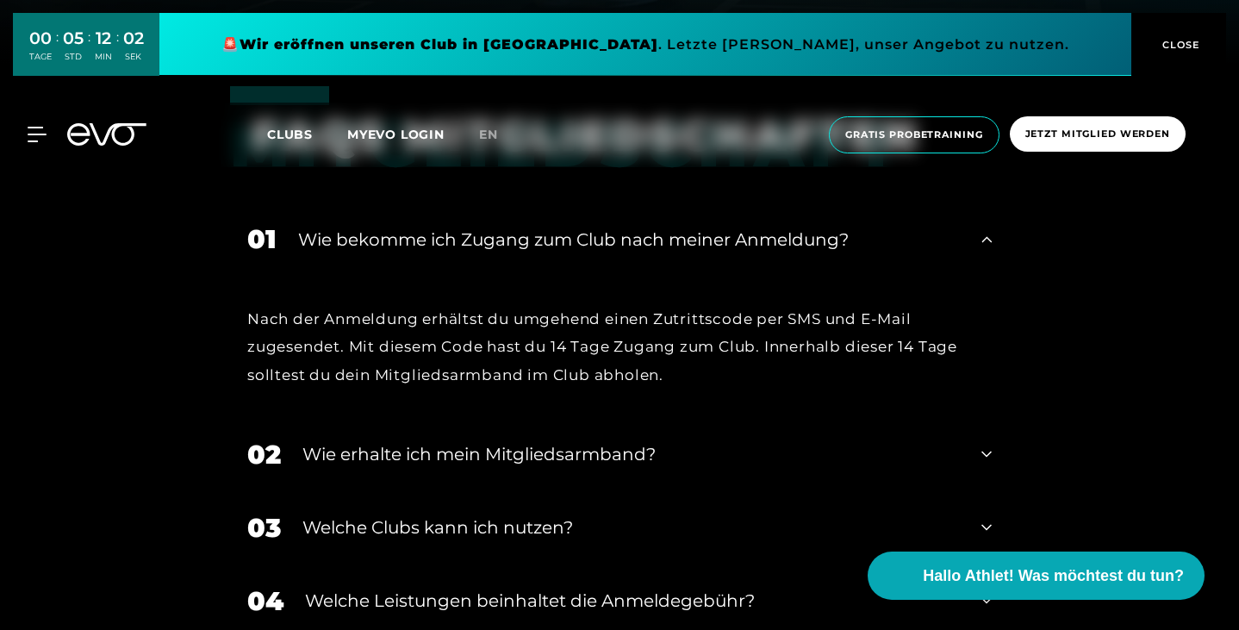
scroll to position [568, 0]
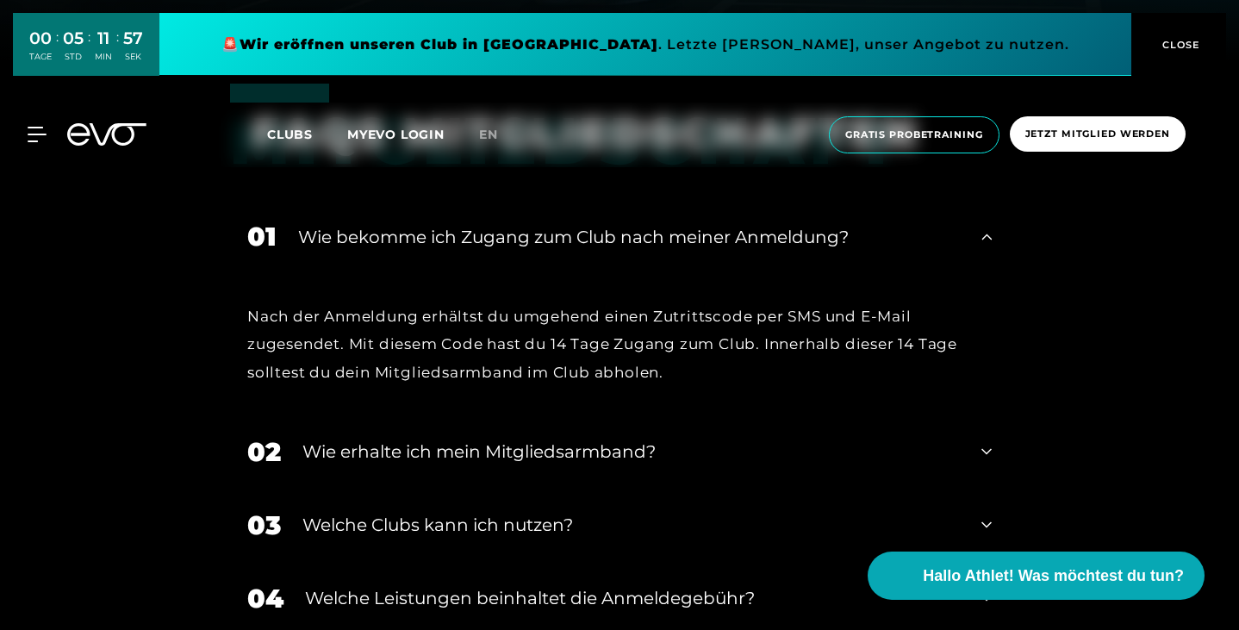
click at [470, 439] on div "Wie erhalte ich mein Mitgliedsarmband?" at bounding box center [631, 452] width 658 height 26
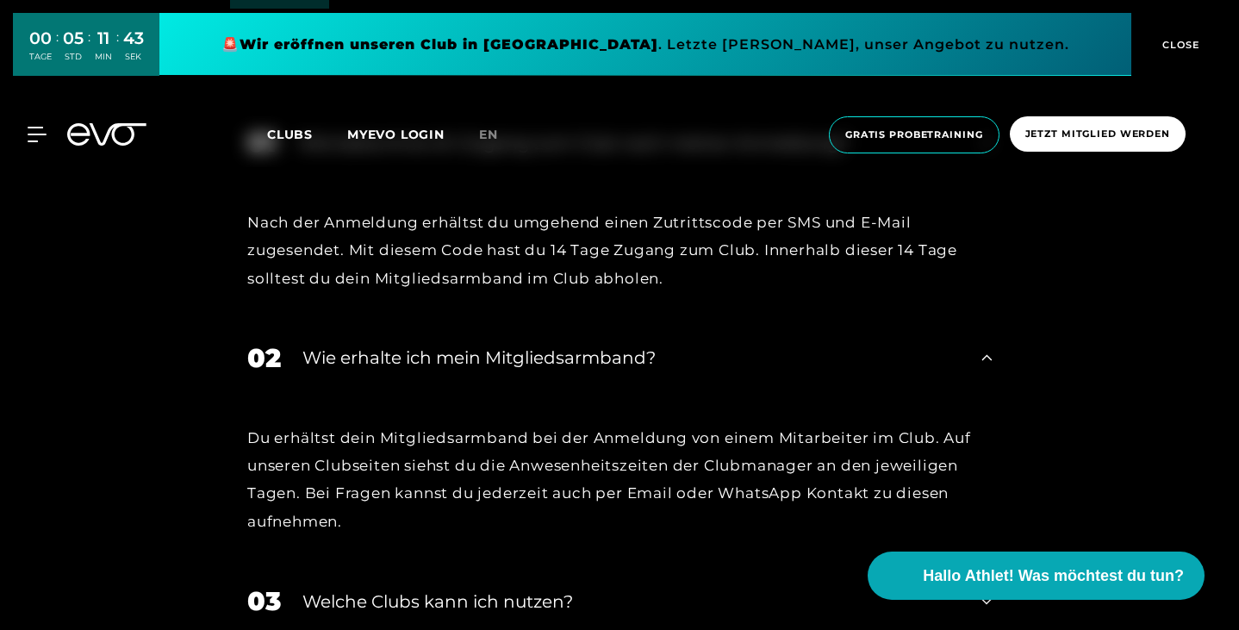
scroll to position [664, 0]
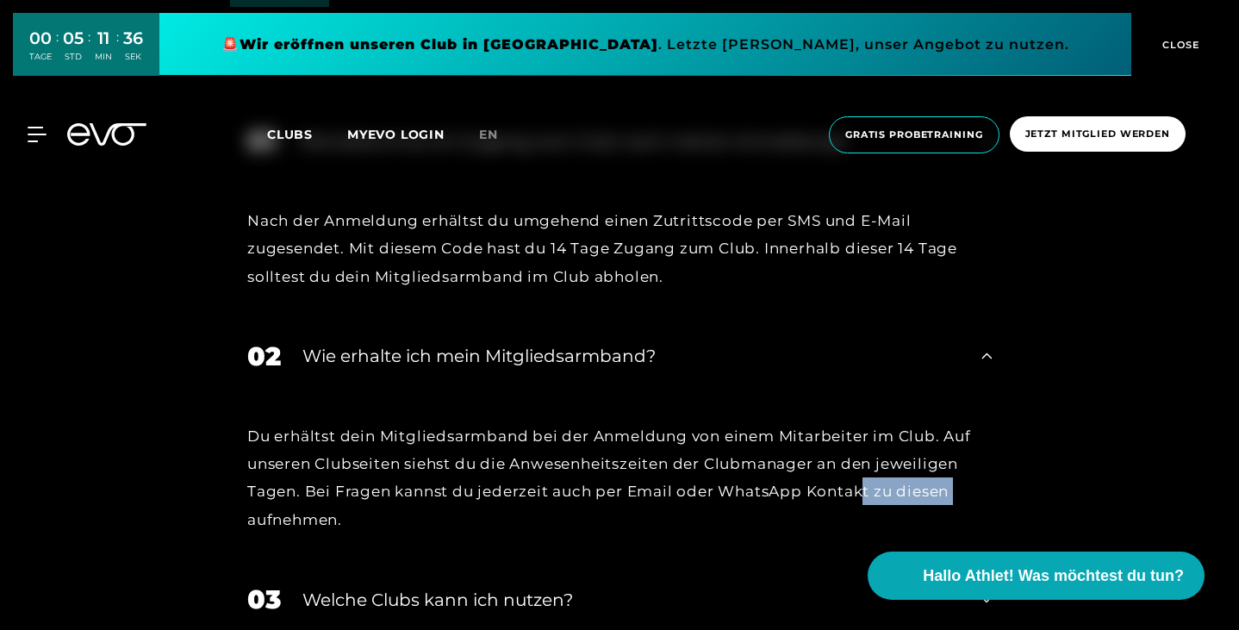
drag, startPoint x: 271, startPoint y: 471, endPoint x: 363, endPoint y: 466, distance: 92.4
click at [363, 466] on div "Du erhältst dein Mitgliedsarmband bei der Anmeldung von einem Mitarbeiter im Cl…" at bounding box center [619, 477] width 745 height 111
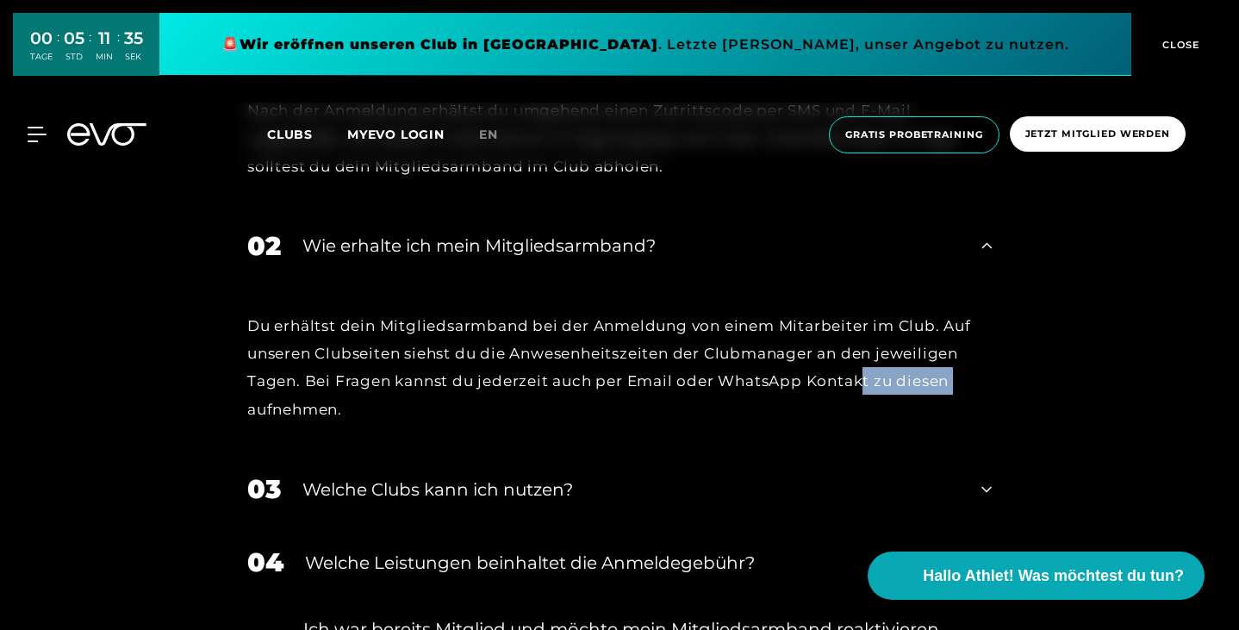
scroll to position [776, 0]
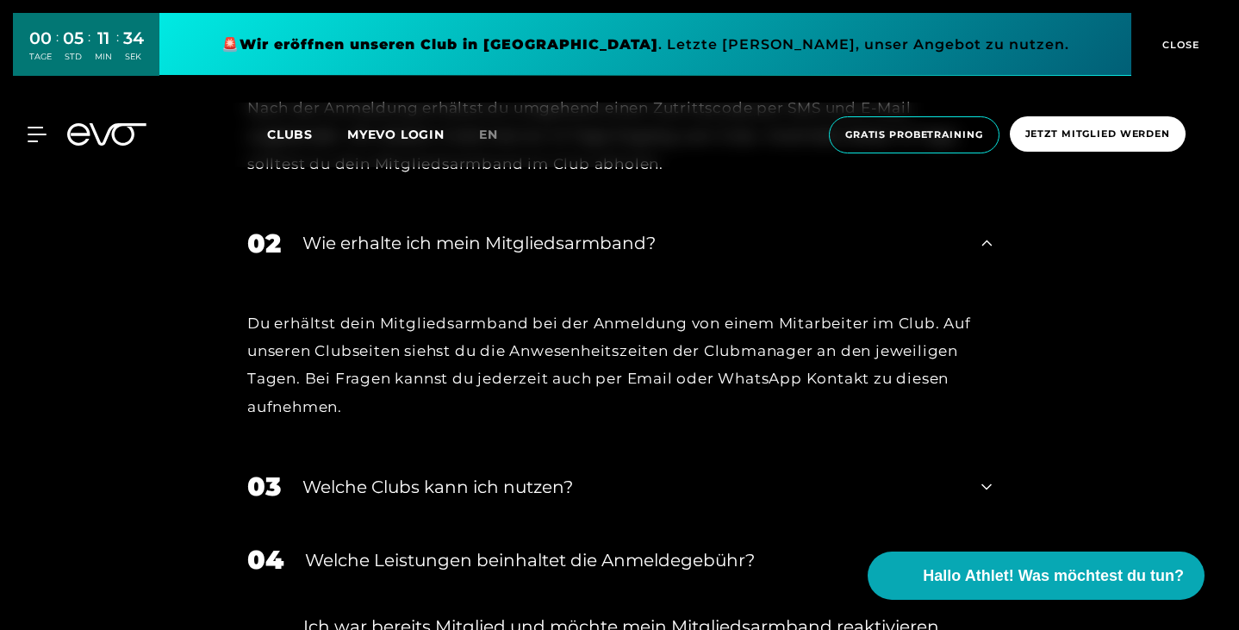
click at [343, 474] on div "Welche Clubs kann ich nutzen?" at bounding box center [631, 487] width 658 height 26
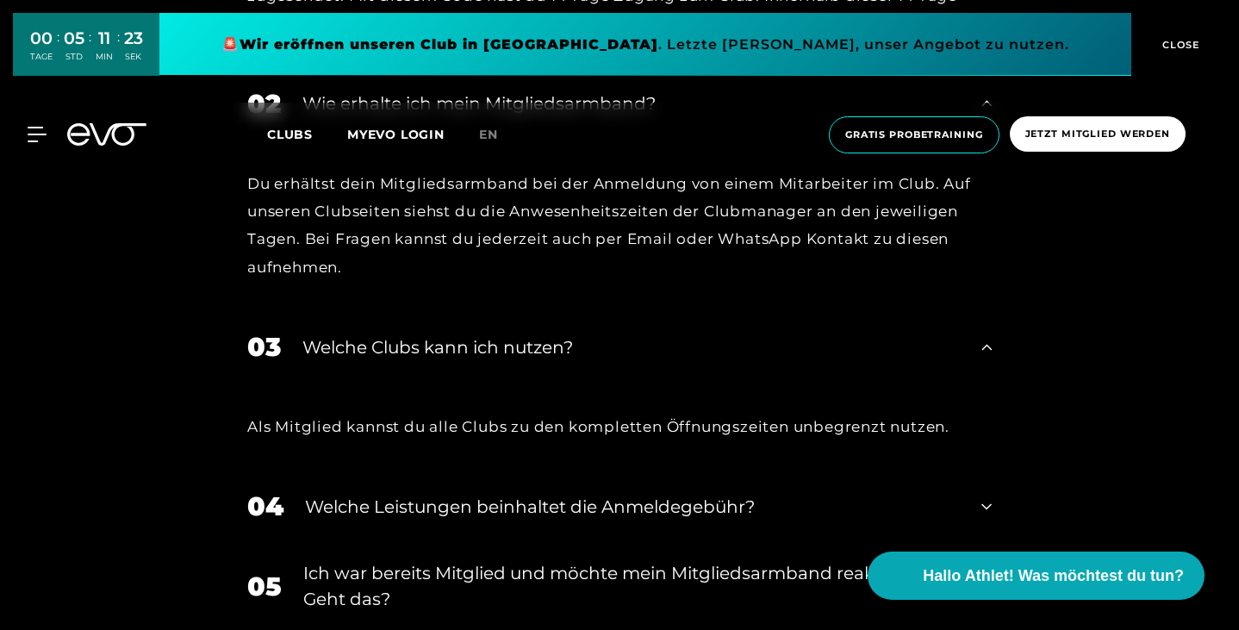
scroll to position [918, 0]
click at [385, 468] on div "04 Welche Leistungen beinhaltet die Anmeldegebühr?" at bounding box center [619, 504] width 779 height 73
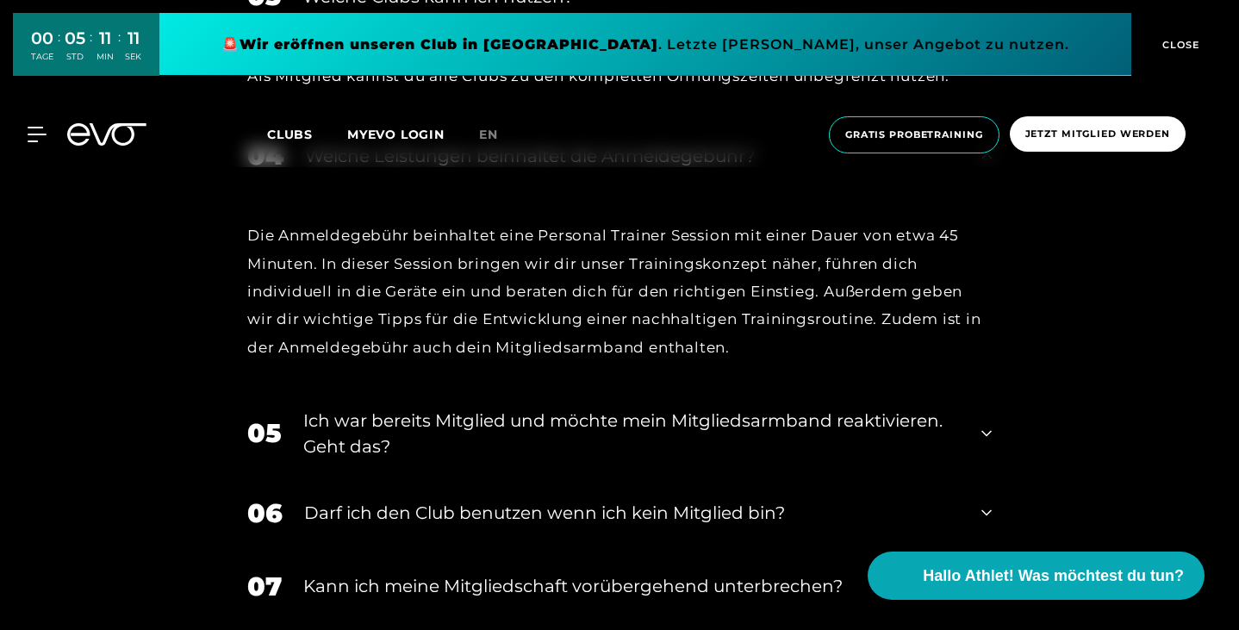
scroll to position [1273, 0]
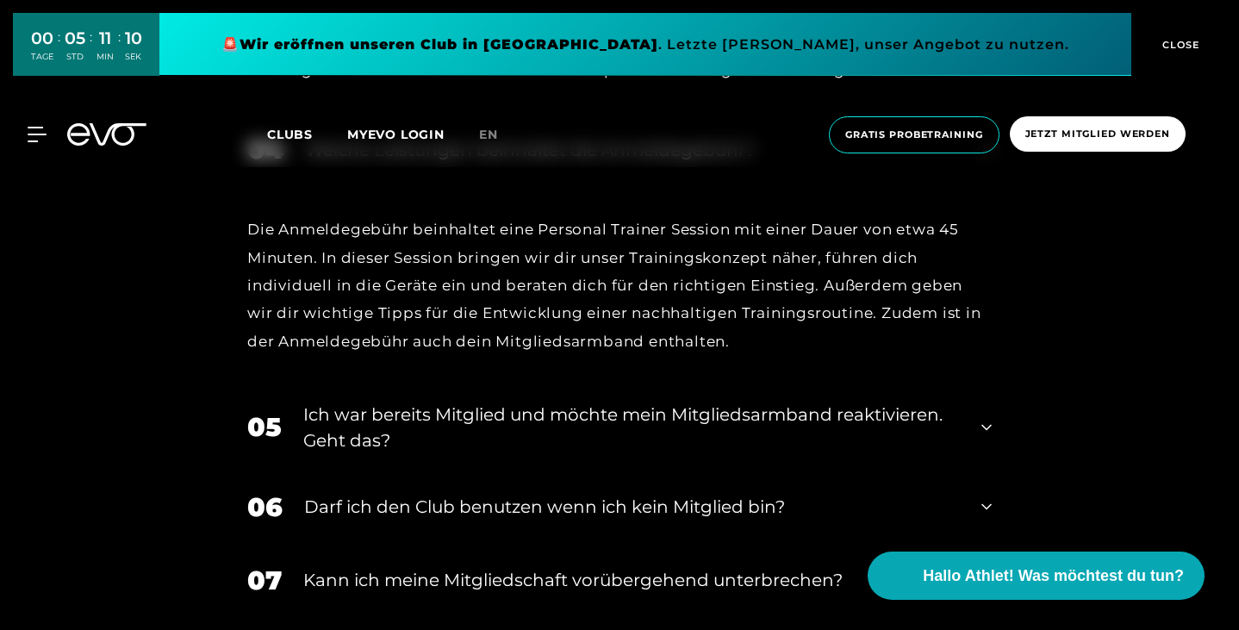
click at [452, 402] on div "Ich war bereits Mitglied und möchte mein Mitgliedsarmband reaktivieren. Geht da…" at bounding box center [631, 428] width 657 height 52
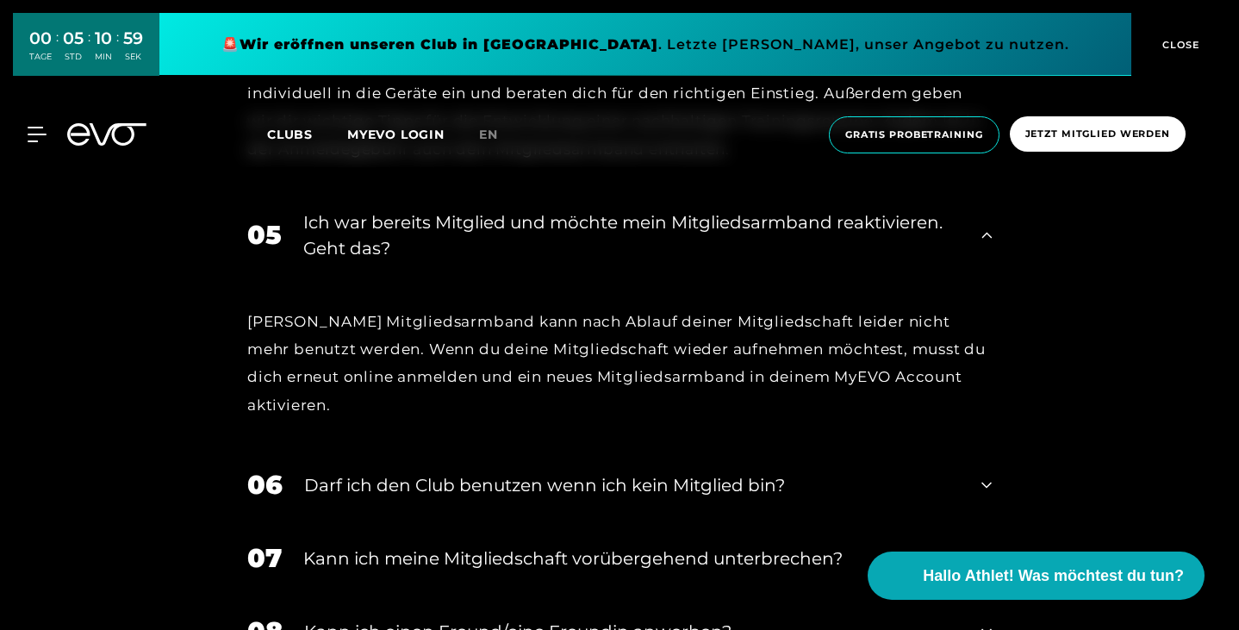
scroll to position [1467, 0]
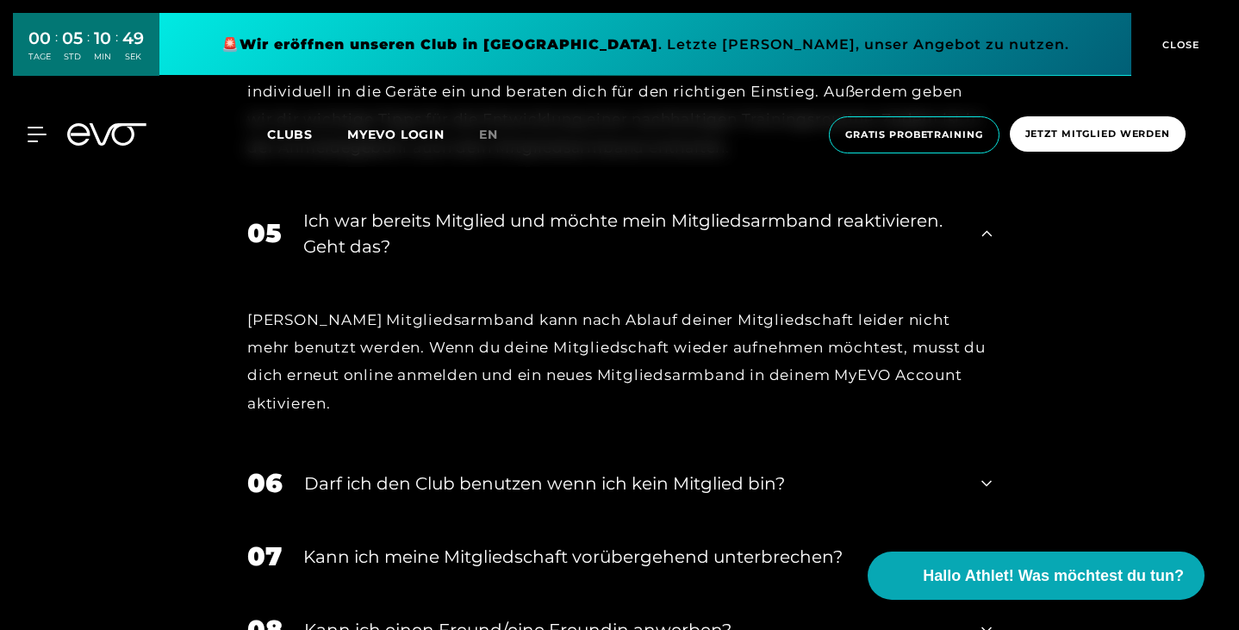
click at [477, 544] on div "Kann ich meine Mitgliedschaft vorübergehend unterbrechen?" at bounding box center [631, 557] width 657 height 26
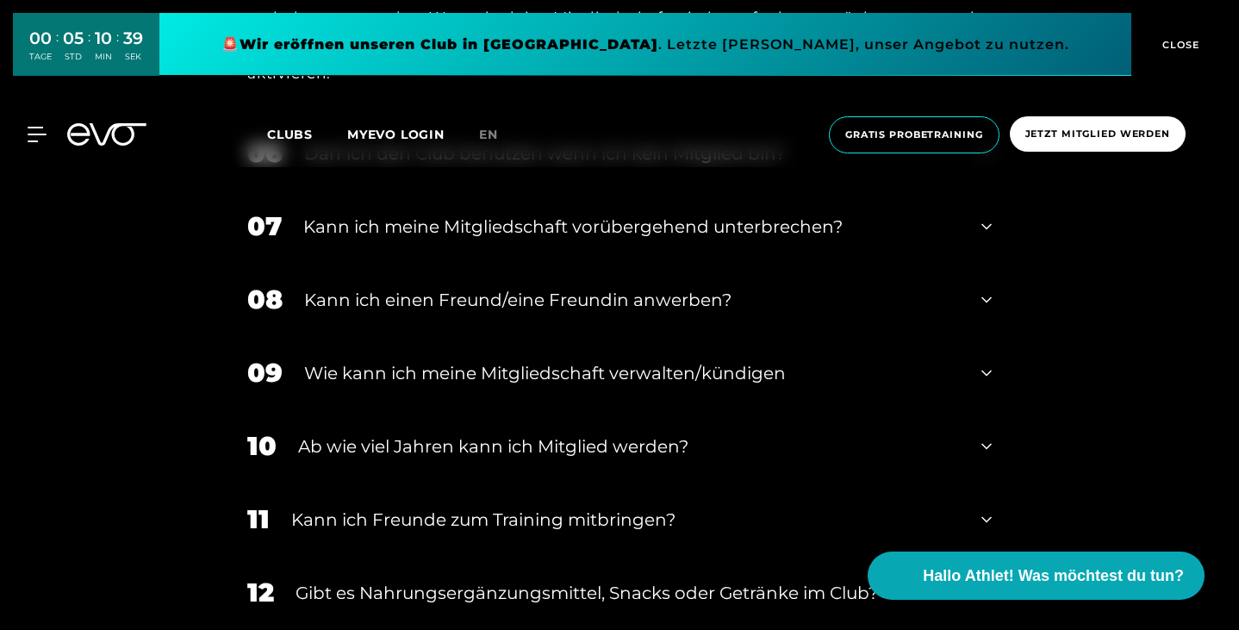
scroll to position [1798, 0]
click at [519, 506] on div "Kann ich Freunde zum Training mitbringen?" at bounding box center [625, 519] width 669 height 26
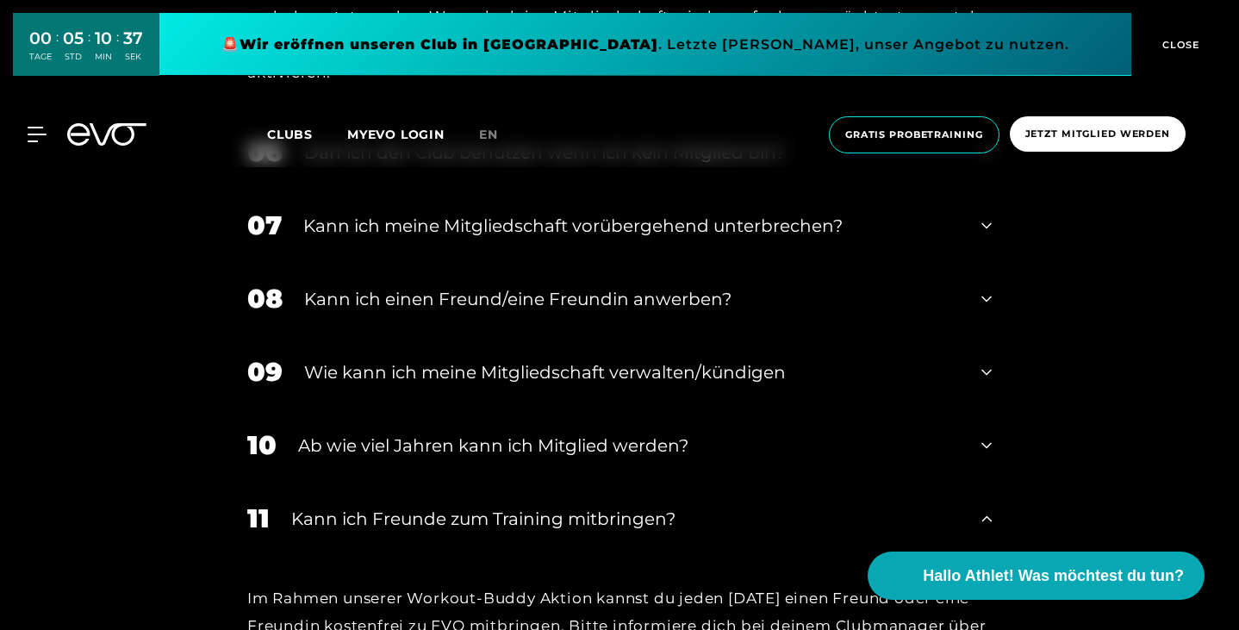
click at [519, 506] on div "Kann ich Freunde zum Training mitbringen?" at bounding box center [625, 519] width 669 height 26
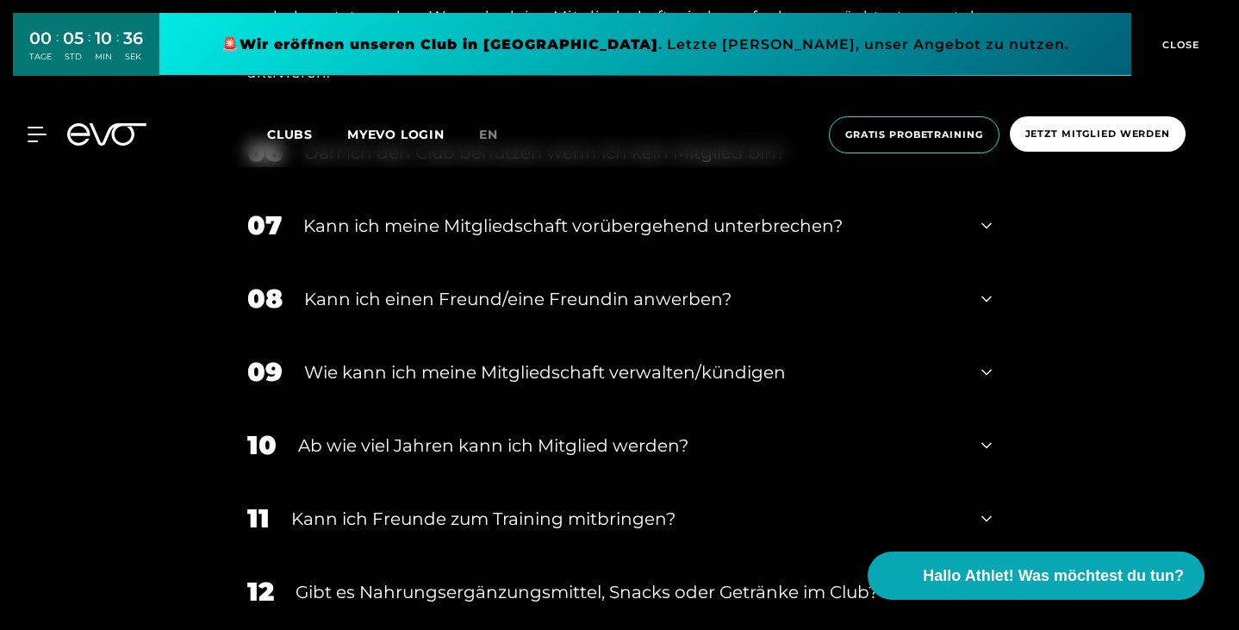
click at [519, 506] on div "Kann ich Freunde zum Training mitbringen?" at bounding box center [625, 519] width 669 height 26
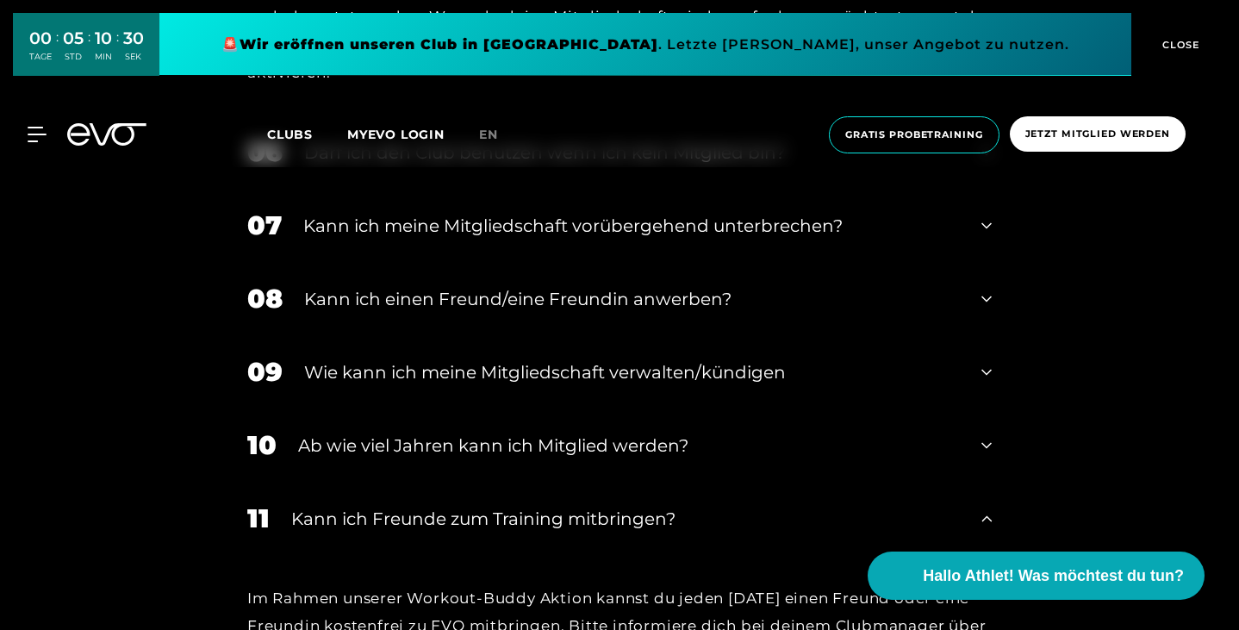
click at [519, 506] on div "Kann ich Freunde zum Training mitbringen?" at bounding box center [625, 519] width 669 height 26
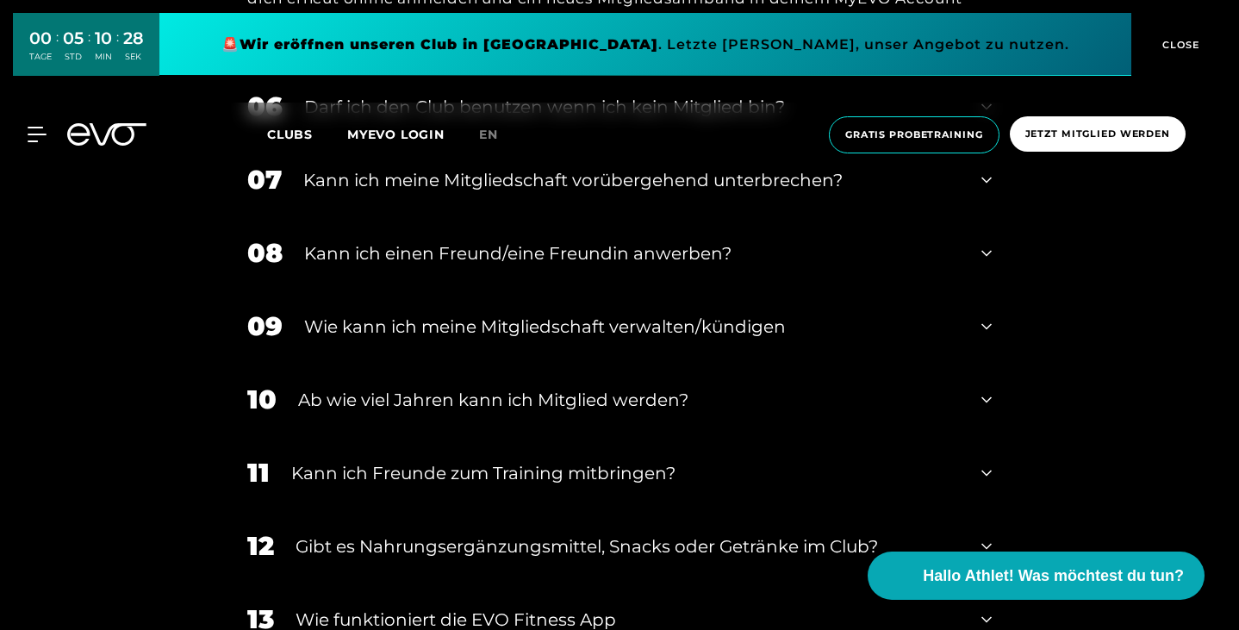
scroll to position [1844, 0]
click at [530, 533] on div "Gibt es Nahrungsergänzungsmittel, Snacks oder Getränke im Club?" at bounding box center [628, 546] width 664 height 26
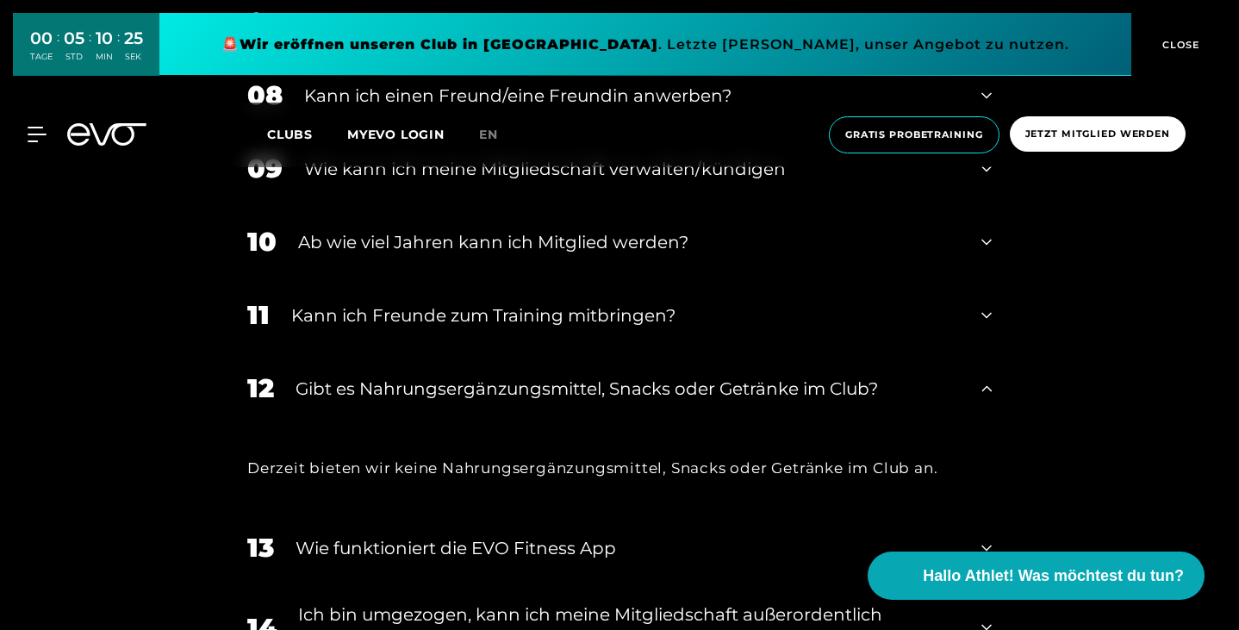
scroll to position [2003, 0]
click at [530, 533] on div "Wie funktioniert die EVO Fitness App" at bounding box center [628, 546] width 664 height 26
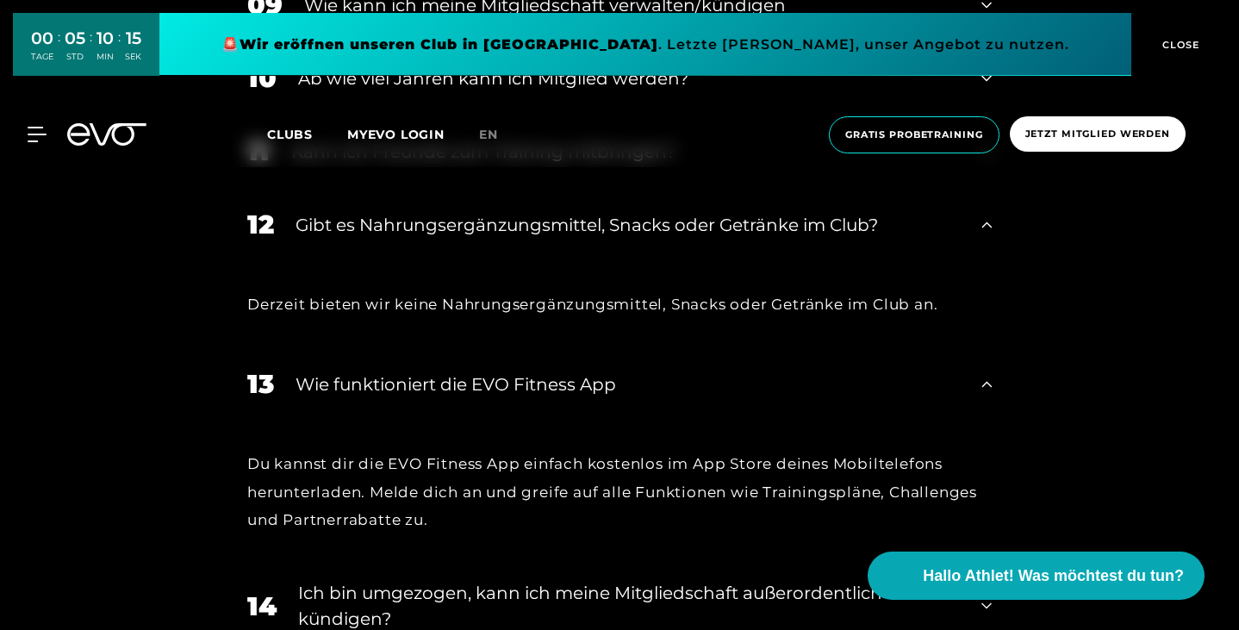
scroll to position [2166, 0]
click at [682, 579] on div "Ich bin umgezogen, kann ich meine Mitgliedschaft außerordentlich kündigen?" at bounding box center [629, 605] width 662 height 52
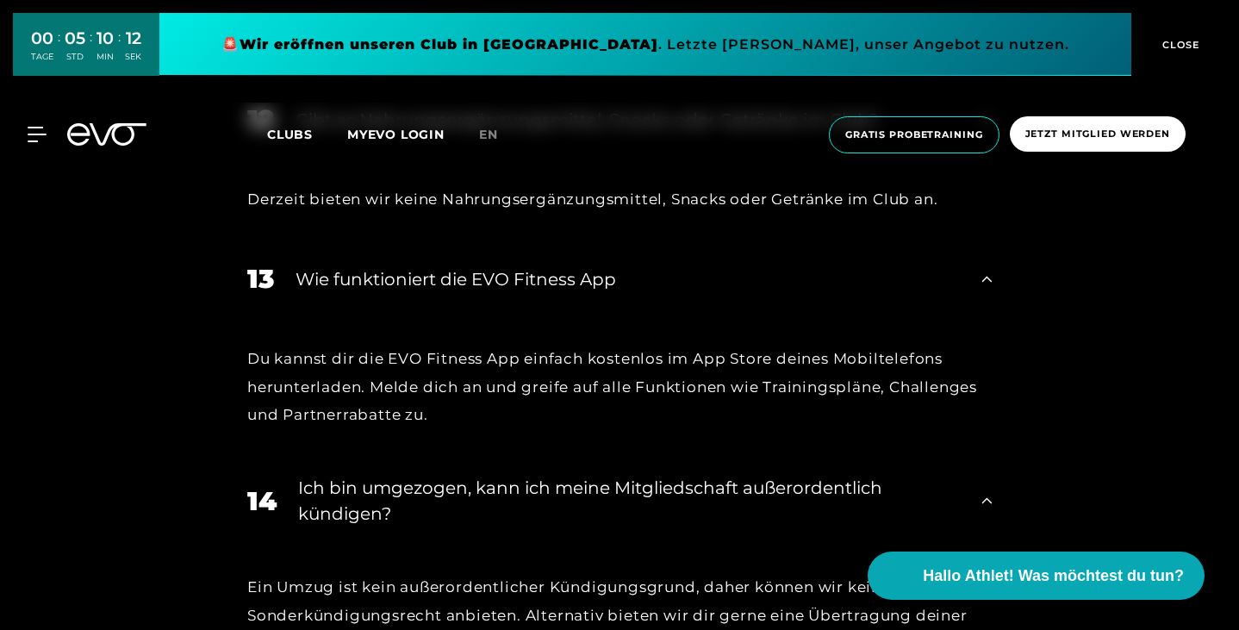
scroll to position [2272, 0]
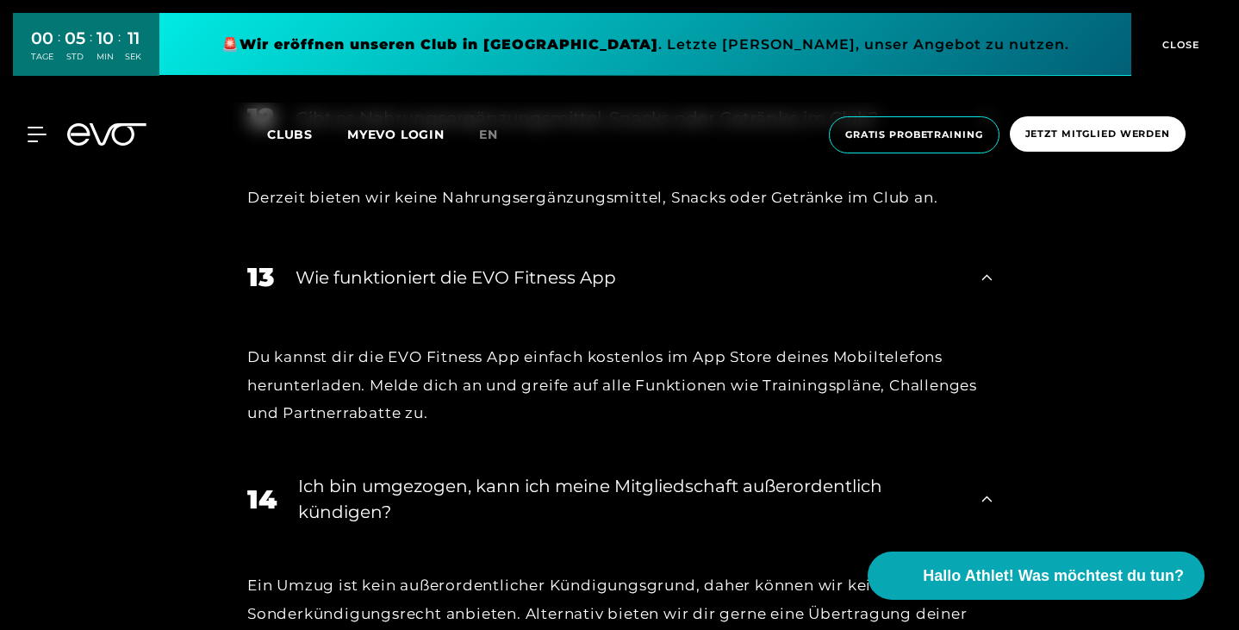
click at [654, 473] on div "Ich bin umgezogen, kann ich meine Mitgliedschaft außerordentlich kündigen?" at bounding box center [629, 499] width 662 height 52
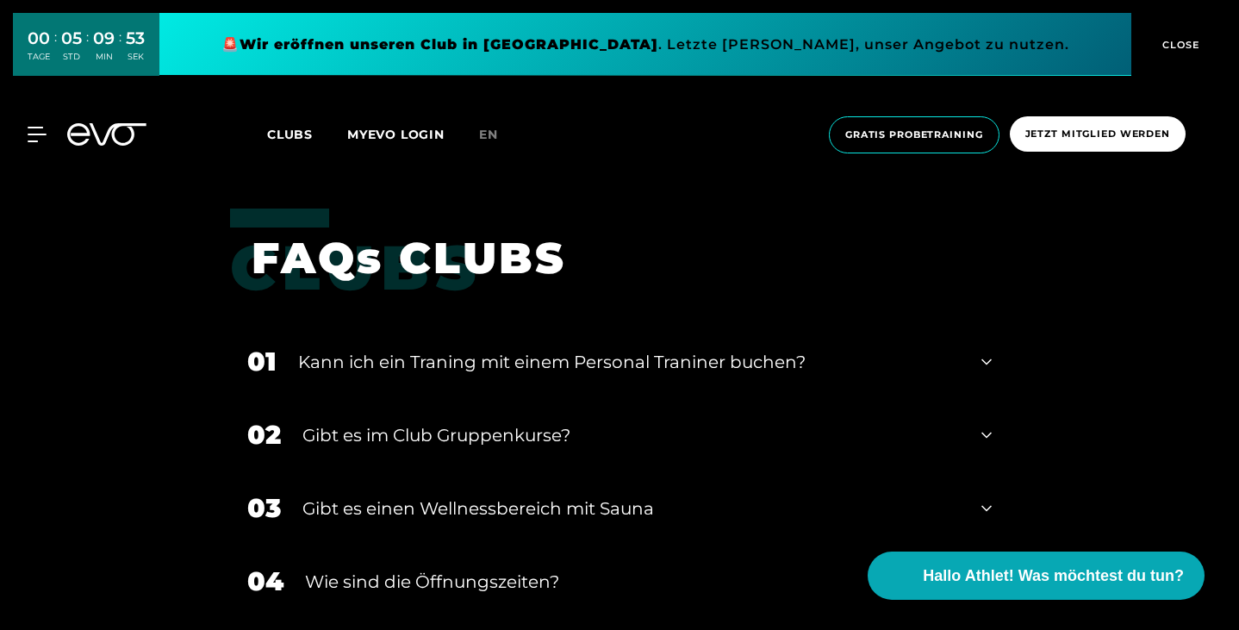
scroll to position [3483, 0]
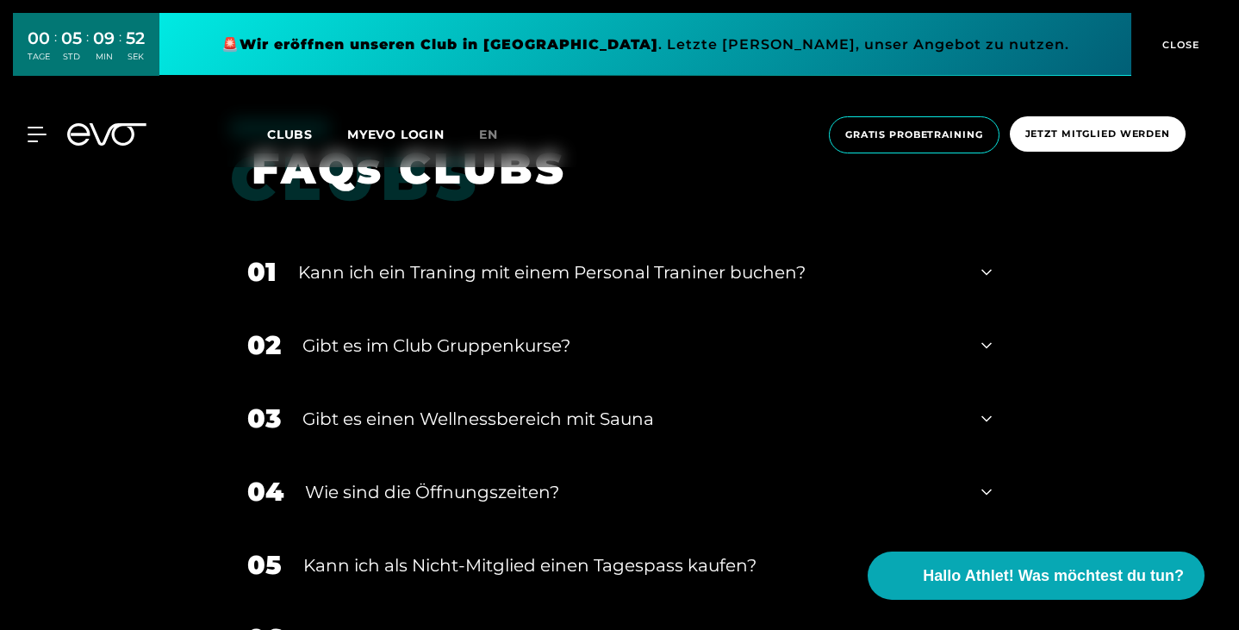
click at [655, 528] on div "05 Kann ich als Nicht-Mitglied einen Tagespass kaufen?" at bounding box center [619, 564] width 779 height 73
click at [622, 552] on div "Kann ich als Nicht-Mitglied einen Tagespass kaufen?" at bounding box center [631, 565] width 657 height 26
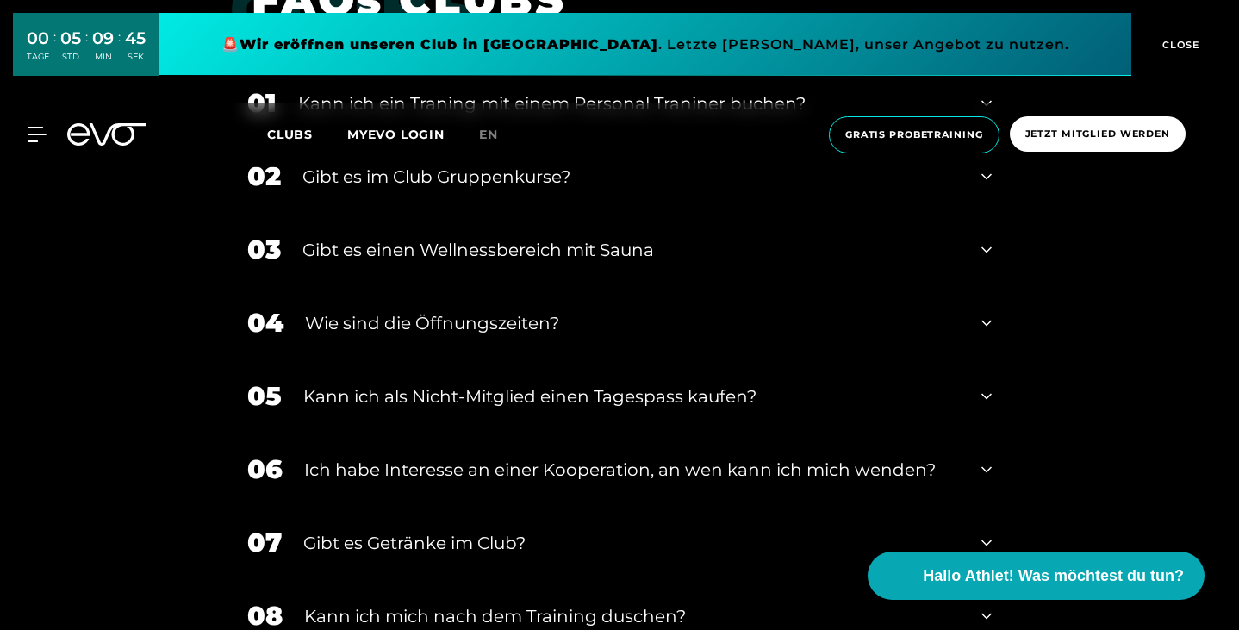
scroll to position [3654, 0]
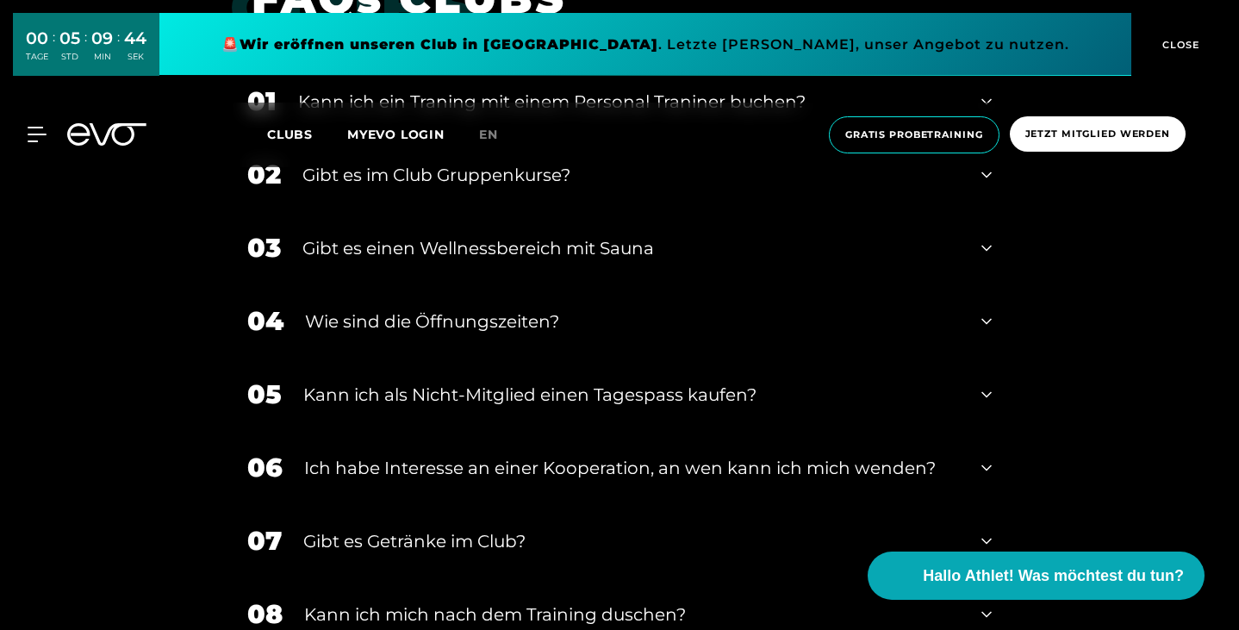
click at [622, 504] on div "07 Gibt es Getränke im Club?" at bounding box center [619, 540] width 779 height 73
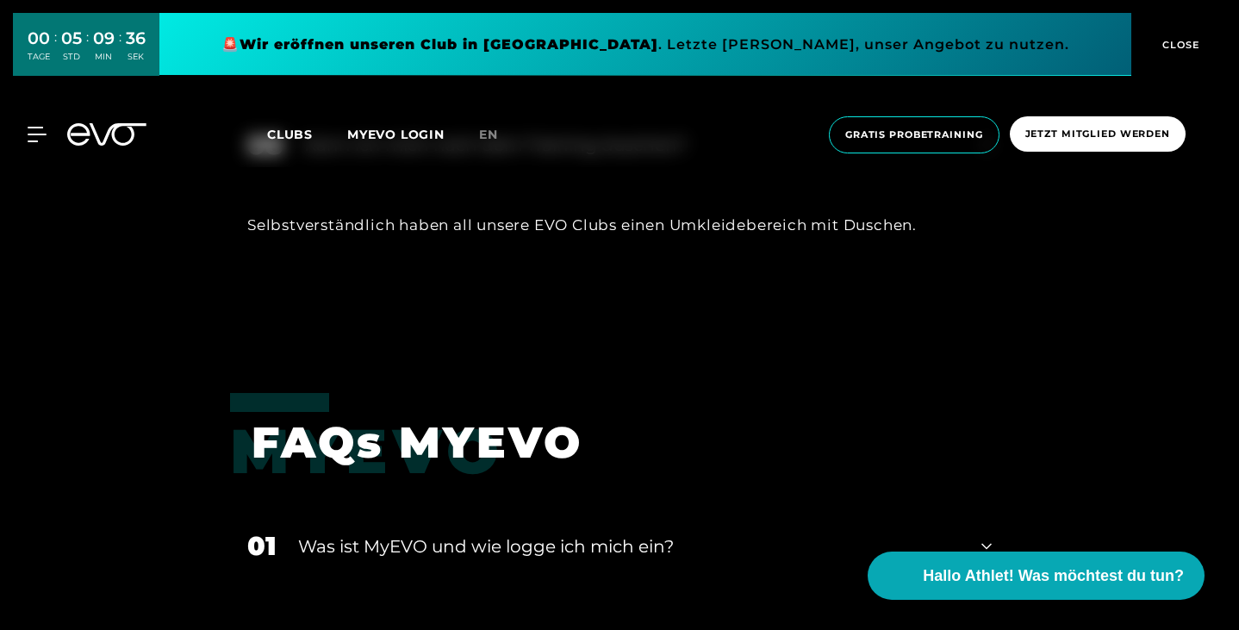
scroll to position [4238, 0]
click at [528, 508] on div "01 Was ist MyEVO und wie logge ich mich ein?" at bounding box center [619, 544] width 779 height 73
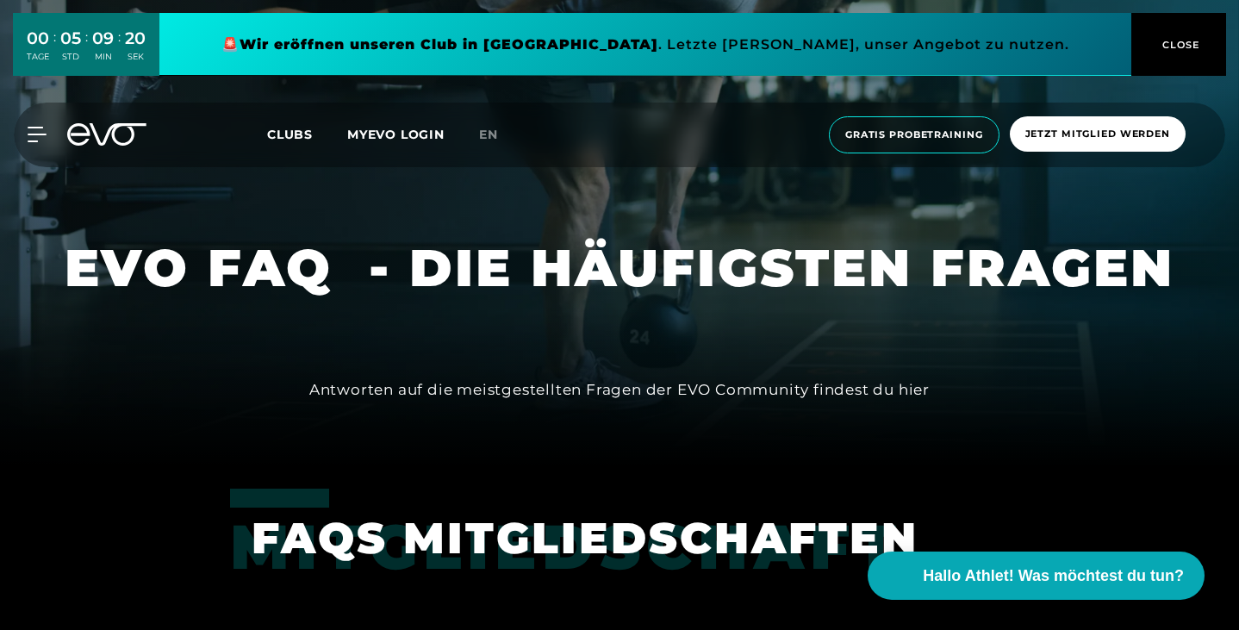
scroll to position [0, 0]
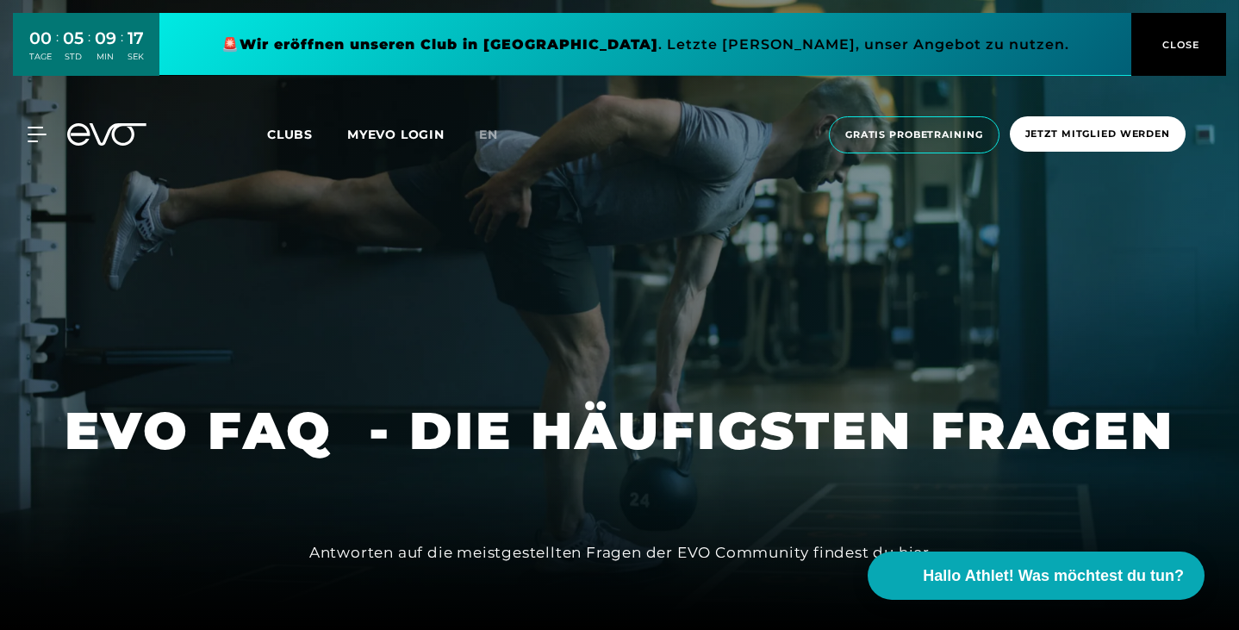
click at [97, 136] on icon at bounding box center [118, 134] width 57 height 22
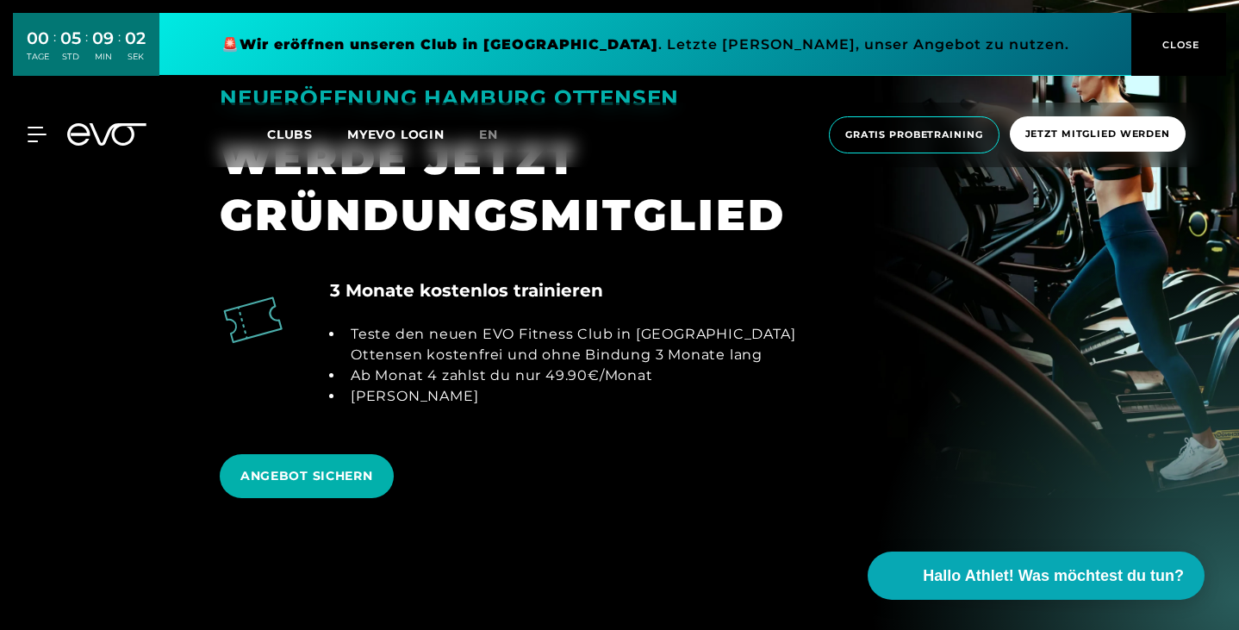
scroll to position [1836, 0]
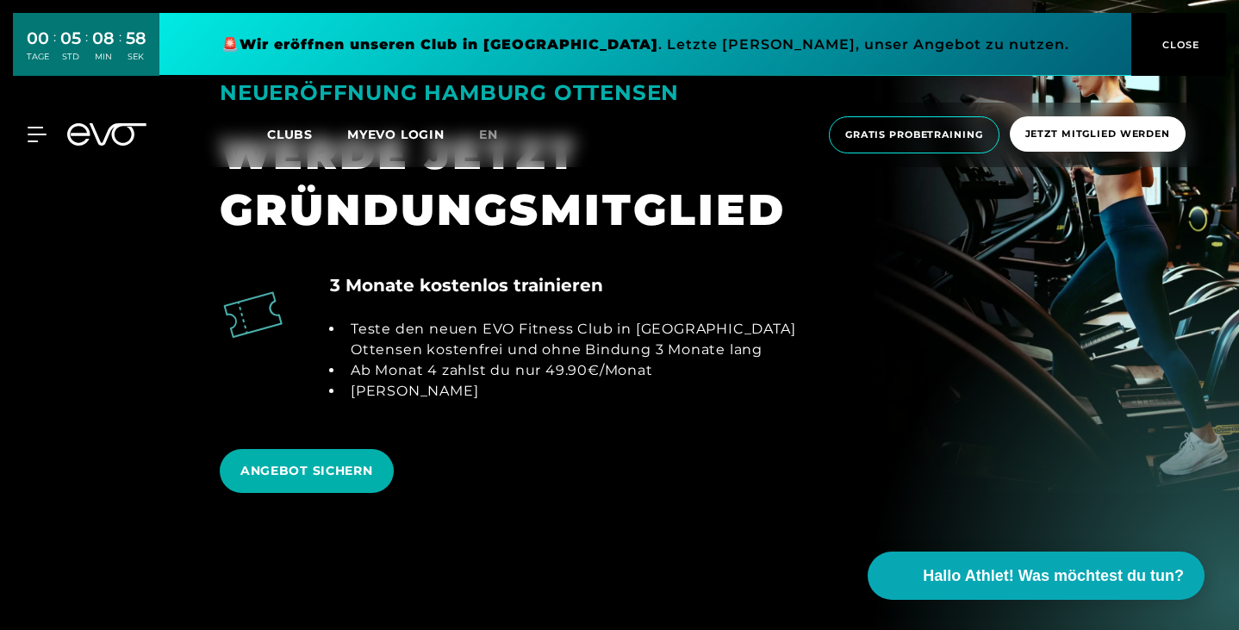
drag, startPoint x: 350, startPoint y: 357, endPoint x: 809, endPoint y: 409, distance: 462.3
click at [809, 409] on div "3 Monate kostenlos trainieren Teste den neuen EVO Fitness Club in [GEOGRAPHIC_D…" at bounding box center [619, 347] width 827 height 150
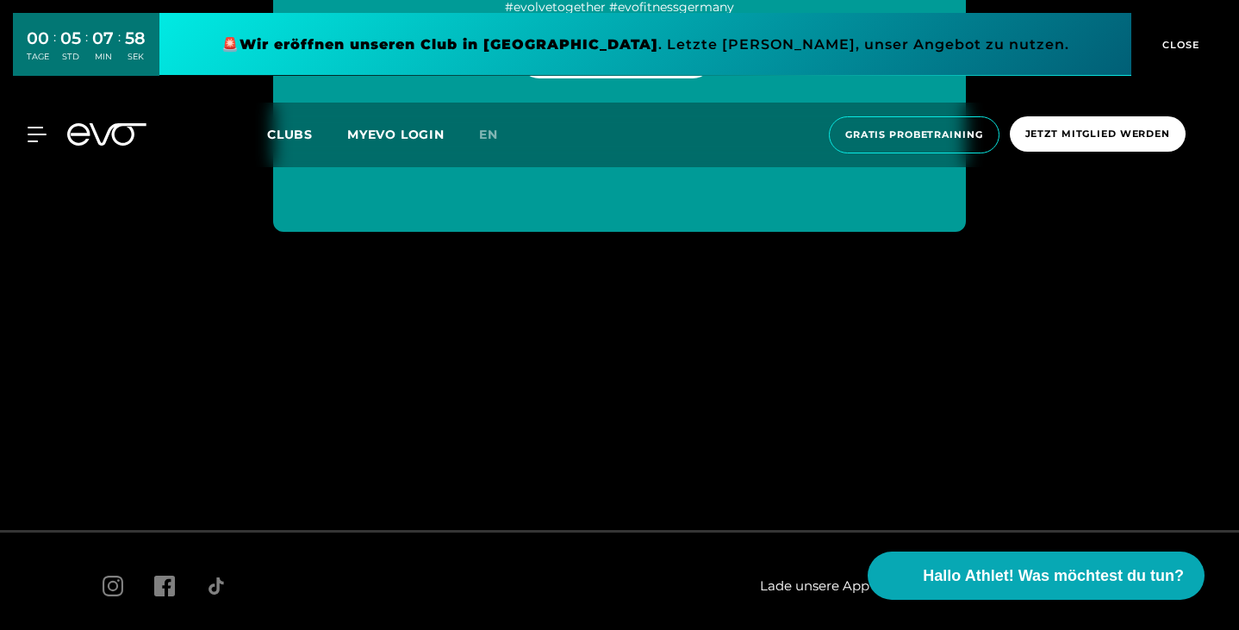
scroll to position [8894, 0]
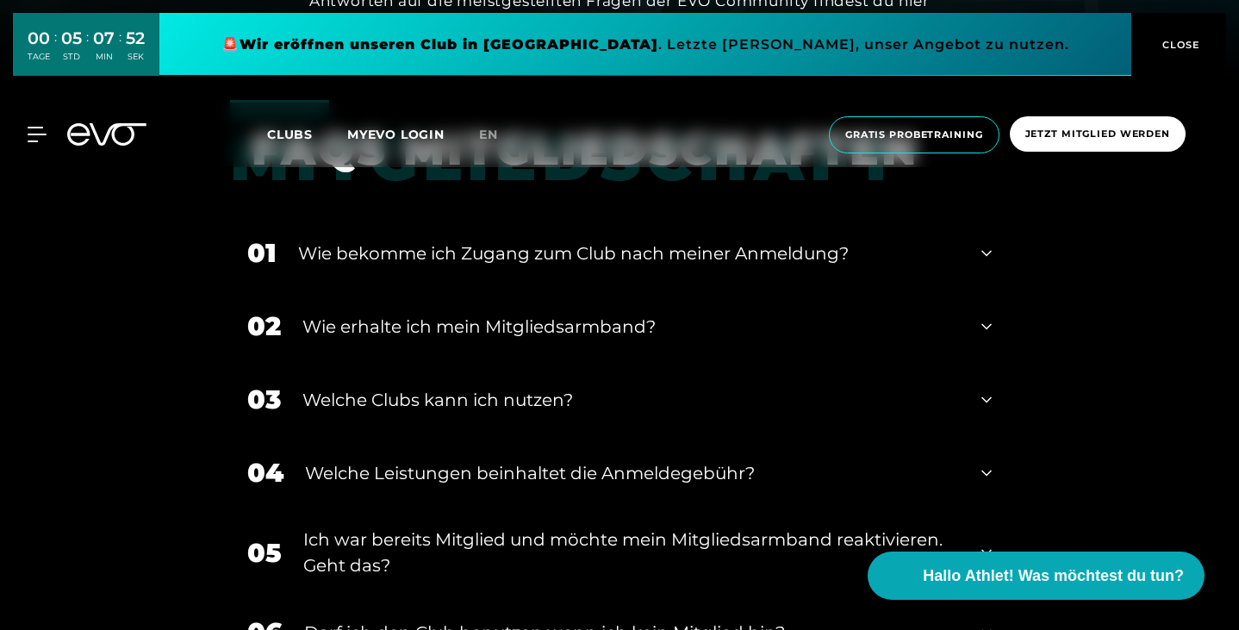
scroll to position [551, 0]
click at [383, 331] on div "Wie erhalte ich mein Mitgliedsarmband?" at bounding box center [631, 328] width 658 height 26
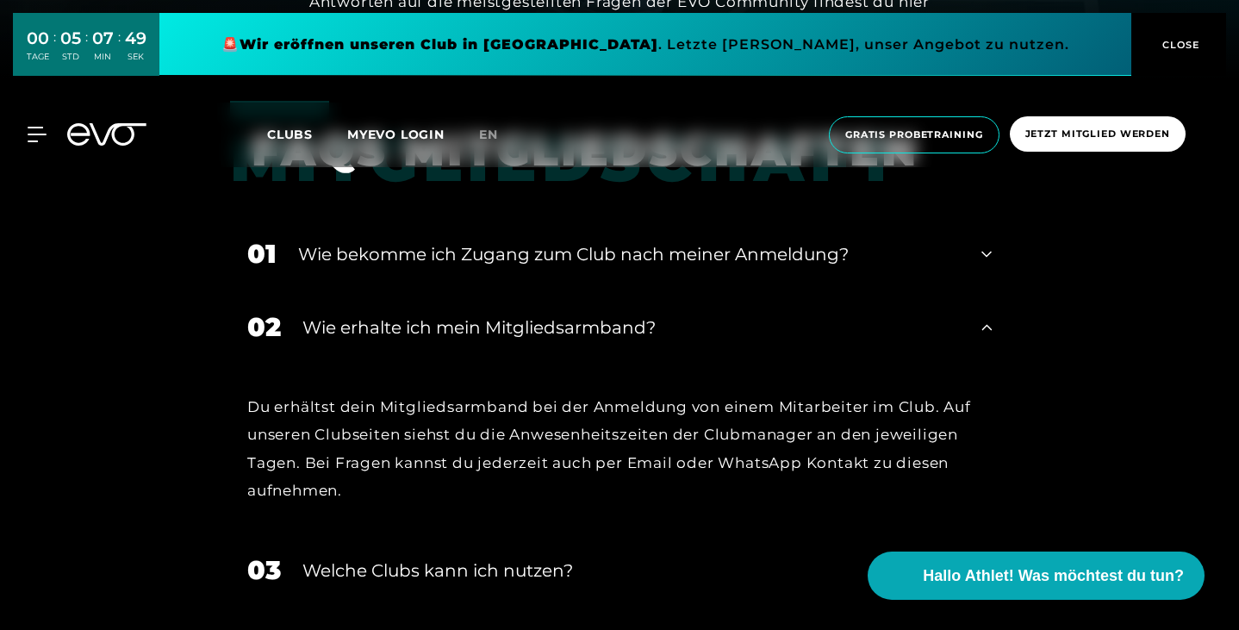
click at [383, 331] on div "Wie erhalte ich mein Mitgliedsarmband?" at bounding box center [631, 328] width 658 height 26
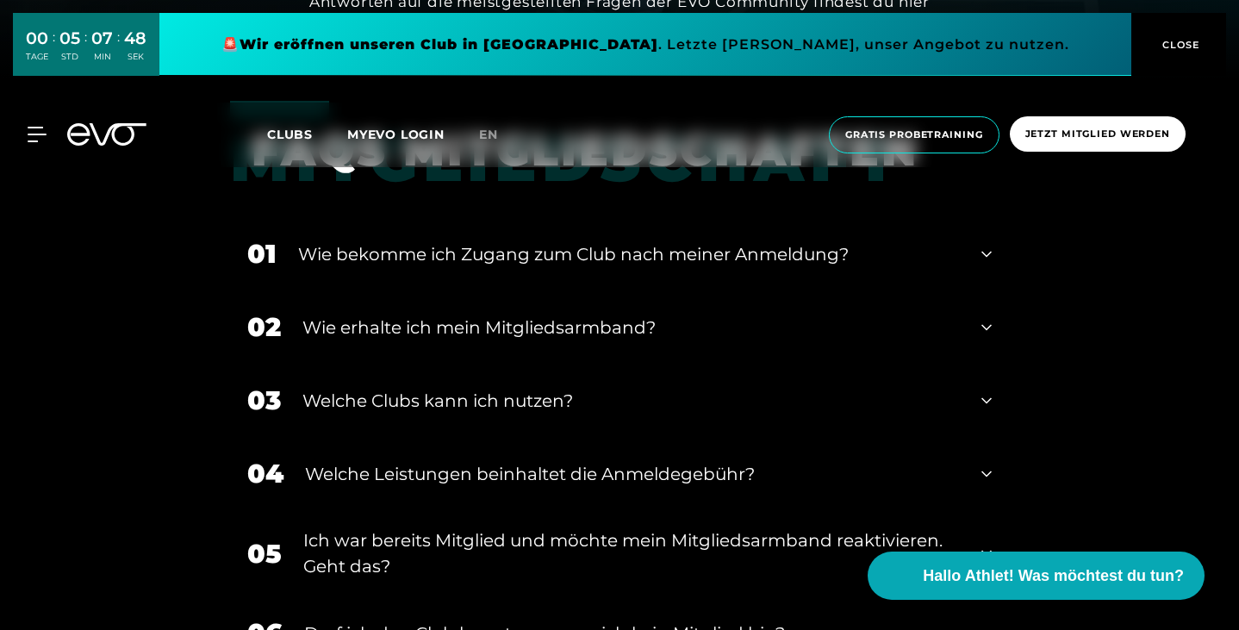
click at [332, 400] on div "Welche Clubs kann ich nutzen?" at bounding box center [631, 401] width 658 height 26
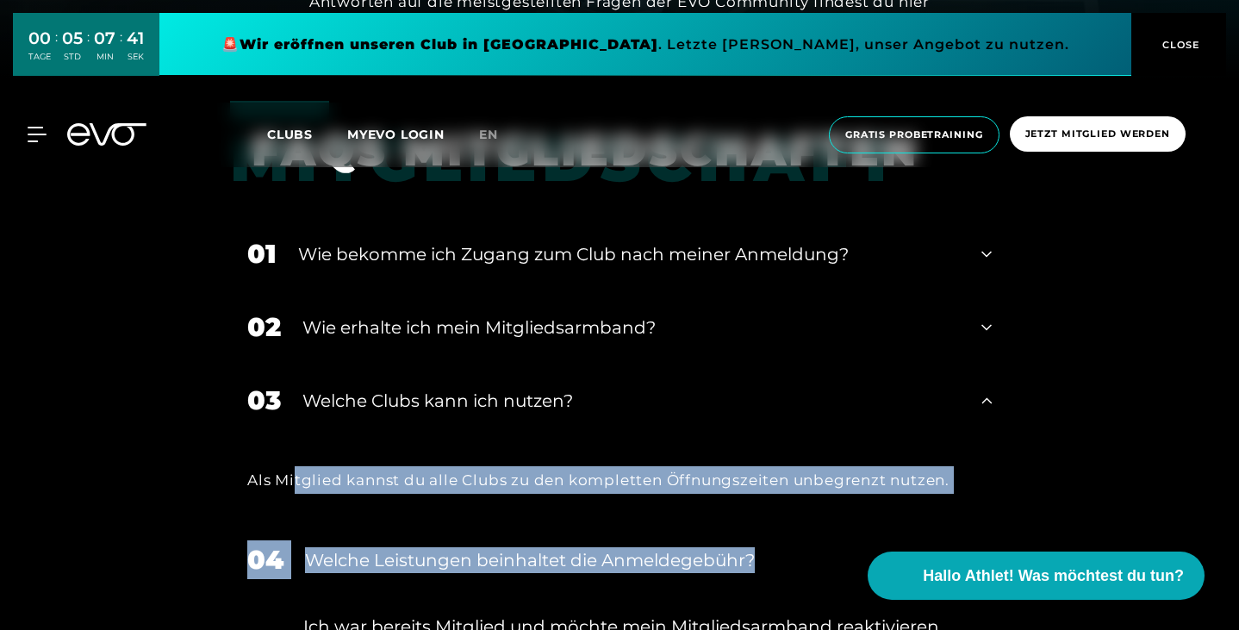
drag, startPoint x: 173, startPoint y: 474, endPoint x: 821, endPoint y: 554, distance: 653.0
